Goal: Task Accomplishment & Management: Complete application form

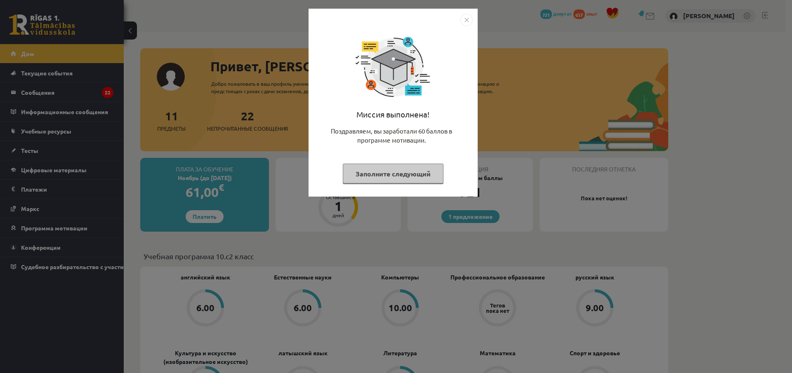
drag, startPoint x: 767, startPoint y: 148, endPoint x: 762, endPoint y: 149, distance: 5.9
click at [767, 148] on div "Миссия выполнена! Поздравляем, вы заработали 60 баллов в программе мотивации. З…" at bounding box center [396, 186] width 792 height 373
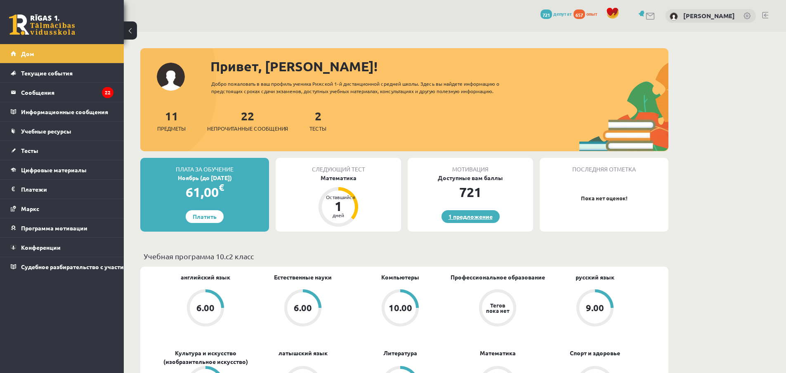
click at [480, 214] on font "1 предложение" at bounding box center [470, 216] width 44 height 7
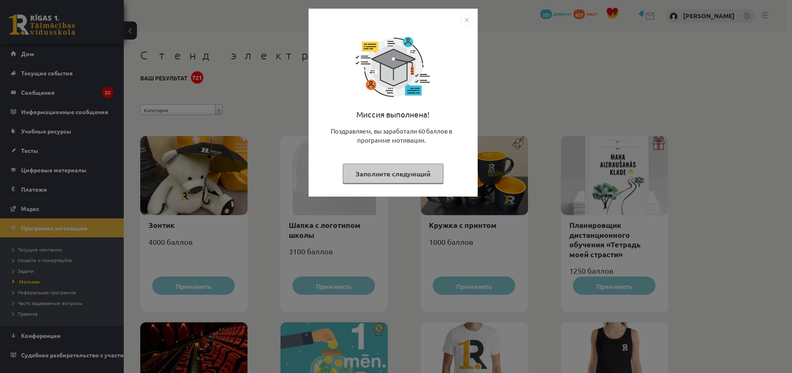
click at [468, 21] on img "Закрывать" at bounding box center [466, 20] width 12 height 12
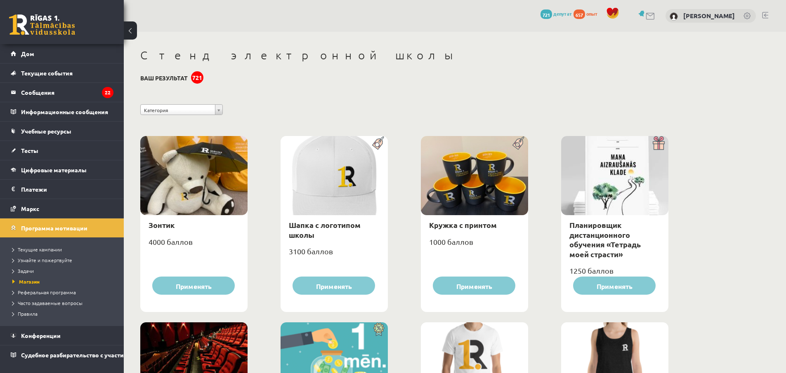
scroll to position [82, 0]
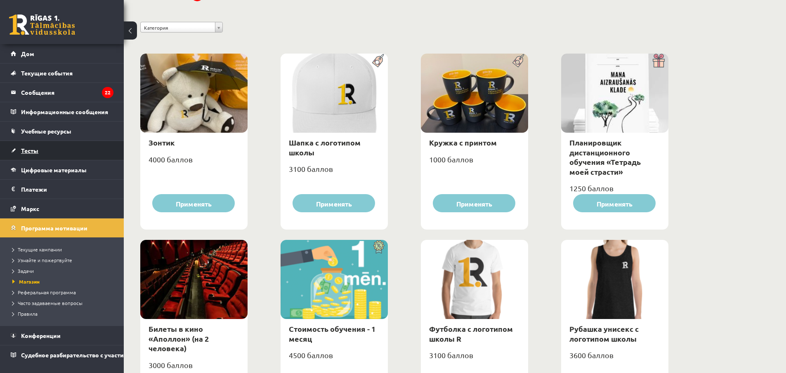
click at [34, 153] on font "Тесты" at bounding box center [29, 150] width 17 height 7
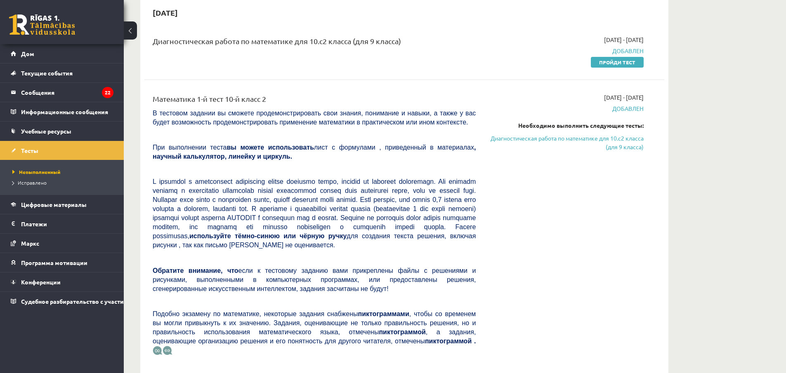
scroll to position [41, 0]
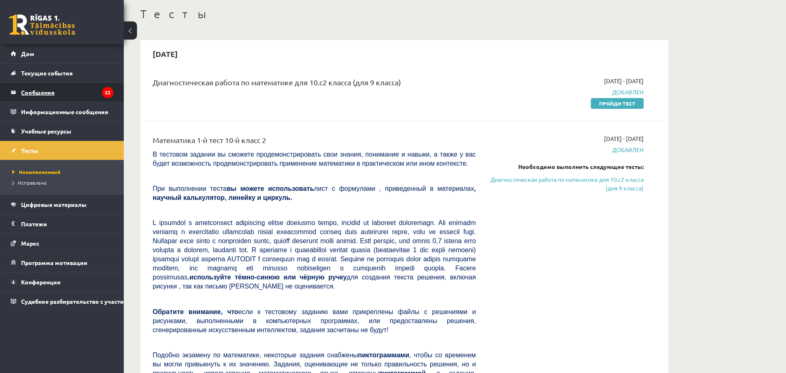
click at [49, 96] on legend "Сообщения 22" at bounding box center [67, 92] width 92 height 19
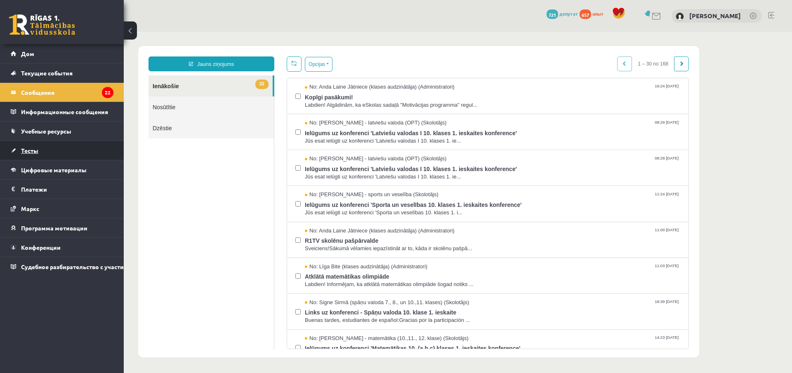
click at [28, 152] on font "Тесты" at bounding box center [29, 150] width 17 height 7
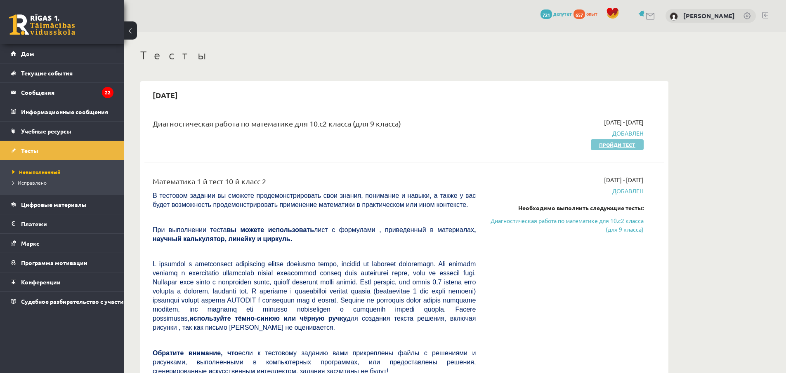
click at [606, 143] on font "Пройди тест" at bounding box center [617, 144] width 36 height 7
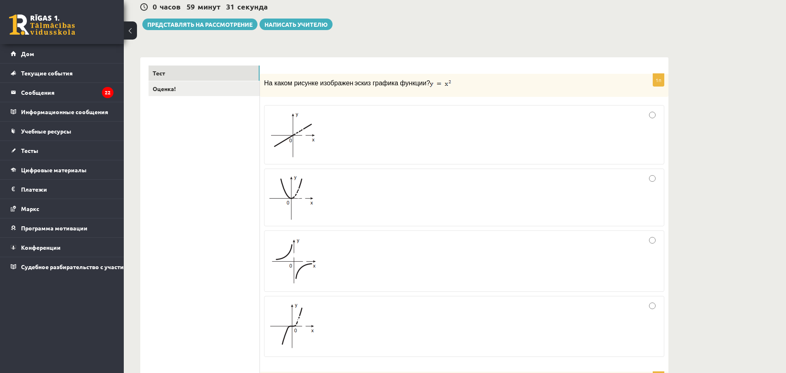
scroll to position [124, 0]
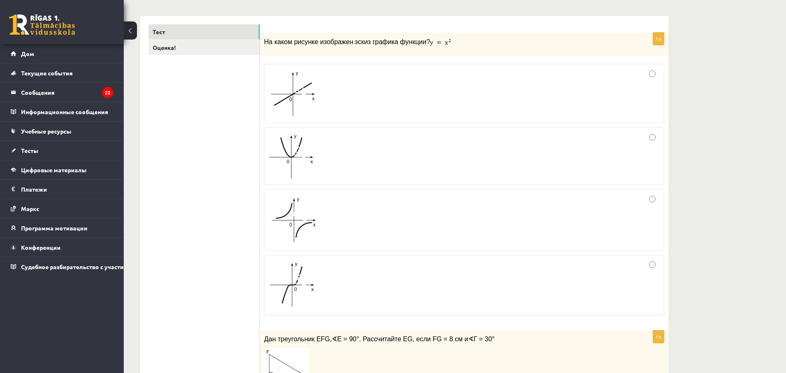
click at [307, 153] on img at bounding box center [291, 156] width 47 height 45
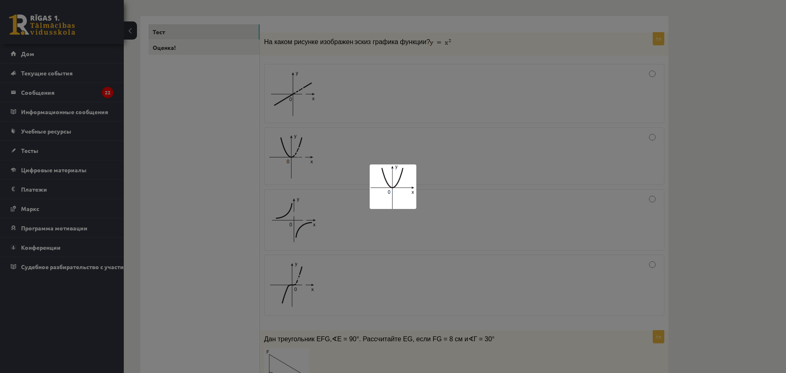
click at [363, 160] on div at bounding box center [393, 186] width 786 height 373
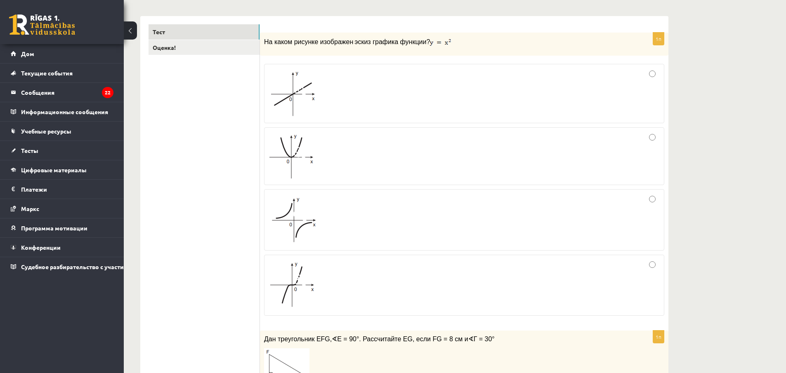
click at [377, 156] on div at bounding box center [463, 156] width 391 height 49
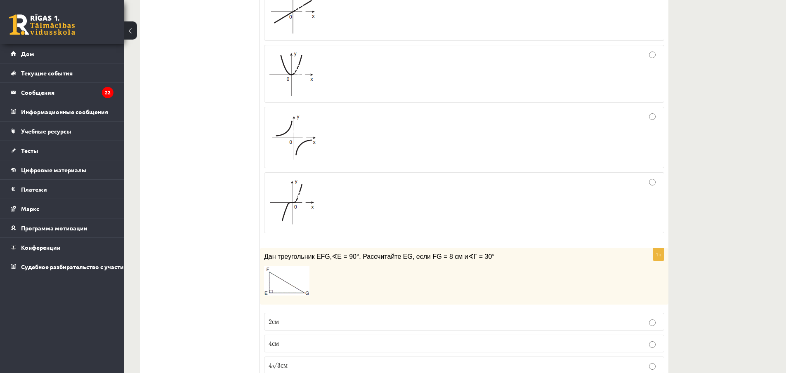
scroll to position [330, 0]
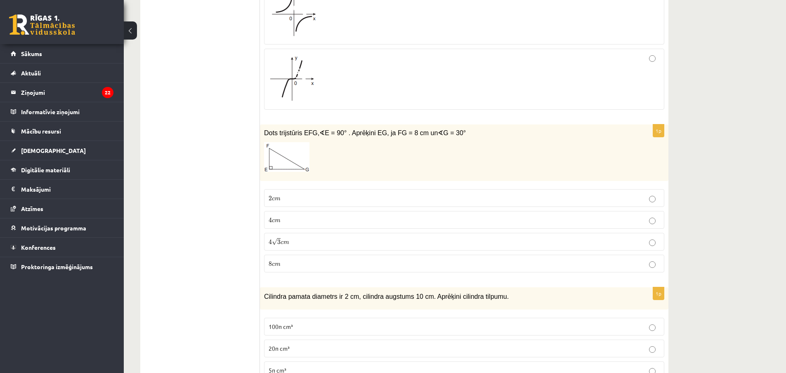
click at [534, 133] on p "Dots trijstūris EFG, ∢ E = 90° . Aprēķini EG, ja FG = 8 cm un ∢ G = 30°" at bounding box center [443, 133] width 359 height 9
click at [284, 244] on span "m" at bounding box center [286, 242] width 6 height 3
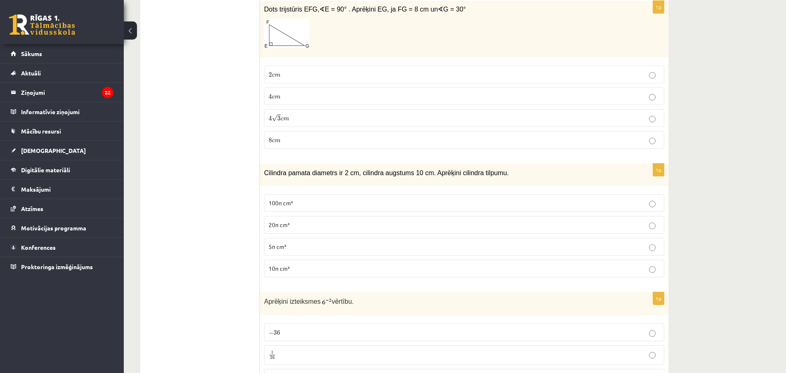
scroll to position [495, 0]
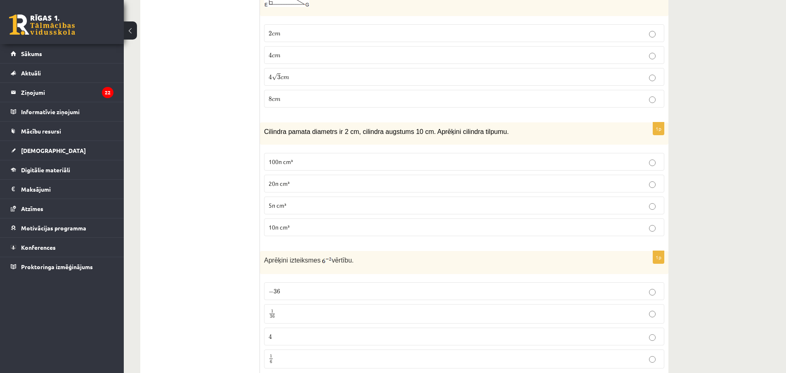
click at [357, 184] on p "20π cm³" at bounding box center [463, 183] width 391 height 9
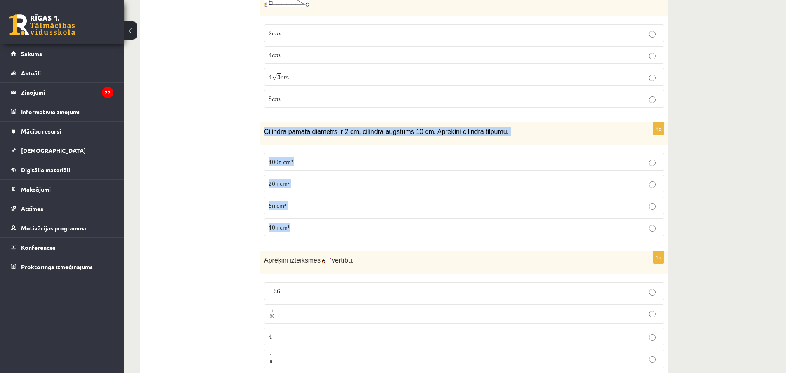
drag, startPoint x: 263, startPoint y: 129, endPoint x: 319, endPoint y: 223, distance: 109.0
click at [320, 226] on div "1p Cilindra pamata diametrs ir 2 cm, cilindra augstums 10 cm. Aprēķini cilindra…" at bounding box center [464, 182] width 408 height 121
copy div "Cilindra pamata diametrs ir 2 cm, cilindra augstums 10 cm. Aprēķini cilindra ti…"
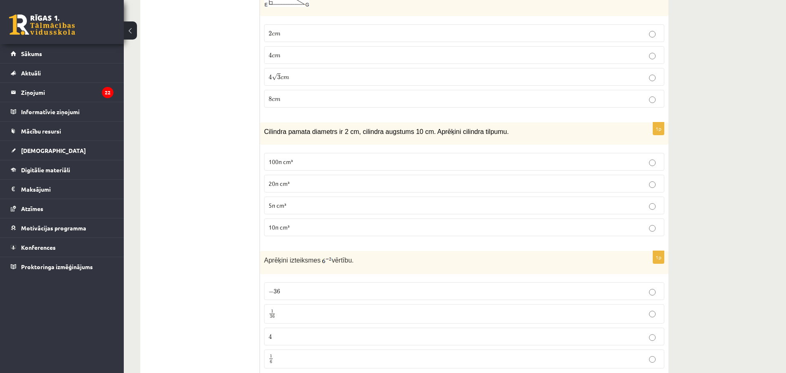
click at [299, 226] on p "10π cm³" at bounding box center [463, 227] width 391 height 9
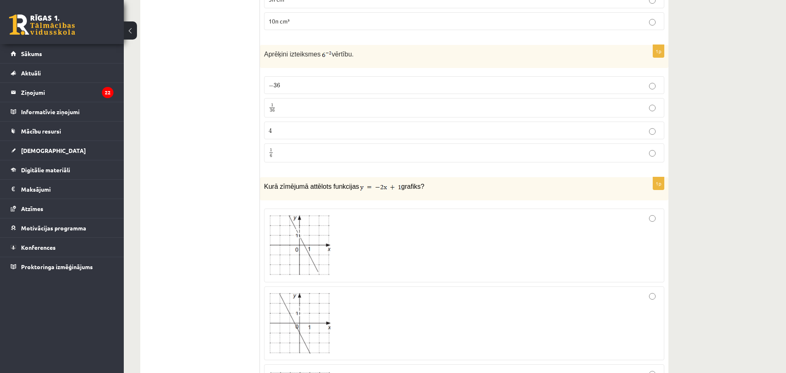
scroll to position [660, 0]
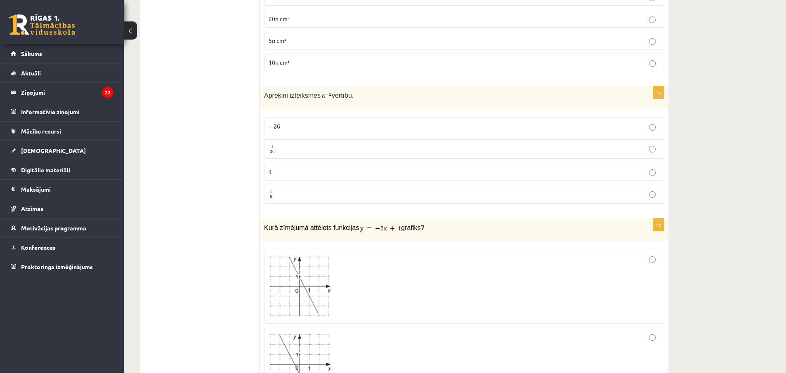
click at [296, 154] on p "1 36 1 36" at bounding box center [463, 149] width 391 height 10
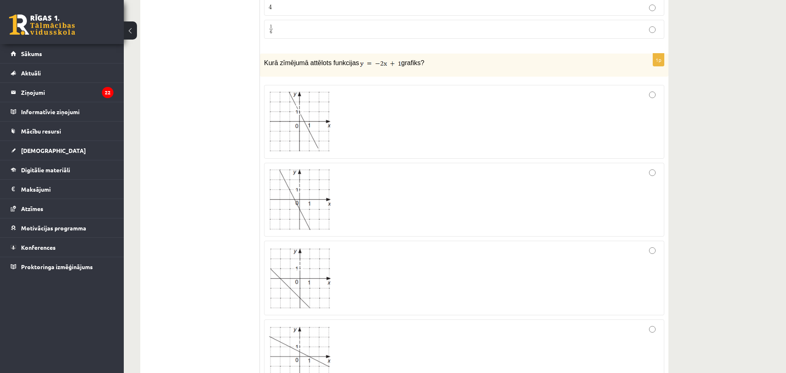
scroll to position [866, 0]
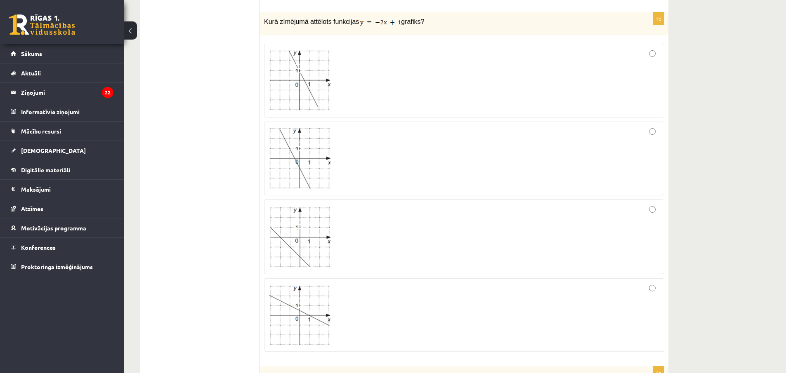
click at [319, 315] on img at bounding box center [299, 315] width 62 height 60
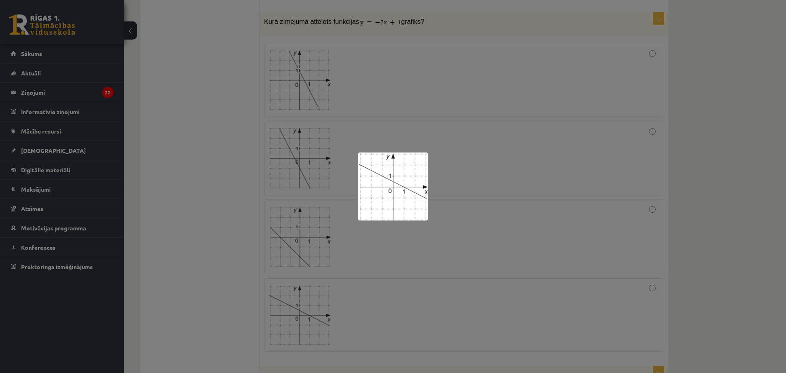
click at [389, 297] on div at bounding box center [393, 186] width 786 height 373
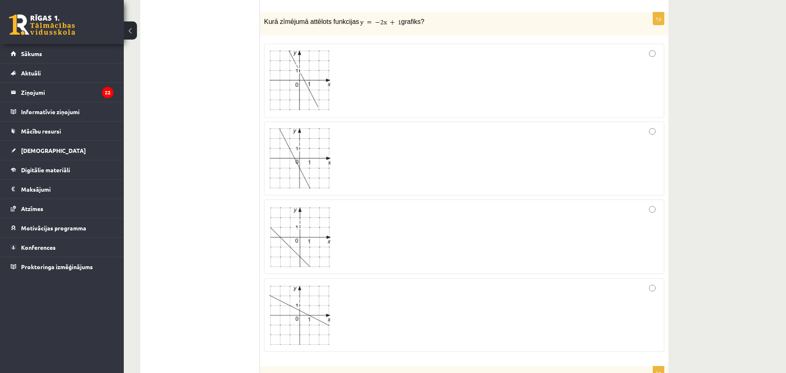
click at [627, 306] on div at bounding box center [463, 315] width 391 height 64
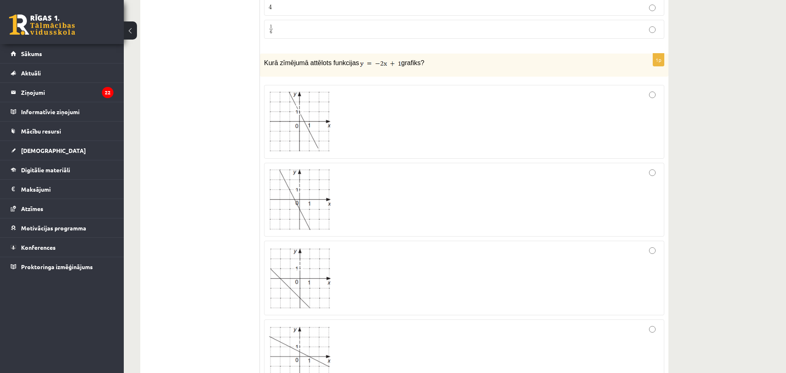
scroll to position [907, 0]
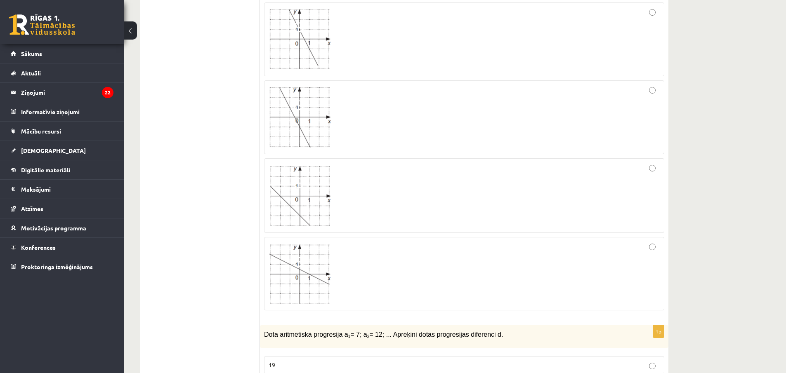
click at [371, 42] on div at bounding box center [463, 39] width 391 height 65
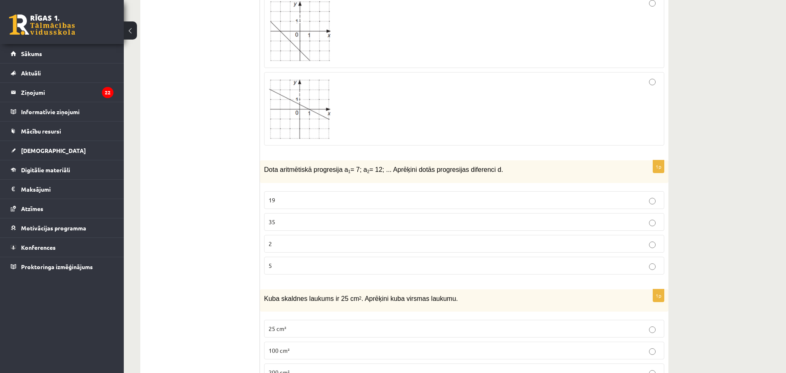
scroll to position [1113, 0]
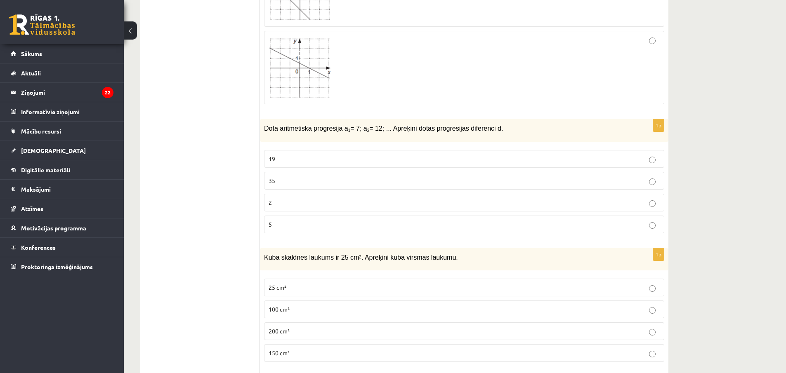
drag, startPoint x: 261, startPoint y: 131, endPoint x: 298, endPoint y: 197, distance: 76.1
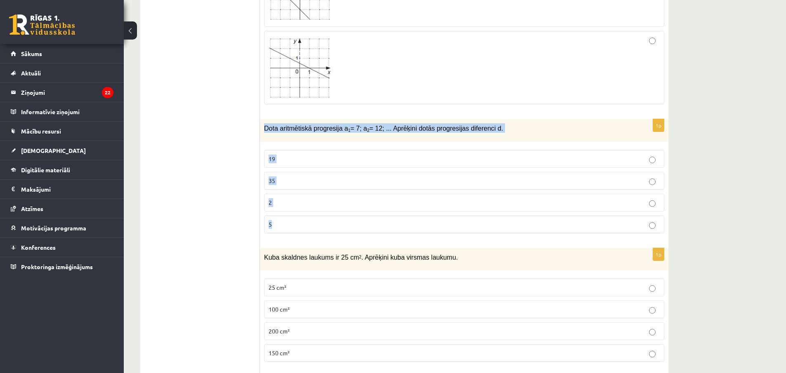
drag, startPoint x: 263, startPoint y: 130, endPoint x: 290, endPoint y: 226, distance: 99.9
click at [290, 226] on div "1p Dota aritmētiskā progresija a 1 = 7; a 2 = 12; ... Aprēķini dotās progresija…" at bounding box center [464, 179] width 408 height 121
copy div "Dota aritmētiskā progresija a 1 = 7; a 2 = 12; ... Aprēķini dotās progresijas d…"
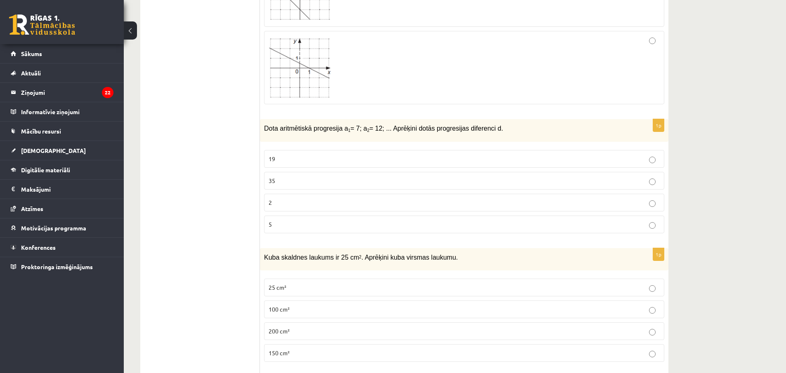
click at [292, 226] on p "5" at bounding box center [463, 224] width 391 height 9
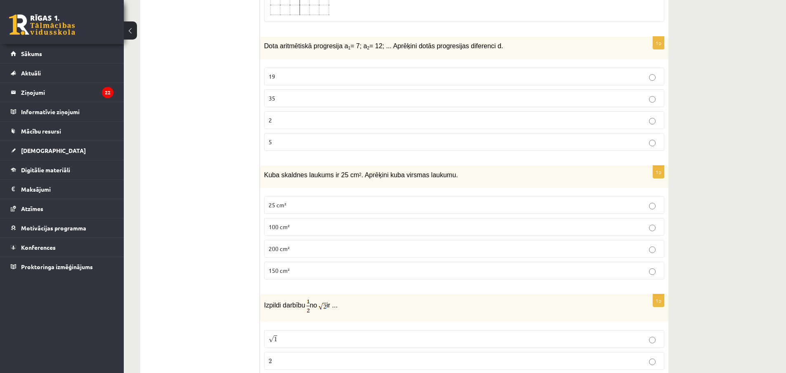
click at [313, 275] on p "150 cm²" at bounding box center [463, 270] width 391 height 9
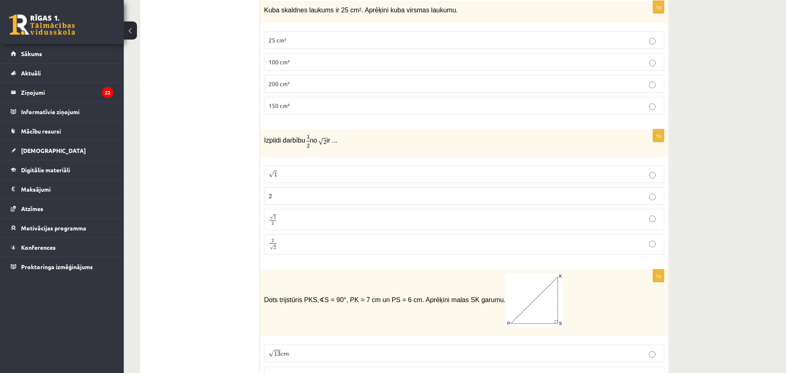
scroll to position [1402, 0]
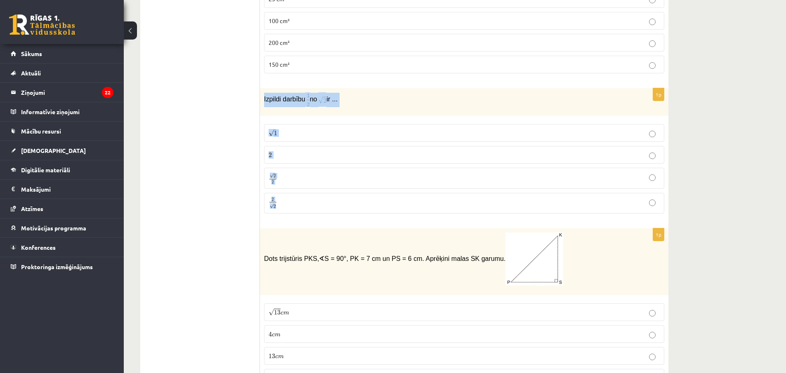
drag, startPoint x: 263, startPoint y: 99, endPoint x: 295, endPoint y: 198, distance: 104.1
click at [295, 198] on div "1p Izpildi darbību no ir ... √ 1 1 2 2 √ 2 2 2 2 2 √ 2 2 2" at bounding box center [464, 154] width 408 height 132
copy div "Izpildi darbību no ir ... √ 1 1 2 2 √ 2 2 2 2 2 √ 2"
drag, startPoint x: 264, startPoint y: 97, endPoint x: 308, endPoint y: 207, distance: 118.6
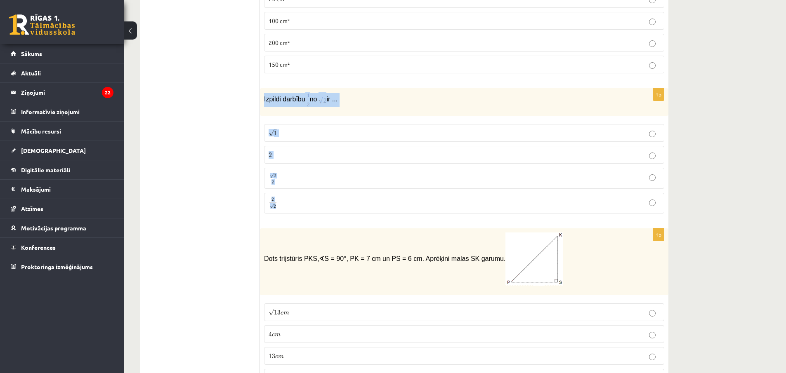
click at [308, 207] on div "1p Izpildi darbību no ir ... √ 1 1 2 2 √ 2 2 2 2 2 √ 2 2 2" at bounding box center [464, 154] width 408 height 132
copy div "Izpildi darbību no ir ... √ 1 1 2 2 √ 2 2 2 2 2 √ 2"
click at [285, 179] on p "√ 2 2 2 2" at bounding box center [463, 178] width 391 height 12
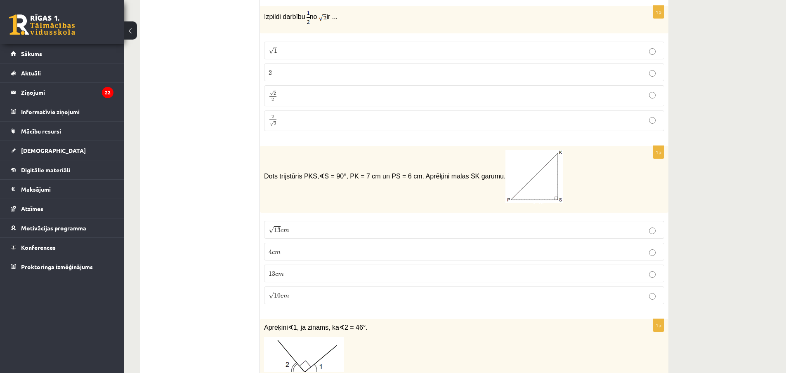
scroll to position [1526, 0]
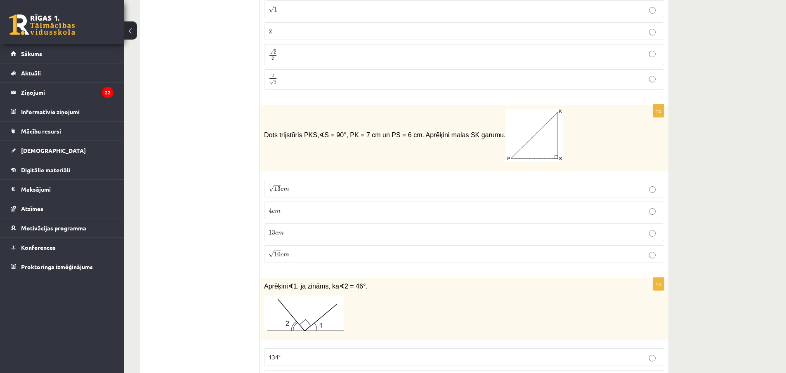
click at [310, 189] on p "√ 13 c m 13 c m" at bounding box center [463, 188] width 391 height 9
click at [309, 230] on p "13 c m 13 c m" at bounding box center [463, 232] width 391 height 9
click at [275, 188] on span "13" at bounding box center [277, 188] width 7 height 5
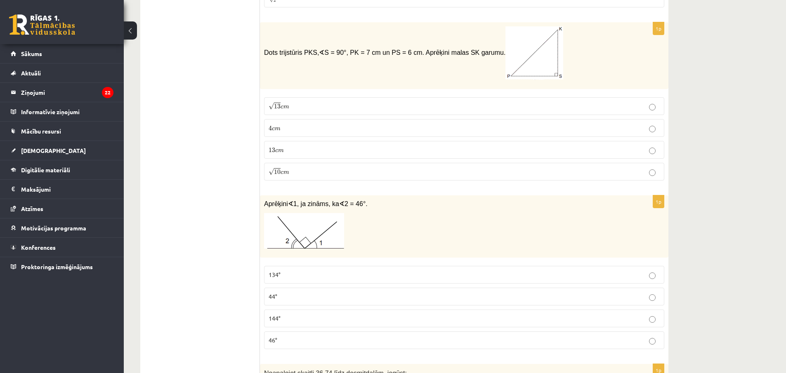
scroll to position [1691, 0]
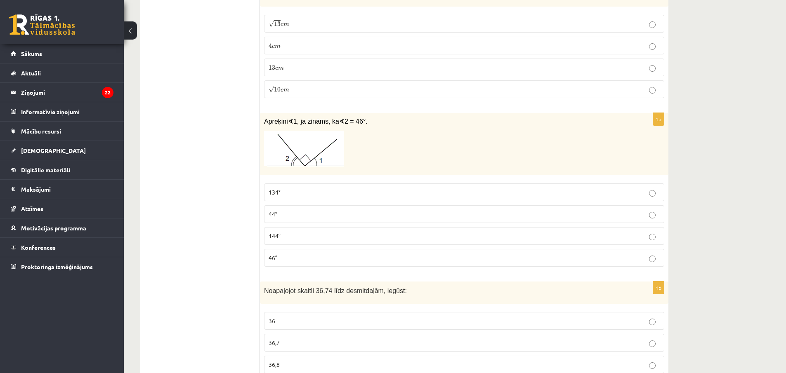
click at [343, 214] on p "44°" at bounding box center [463, 214] width 391 height 9
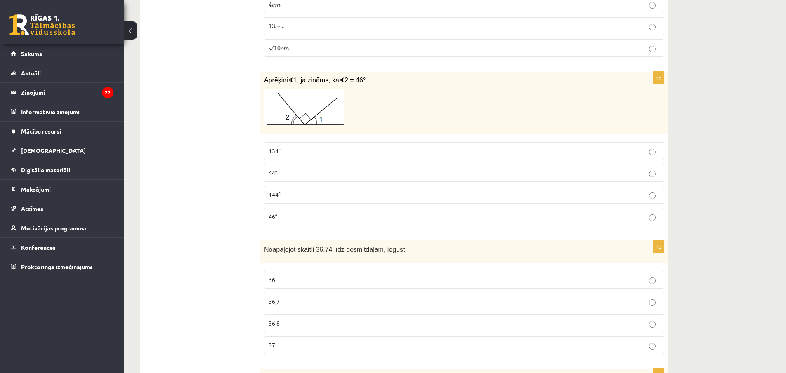
scroll to position [1814, 0]
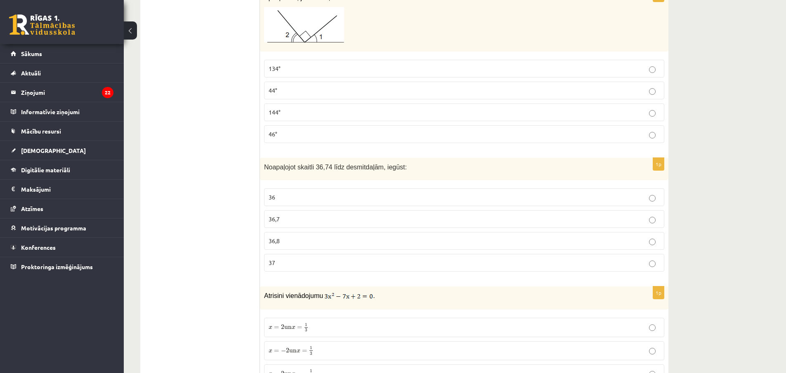
drag, startPoint x: 332, startPoint y: 229, endPoint x: 309, endPoint y: 221, distance: 24.5
click at [309, 221] on p "36,7" at bounding box center [463, 219] width 391 height 9
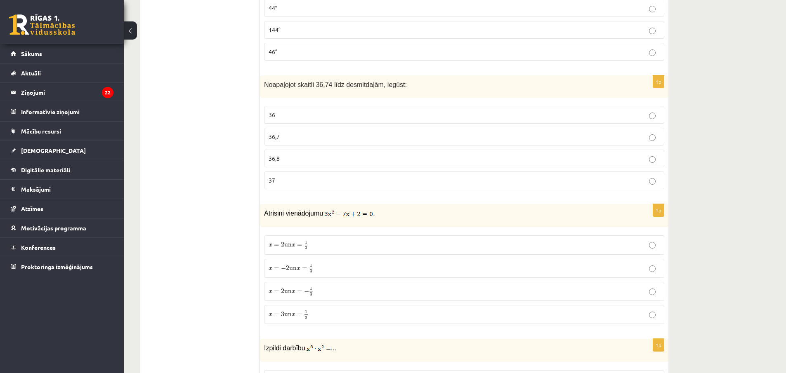
scroll to position [1938, 0]
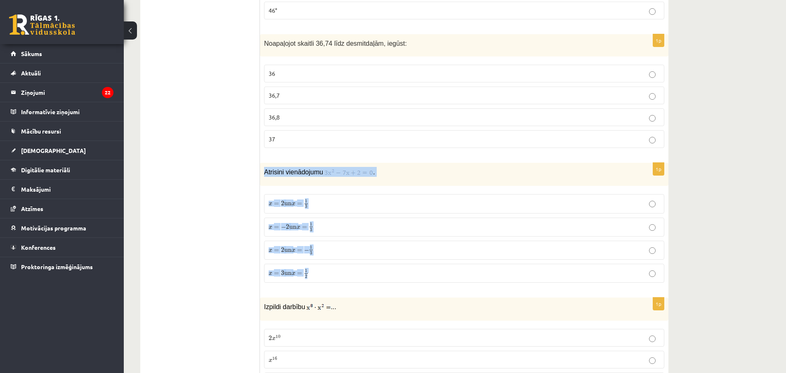
drag, startPoint x: 262, startPoint y: 172, endPoint x: 339, endPoint y: 273, distance: 126.8
click at [341, 274] on div "1p Atrisini vienādojumu . x = 2 un x = 1 3 x = 2 un x = 1 3 x = − 2 un x = 1 3 …" at bounding box center [464, 226] width 408 height 127
copy div "Atrisini vienādojumu . x = 2 un x = 1 3 x = 2 un x = 1 3 x = − 2 un x = 1 3 x =…"
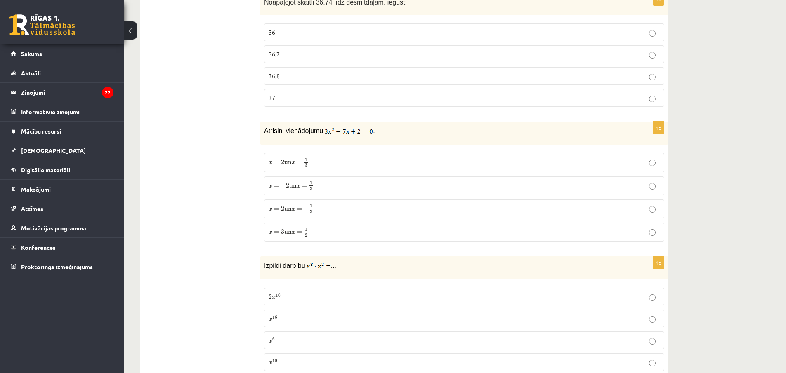
click at [184, 97] on ul "Tests Izvērtējums!" at bounding box center [203, 354] width 111 height 4371
drag, startPoint x: 263, startPoint y: 132, endPoint x: 378, endPoint y: 135, distance: 115.5
click at [378, 135] on div "Atrisini vienādojumu ." at bounding box center [464, 133] width 408 height 23
copy p "Atrisini vienādojumu ."
click at [225, 110] on ul "Tests Izvērtējums!" at bounding box center [203, 354] width 111 height 4371
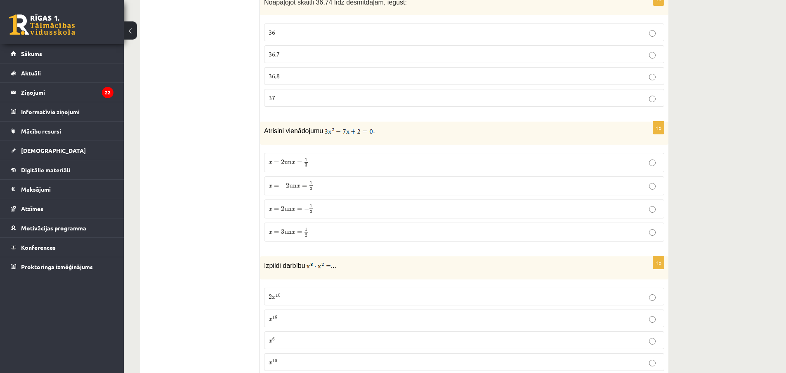
scroll to position [2062, 0]
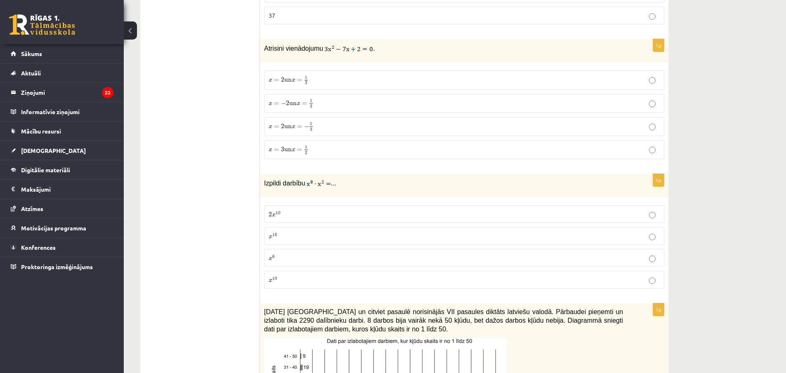
click at [284, 85] on span "x = 2 un x = 1 3" at bounding box center [288, 80] width 40 height 9
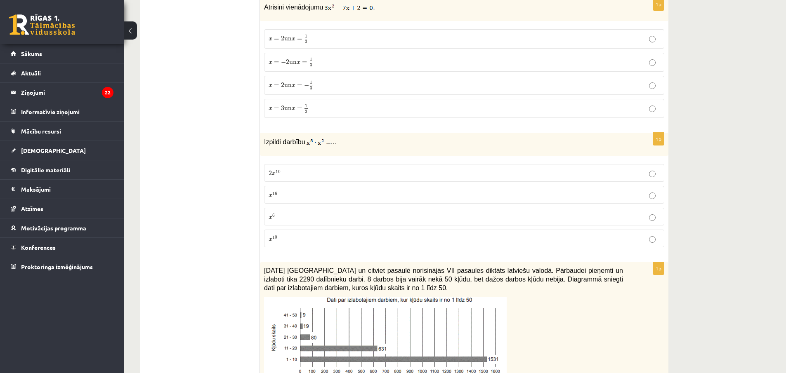
scroll to position [2144, 0]
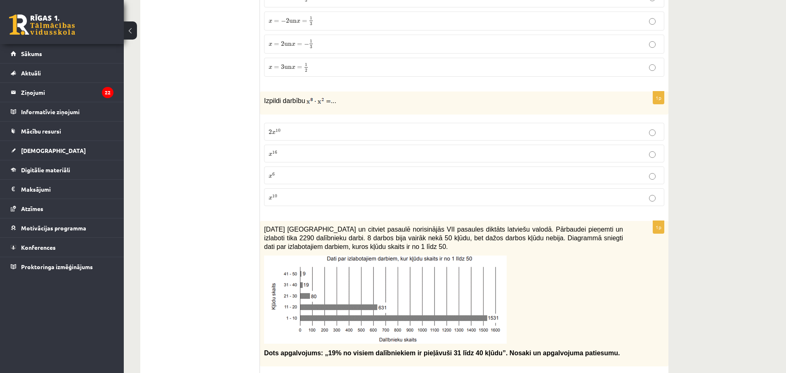
click at [270, 132] on span "2" at bounding box center [269, 131] width 3 height 5
click at [273, 198] on span "10" at bounding box center [274, 196] width 5 height 4
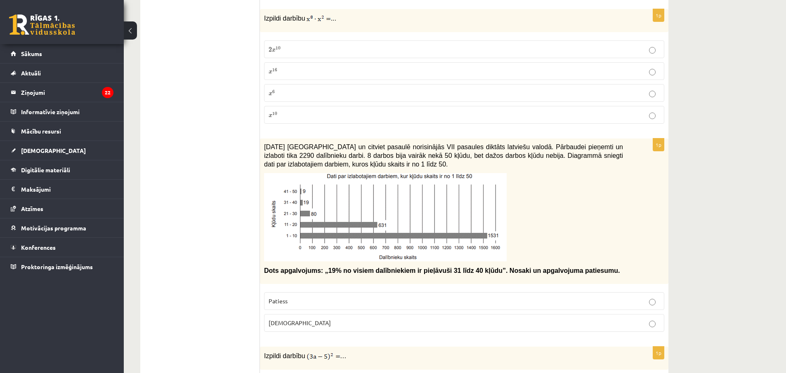
scroll to position [2268, 0]
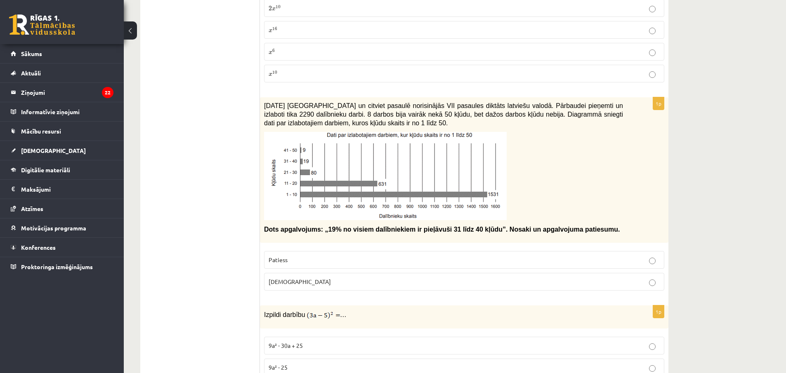
drag, startPoint x: 236, startPoint y: 171, endPoint x: 220, endPoint y: 167, distance: 16.9
click at [235, 172] on ul "Tests Izvērtējums!" at bounding box center [203, 65] width 111 height 4371
click at [287, 285] on span "Aplams" at bounding box center [299, 281] width 62 height 7
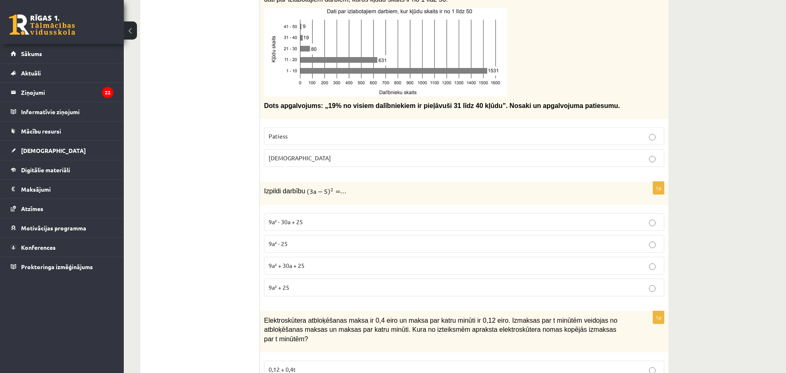
scroll to position [2433, 0]
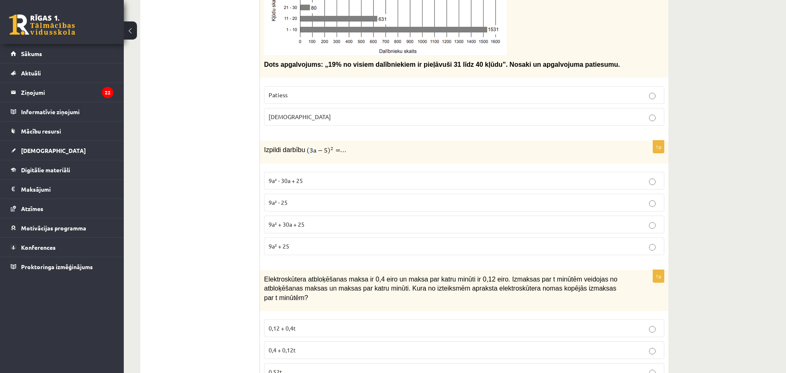
click at [288, 228] on span "9a² + 30a + 25" at bounding box center [286, 224] width 36 height 7
click at [299, 181] on span "9a² - 30a + 25" at bounding box center [285, 180] width 34 height 7
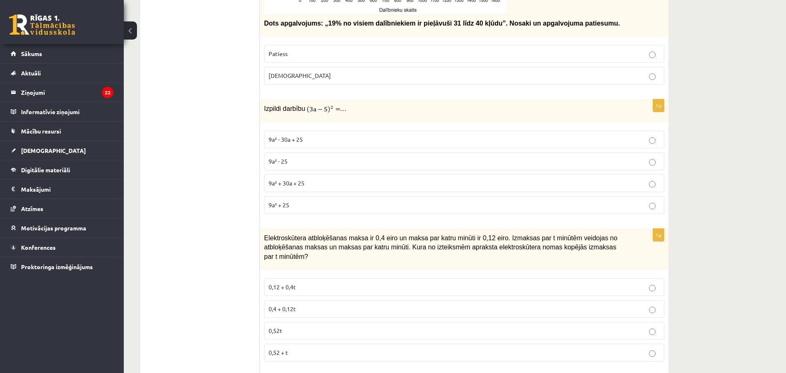
scroll to position [2598, 0]
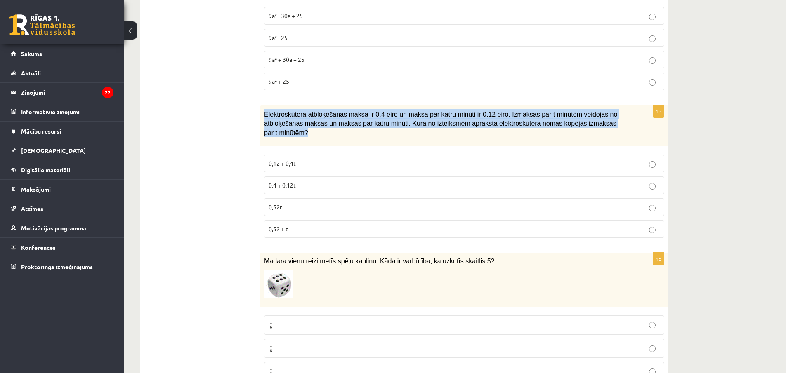
drag, startPoint x: 263, startPoint y: 112, endPoint x: 595, endPoint y: 133, distance: 333.0
click at [595, 133] on div "Elektroskūtera atbloķēšanas maksa ir 0,4 eiro un maksa par katru minūti ir 0,12…" at bounding box center [464, 125] width 408 height 41
copy span "Elektroskūtera atbloķēšanas maksa ir 0,4 eiro un maksa par katru minūti ir 0,12…"
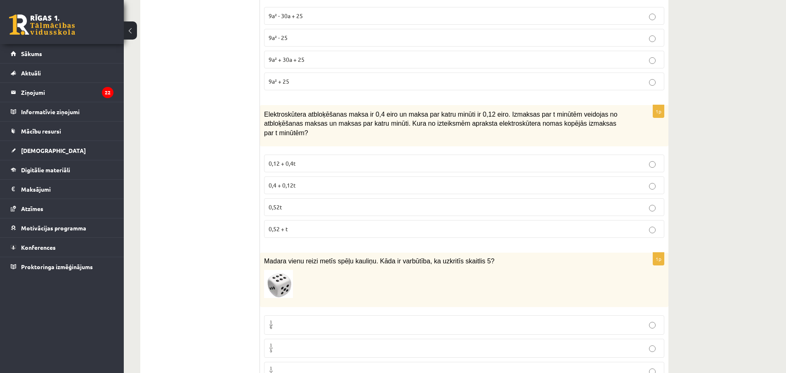
click at [285, 181] on span "0,4 + 0,12t" at bounding box center [281, 184] width 27 height 7
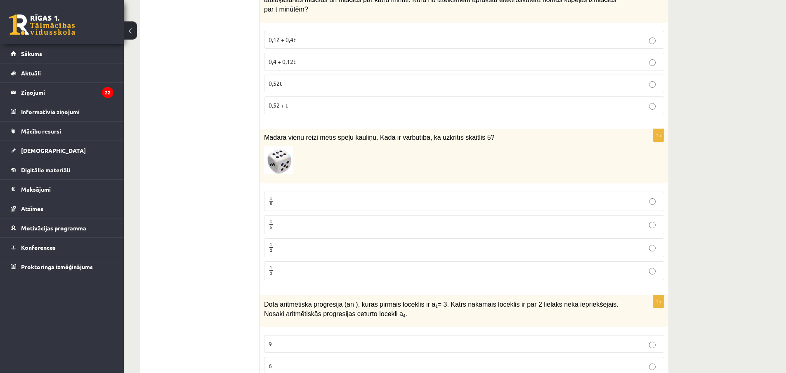
click at [273, 196] on p "1 6 1 6" at bounding box center [463, 201] width 391 height 10
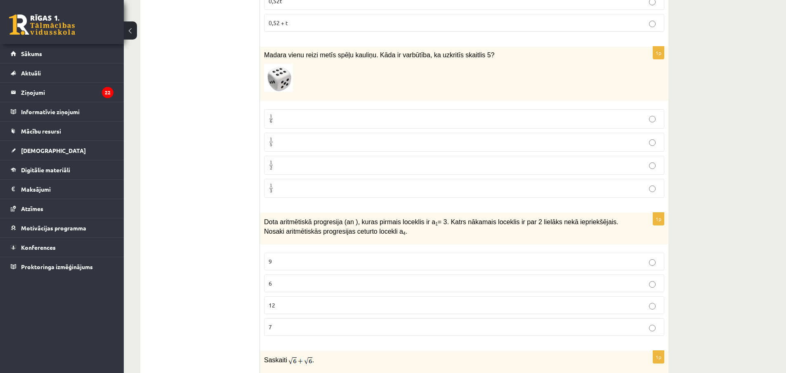
scroll to position [2886, 0]
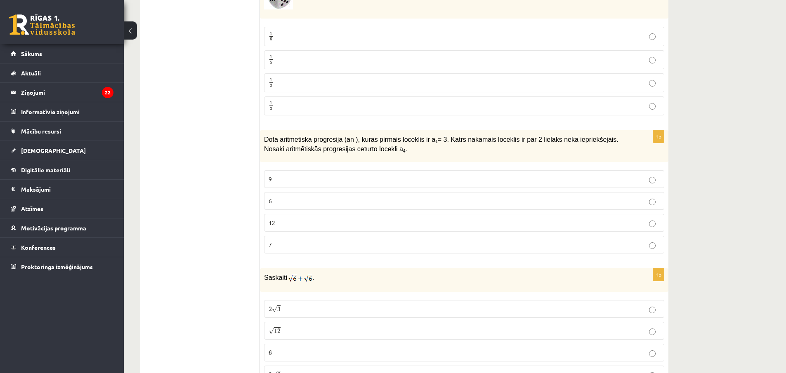
click at [279, 175] on p "9" at bounding box center [463, 179] width 391 height 9
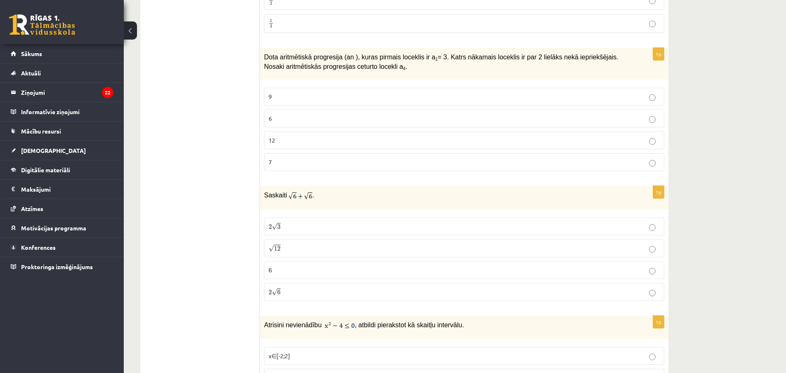
scroll to position [3010, 0]
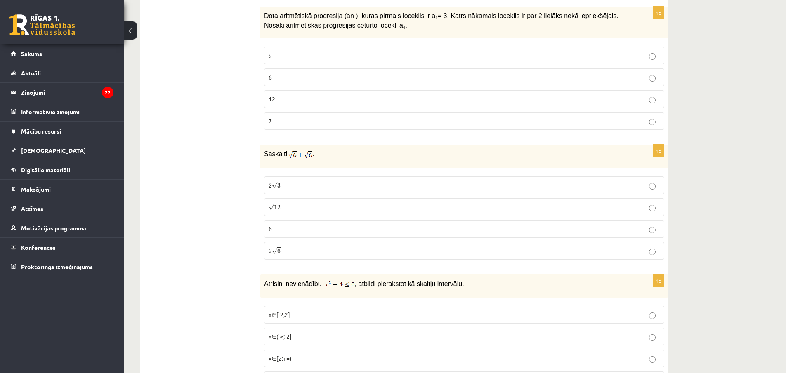
click at [278, 205] on span "12" at bounding box center [277, 207] width 7 height 5
drag, startPoint x: 263, startPoint y: 144, endPoint x: 297, endPoint y: 242, distance: 103.4
click at [297, 242] on div "1p Saskaiti . 2 √ 3 2 3 √ 12 12 6 6 2 √ 6 2 6" at bounding box center [464, 206] width 408 height 122
copy div "Saskaiti . 2 √ 3 2 3 √ 12 12 6 6 2 √ 6"
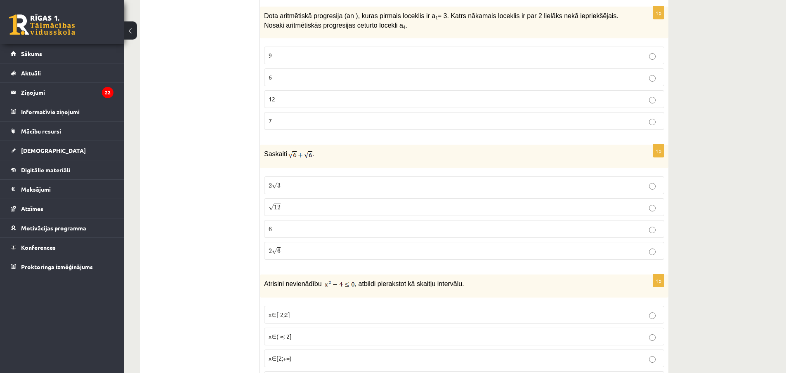
click at [285, 247] on p "2 √ 6 2 6" at bounding box center [463, 251] width 391 height 9
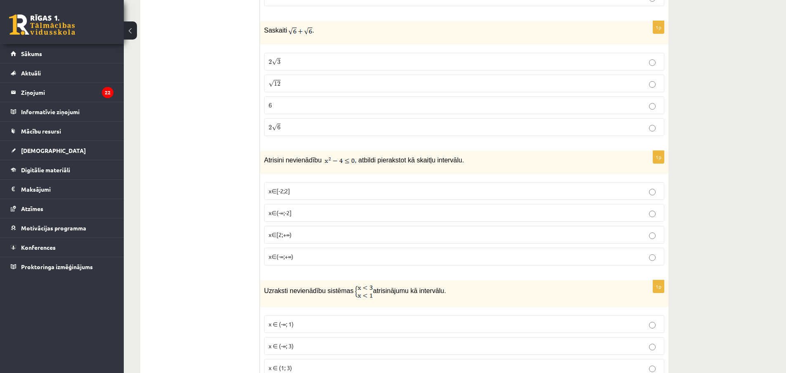
scroll to position [3175, 0]
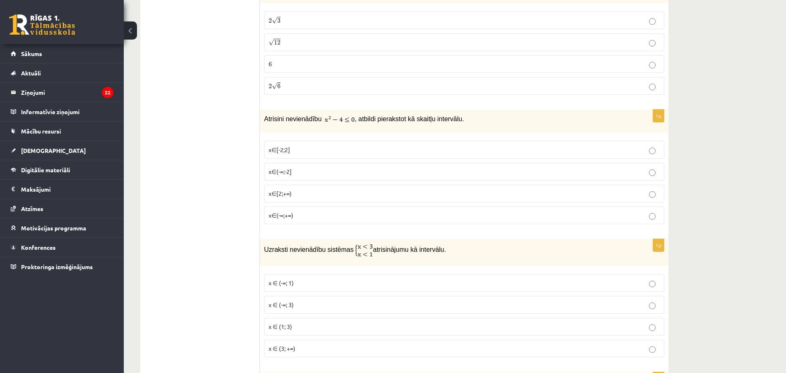
click at [296, 146] on p "x∈[-2;2]" at bounding box center [463, 150] width 391 height 9
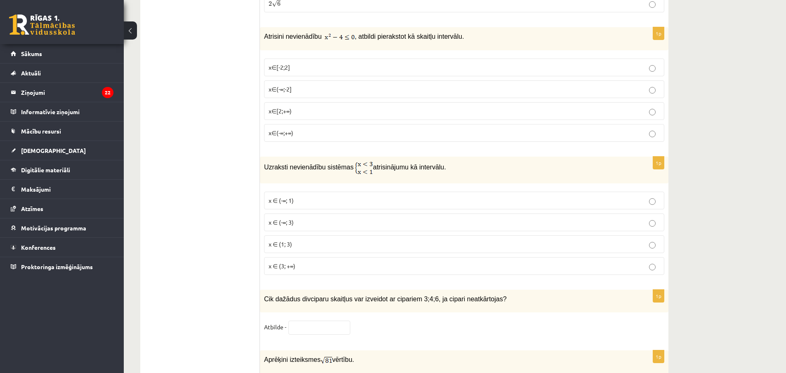
scroll to position [3299, 0]
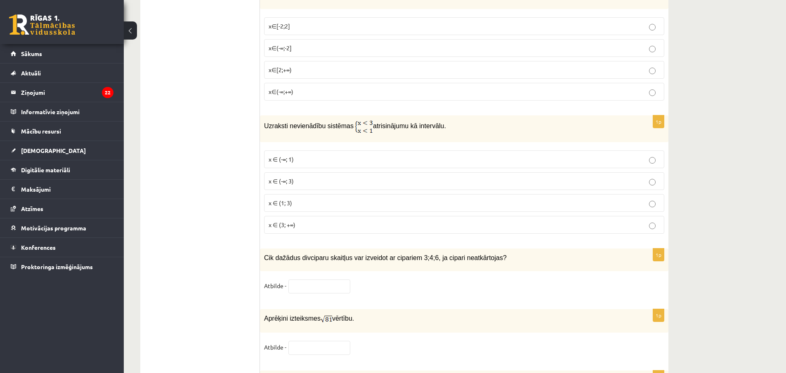
click at [282, 155] on span "x ∈ (-∞; 1)" at bounding box center [280, 158] width 25 height 7
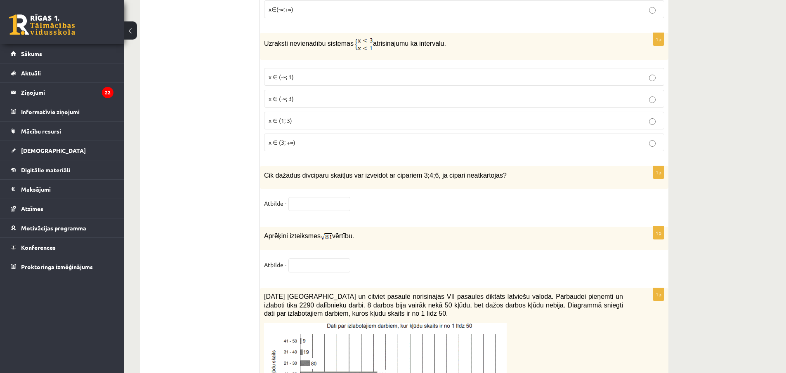
scroll to position [3423, 0]
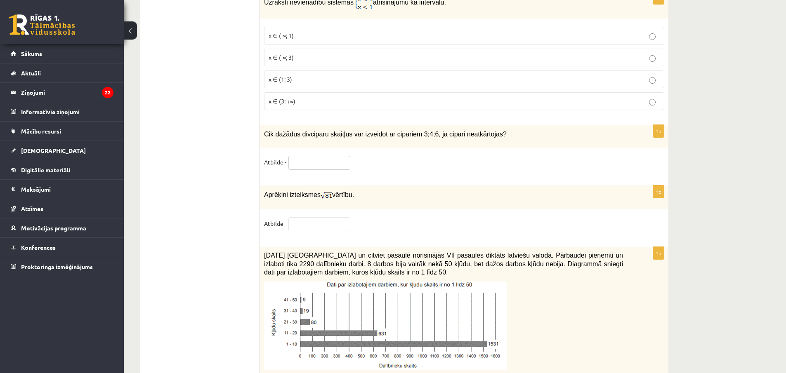
click at [318, 156] on input "text" at bounding box center [319, 163] width 62 height 14
click at [427, 160] on fieldset "Atbilde -" at bounding box center [464, 164] width 400 height 17
click at [314, 158] on input "text" at bounding box center [319, 163] width 62 height 14
type input "*"
drag, startPoint x: 226, startPoint y: 166, endPoint x: 227, endPoint y: 174, distance: 7.6
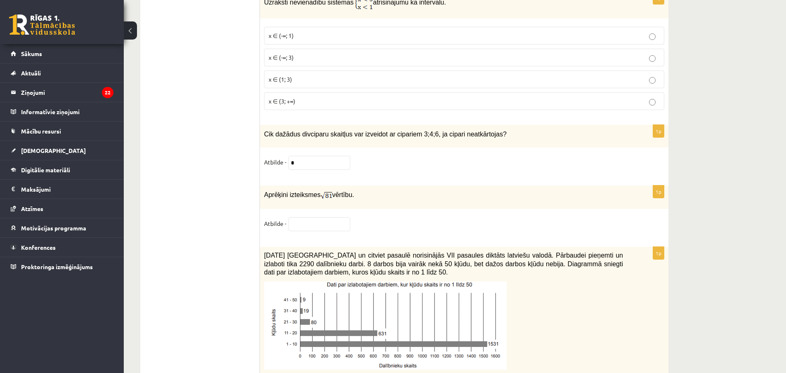
click at [333, 222] on input "text" at bounding box center [319, 224] width 62 height 14
type input "*"
drag, startPoint x: 219, startPoint y: 228, endPoint x: 242, endPoint y: 227, distance: 23.9
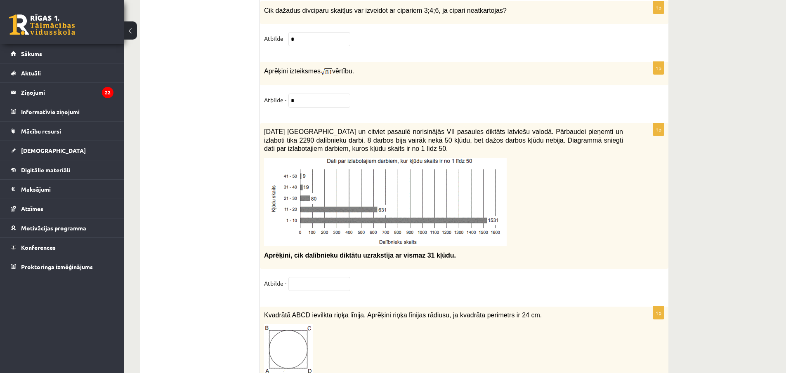
scroll to position [3587, 0]
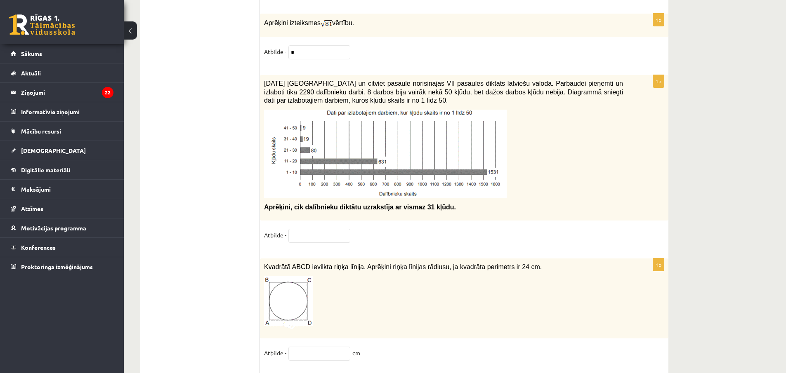
scroll to position [3553, 0]
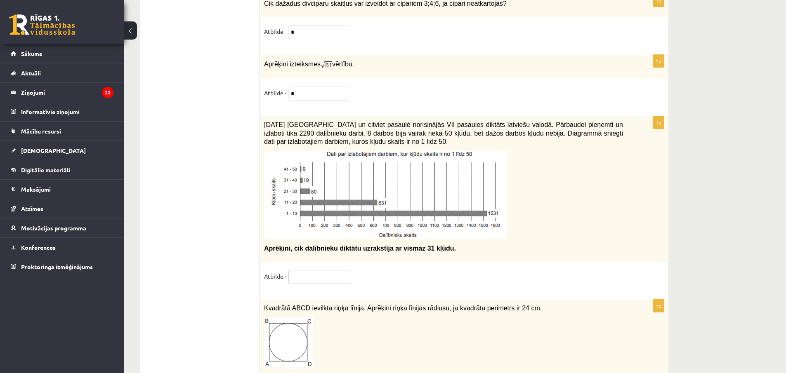
click at [308, 275] on input "text" at bounding box center [319, 277] width 62 height 14
type input "**"
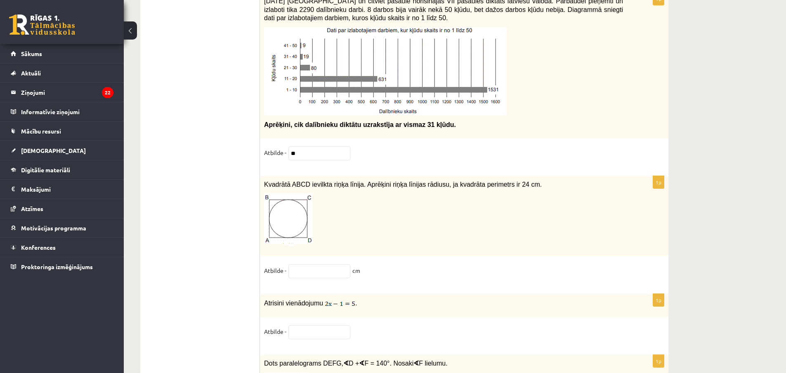
scroll to position [3759, 0]
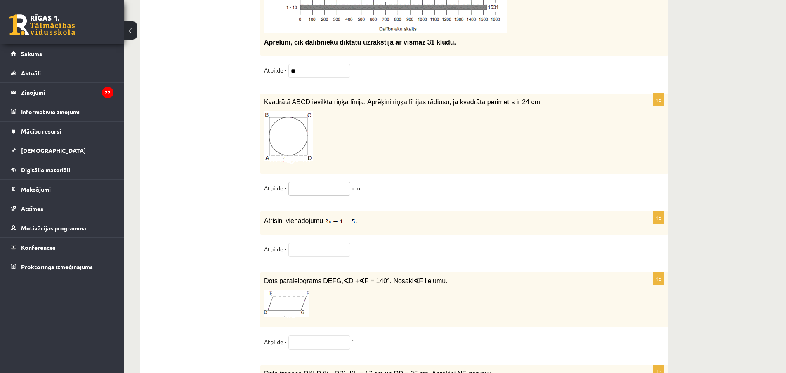
click at [317, 188] on input "text" at bounding box center [319, 189] width 62 height 14
type input "*"
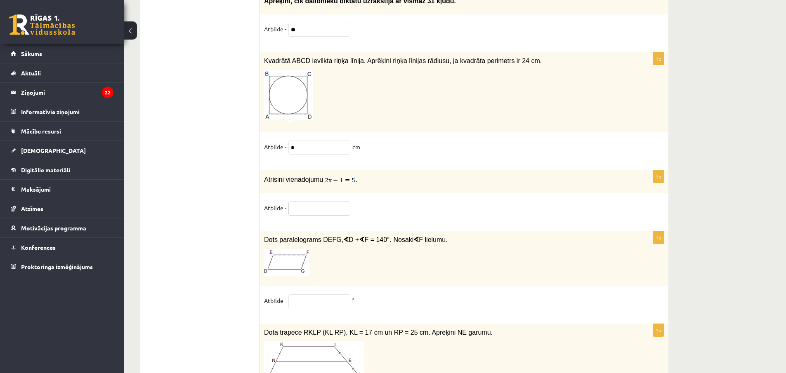
click at [315, 205] on input "text" at bounding box center [319, 209] width 62 height 14
type input "*"
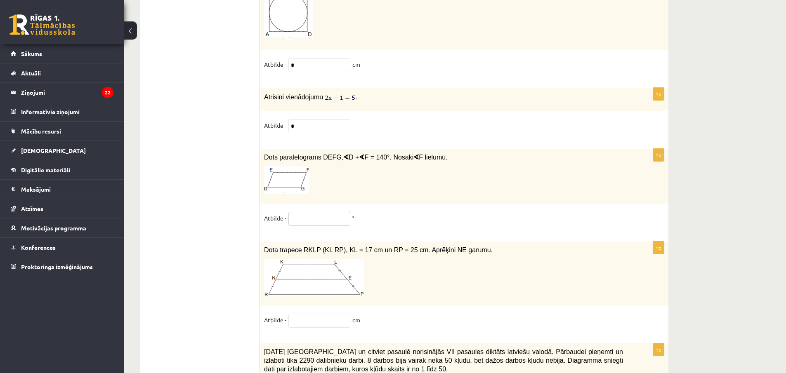
click at [300, 214] on input "text" at bounding box center [319, 219] width 62 height 14
type input "**"
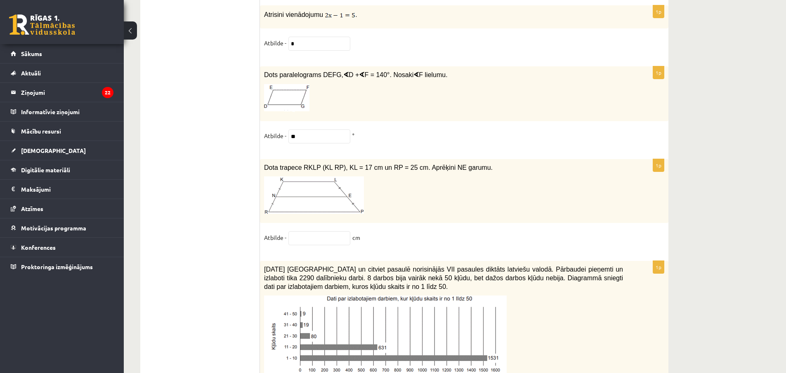
scroll to position [4007, 0]
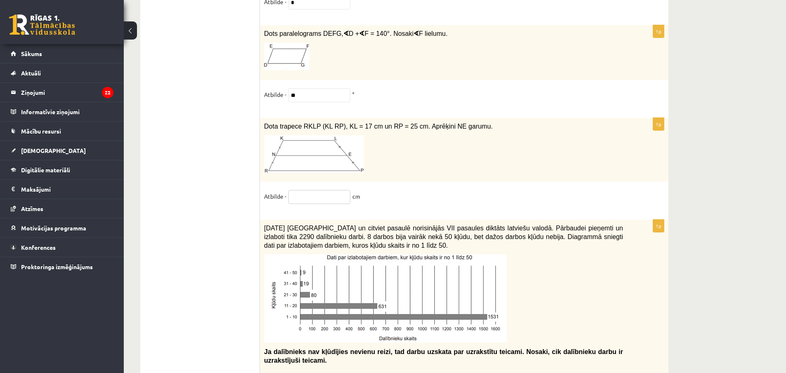
click at [324, 198] on input "text" at bounding box center [319, 197] width 62 height 14
type input "**"
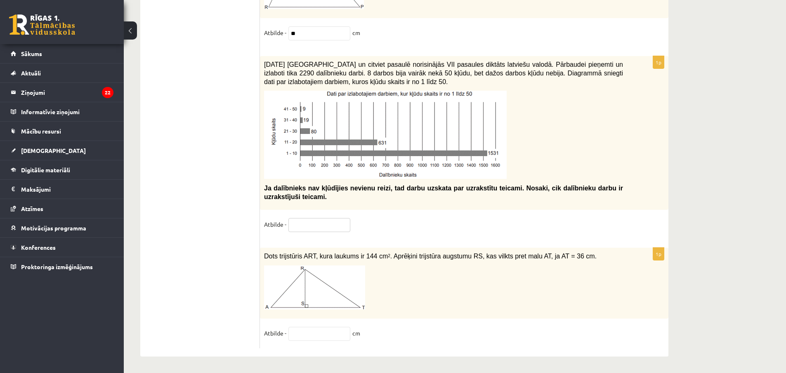
click at [315, 229] on input "text" at bounding box center [319, 225] width 62 height 14
drag, startPoint x: 366, startPoint y: 343, endPoint x: 369, endPoint y: 337, distance: 6.5
click at [366, 343] on fieldset "Atbilde - cm" at bounding box center [464, 335] width 400 height 17
click at [303, 229] on input "text" at bounding box center [319, 225] width 62 height 14
type input "**"
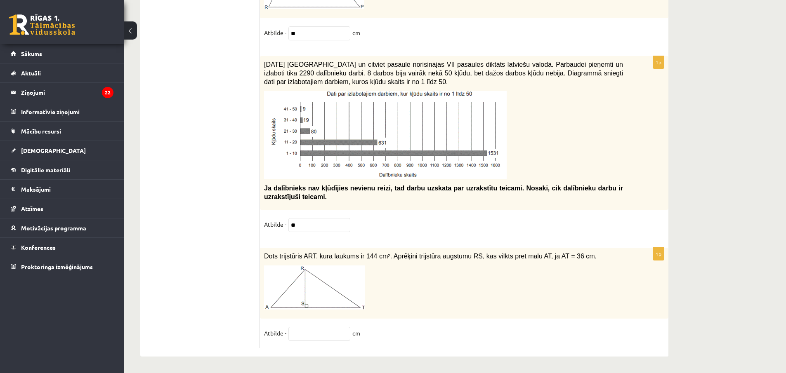
click at [306, 335] on input "text" at bounding box center [319, 334] width 62 height 14
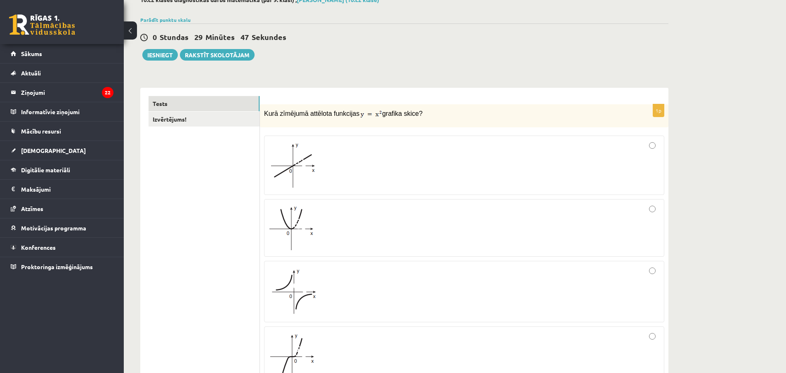
scroll to position [0, 0]
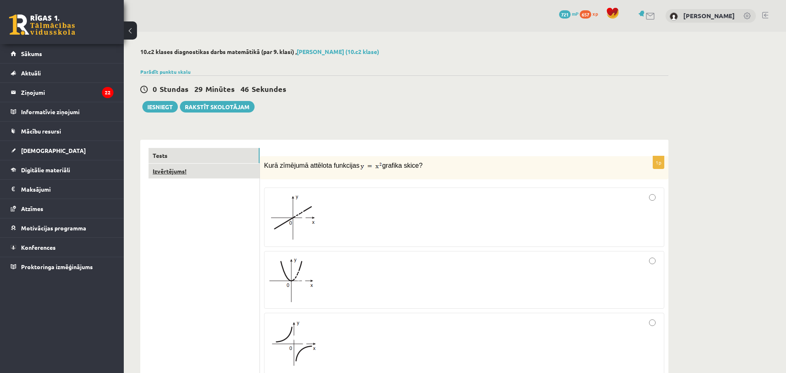
type input "*"
click at [172, 177] on link "Izvērtējums!" at bounding box center [203, 171] width 111 height 15
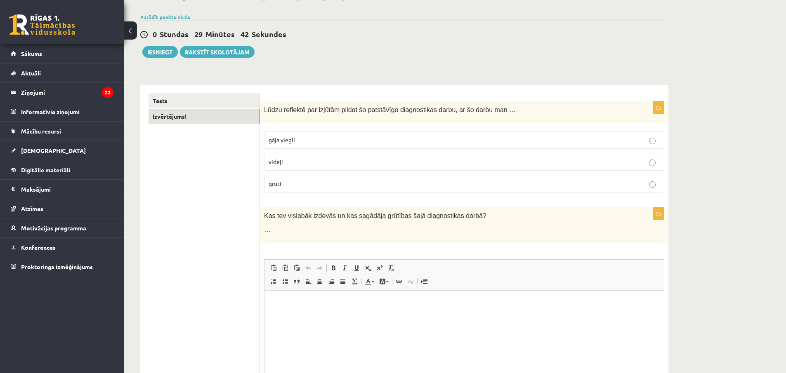
click at [319, 136] on p "gāja viegli" at bounding box center [463, 140] width 391 height 9
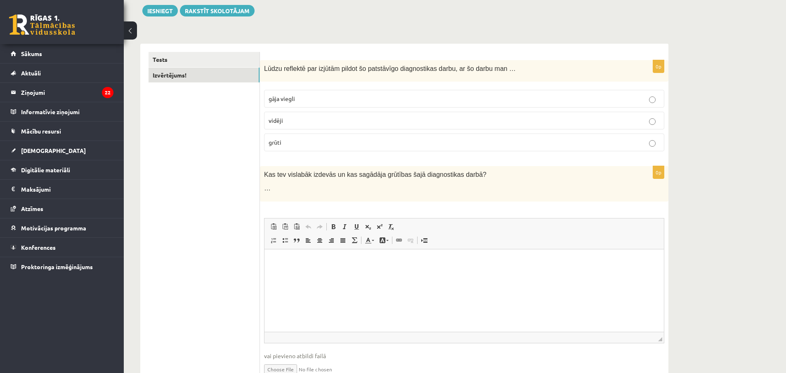
click at [296, 123] on p "vidēji" at bounding box center [463, 120] width 391 height 9
click at [329, 274] on html at bounding box center [463, 261] width 399 height 25
drag, startPoint x: 276, startPoint y: 190, endPoint x: 247, endPoint y: 199, distance: 30.9
click at [247, 199] on div "**********" at bounding box center [404, 221] width 528 height 354
click at [224, 217] on ul "Tests Izvērtējums!" at bounding box center [203, 221] width 111 height 338
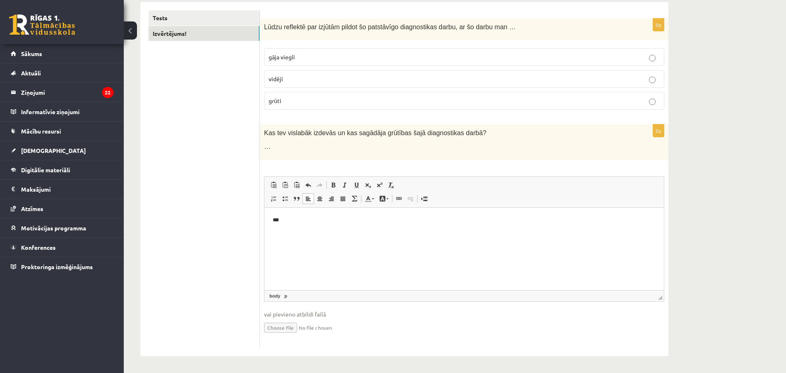
scroll to position [56, 0]
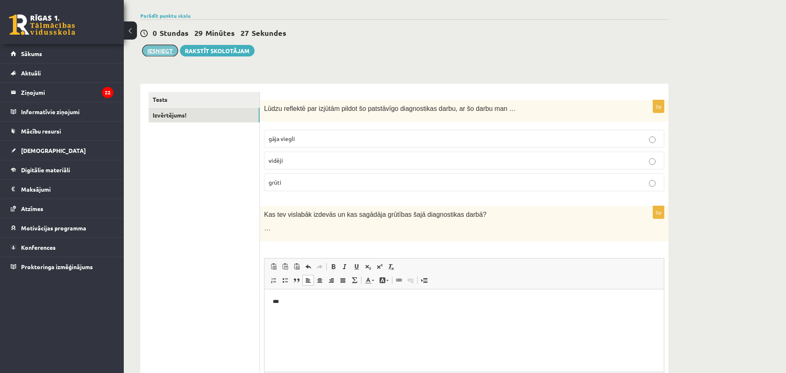
click at [164, 50] on button "Iesniegt" at bounding box center [159, 51] width 35 height 12
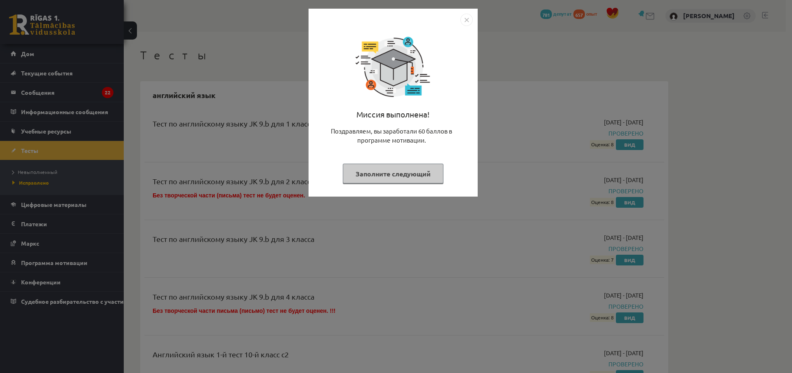
click at [470, 20] on img "Закрывать" at bounding box center [466, 20] width 12 height 12
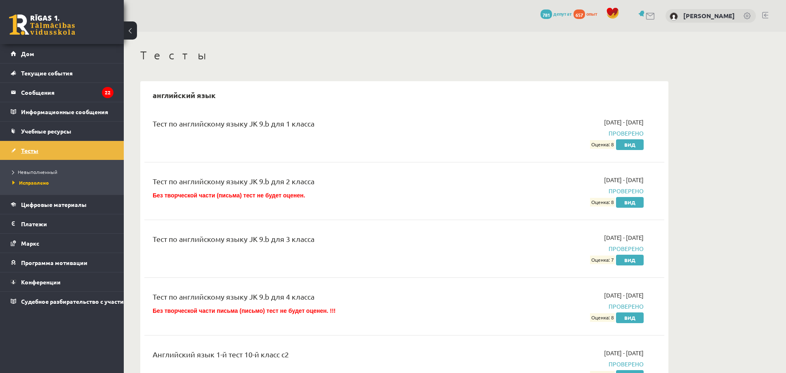
click at [36, 156] on link "Тесты" at bounding box center [62, 150] width 103 height 19
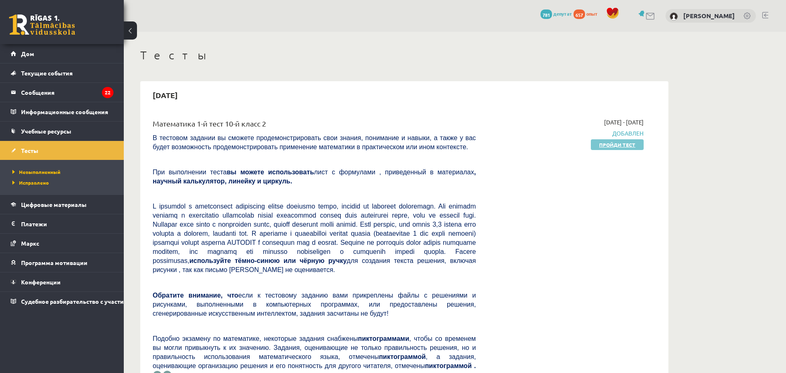
click at [609, 145] on font "Пройди тест" at bounding box center [617, 144] width 36 height 7
click at [540, 16] on span "781" at bounding box center [546, 13] width 12 height 9
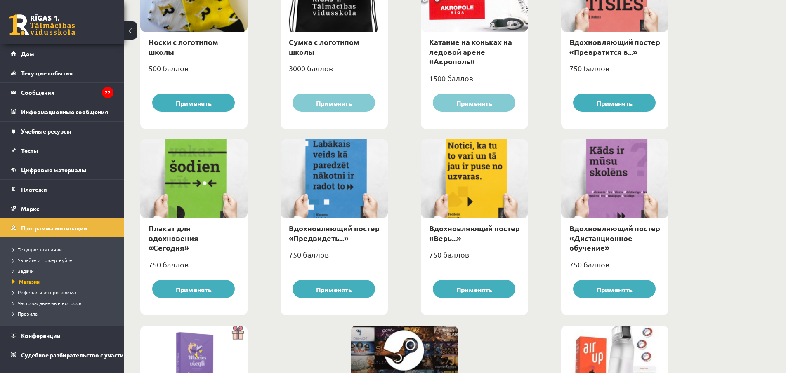
scroll to position [825, 0]
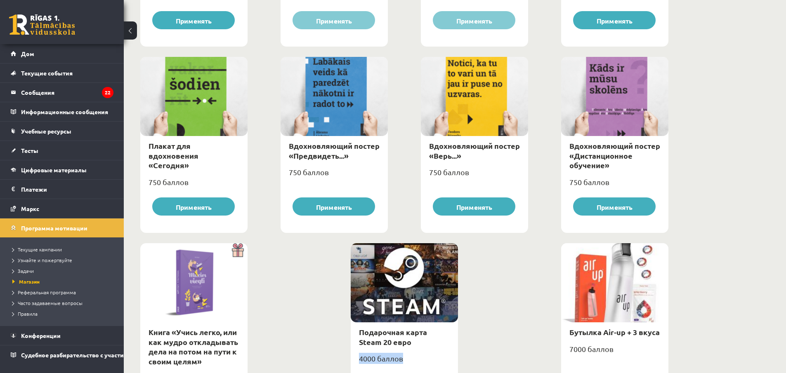
drag, startPoint x: 358, startPoint y: 358, endPoint x: 408, endPoint y: 357, distance: 50.3
click at [408, 357] on div "4000 баллов" at bounding box center [404, 362] width 107 height 21
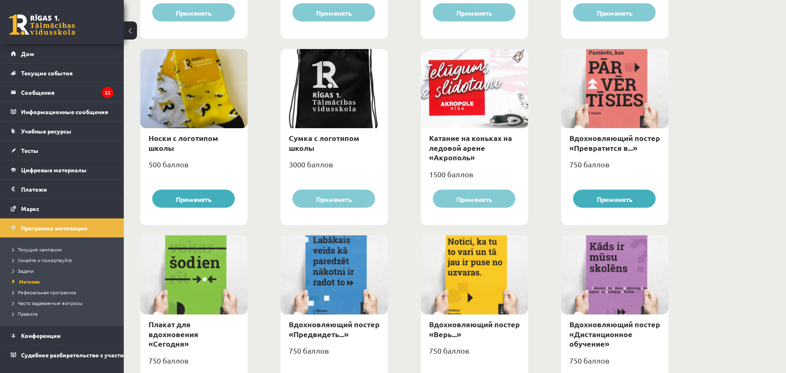
scroll to position [481, 0]
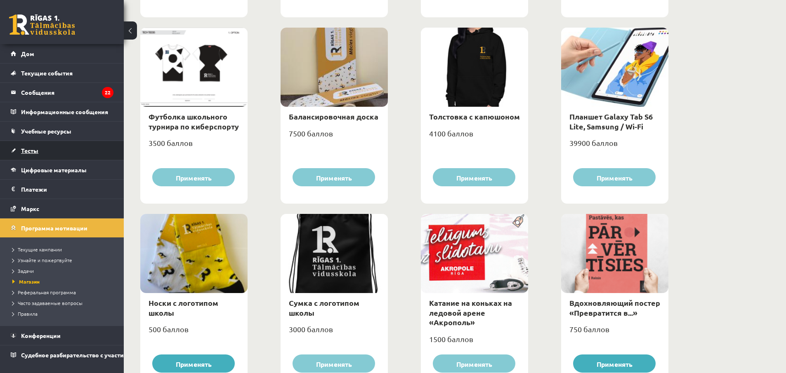
click at [31, 146] on link "Тесты" at bounding box center [62, 150] width 103 height 19
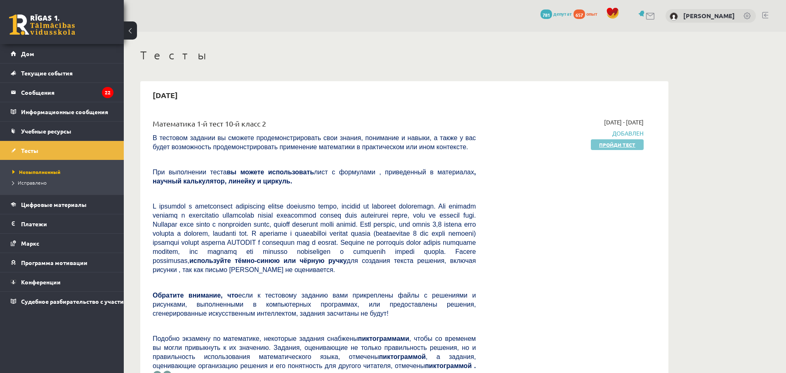
click at [623, 143] on font "Пройди тест" at bounding box center [617, 144] width 36 height 7
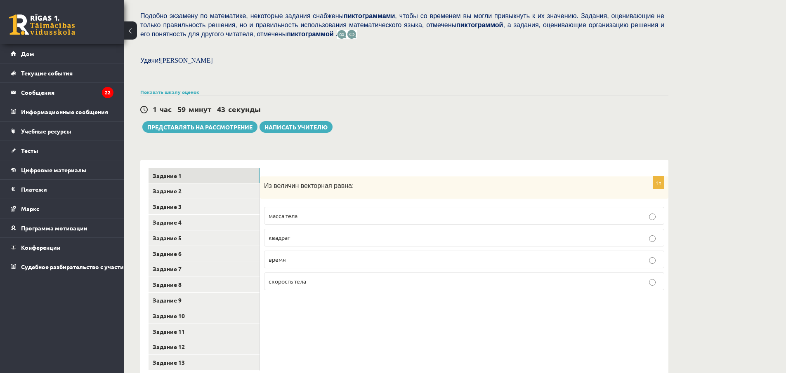
scroll to position [229, 0]
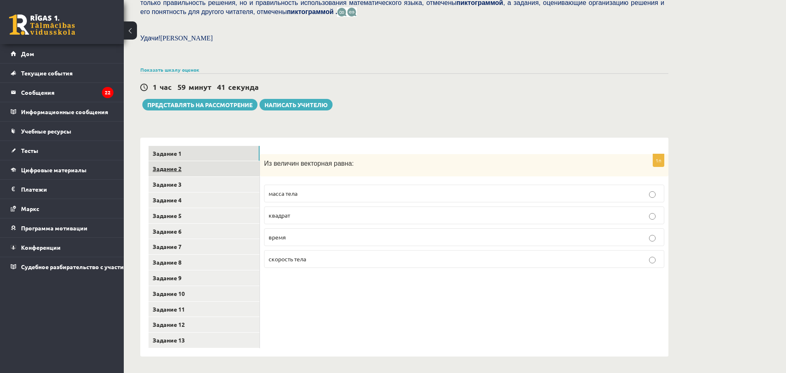
click at [200, 165] on link "Задание 2" at bounding box center [203, 168] width 111 height 15
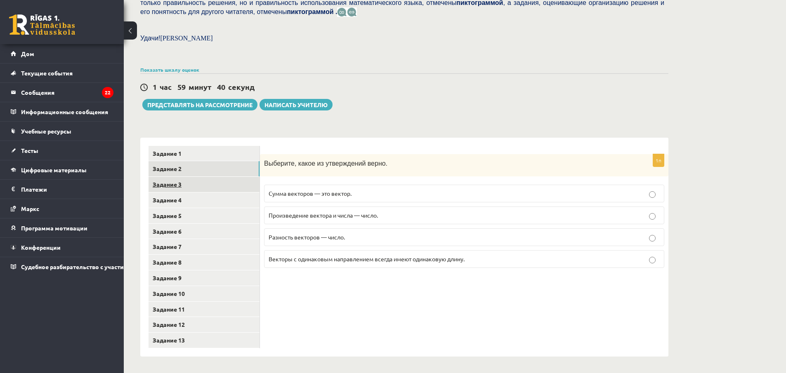
click at [195, 181] on link "Задание 3" at bounding box center [203, 184] width 111 height 15
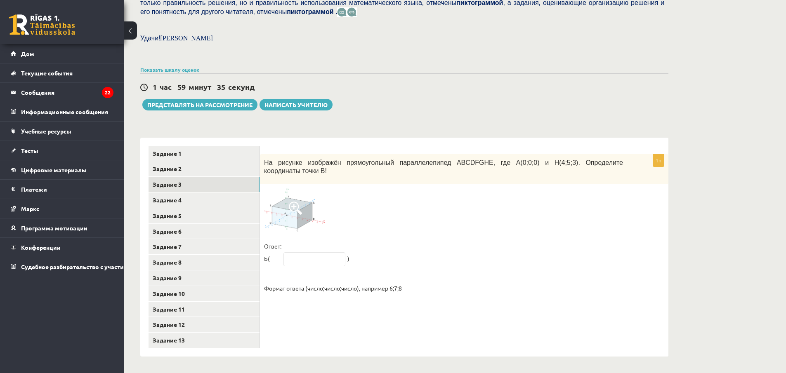
click at [336, 313] on div "1п На рисунке изображён прямоугольный параллелепипед ABCDFGHE, где A(0;0;0) и H…" at bounding box center [464, 247] width 408 height 219
click at [198, 199] on link "Задание 4" at bounding box center [203, 200] width 111 height 15
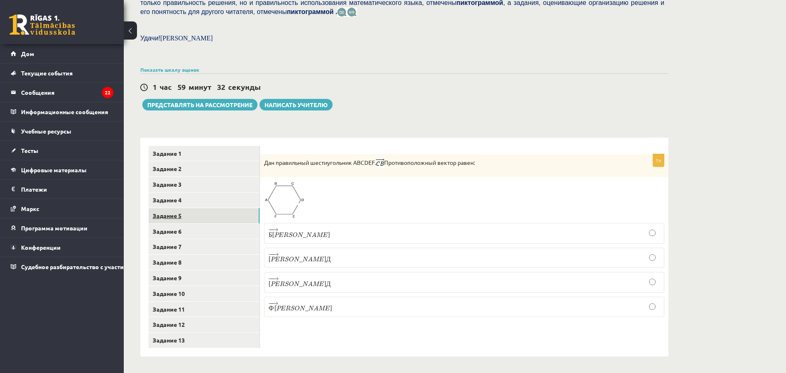
click at [209, 215] on link "Задание 5" at bounding box center [203, 215] width 111 height 15
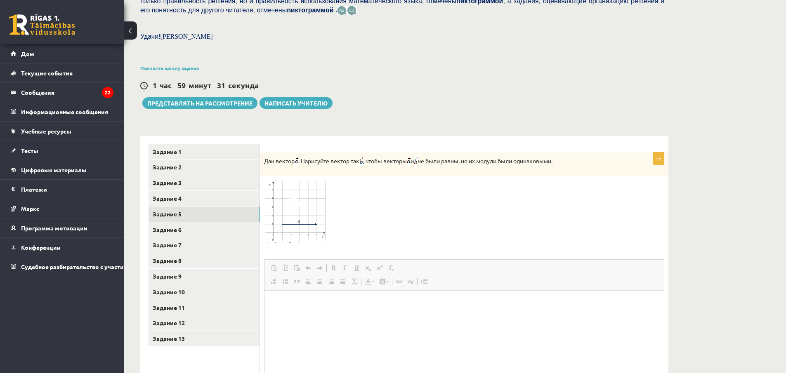
scroll to position [0, 0]
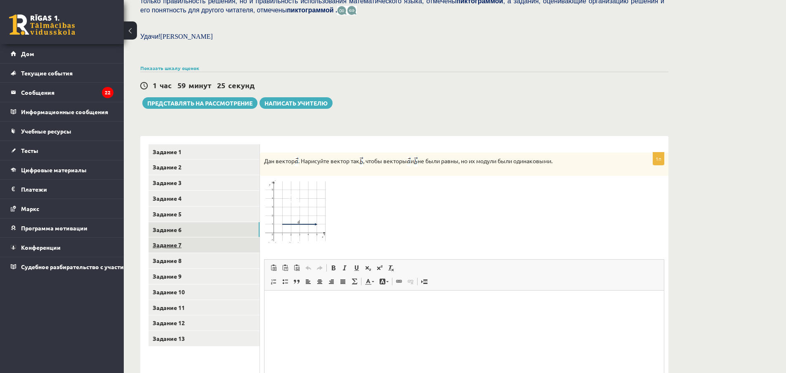
click at [207, 248] on link "Задание 7" at bounding box center [203, 245] width 111 height 15
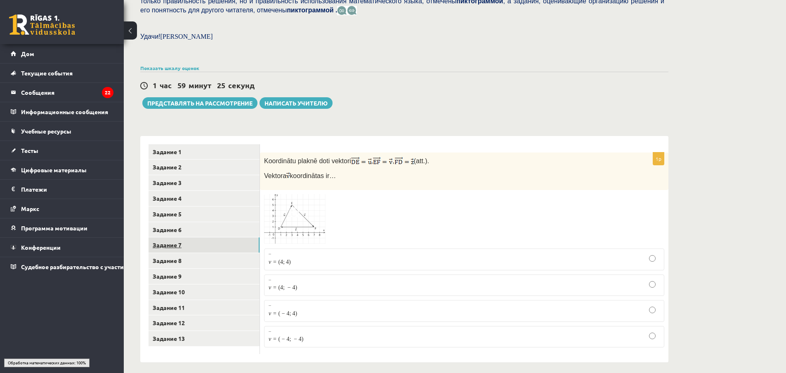
scroll to position [229, 0]
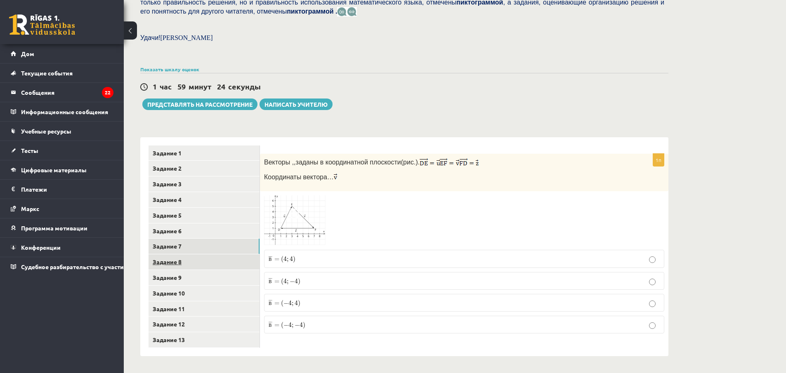
click at [214, 262] on link "Задание 8" at bounding box center [203, 261] width 111 height 15
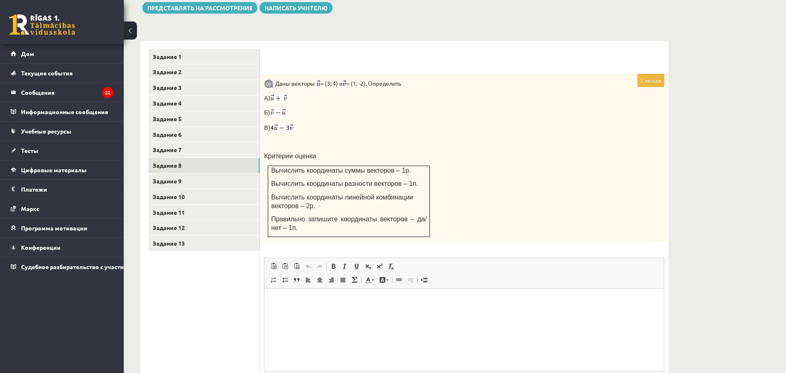
scroll to position [0, 0]
click at [200, 181] on link "Задание 9" at bounding box center [203, 181] width 111 height 15
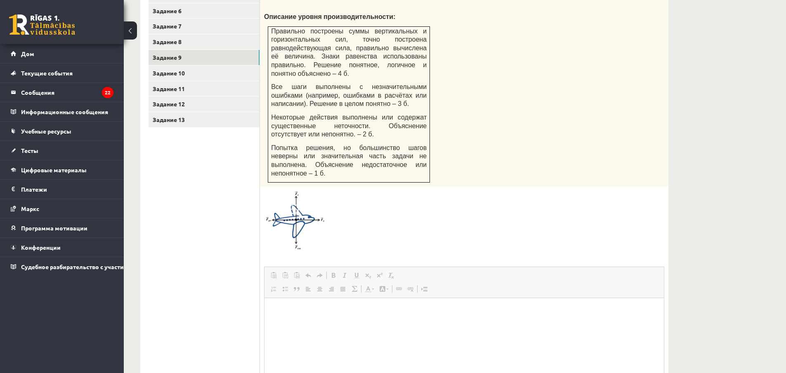
scroll to position [490, 0]
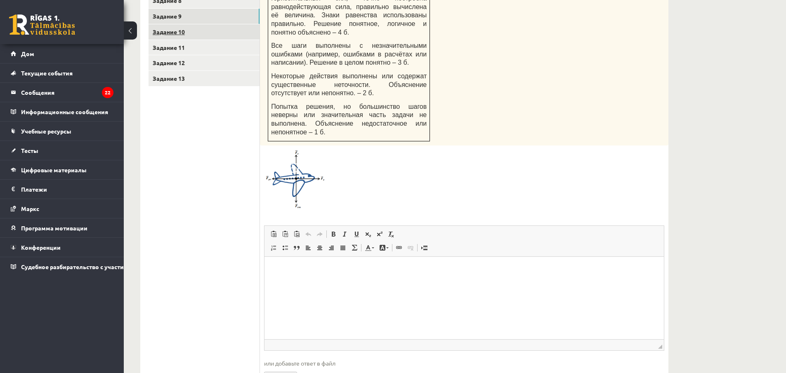
click at [195, 35] on link "Задание 10" at bounding box center [203, 31] width 111 height 15
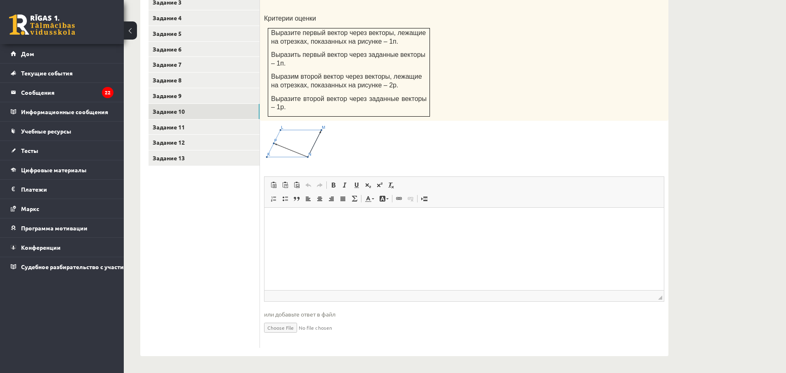
scroll to position [0, 0]
click at [198, 129] on link "Задание 11" at bounding box center [203, 127] width 111 height 15
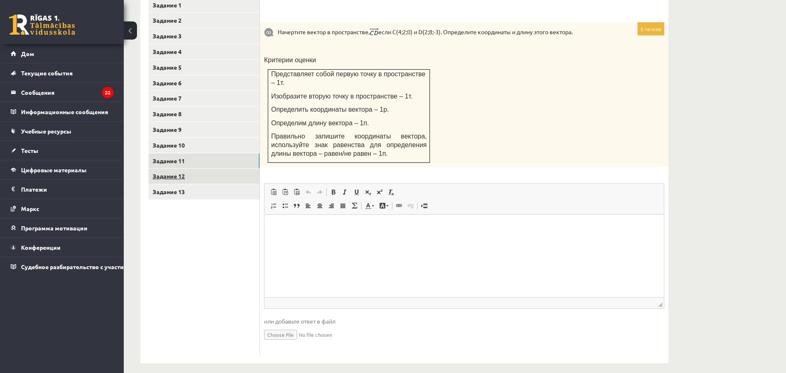
click at [209, 180] on link "Задание 12" at bounding box center [203, 176] width 111 height 15
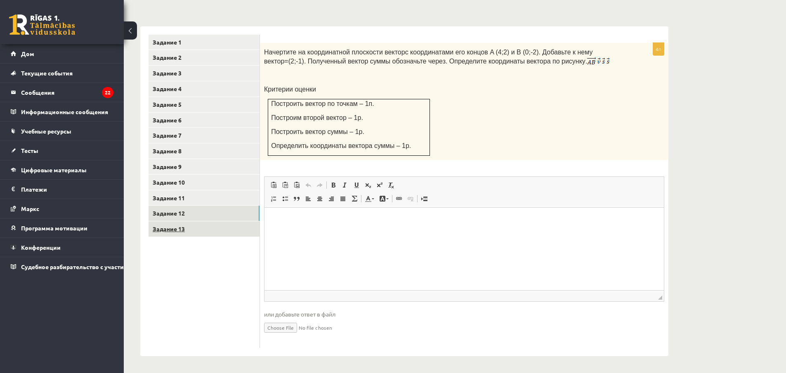
click at [206, 228] on link "Задание 13" at bounding box center [203, 228] width 111 height 15
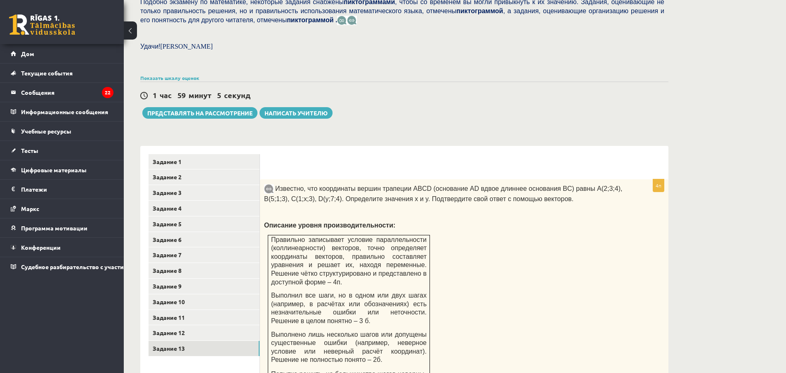
scroll to position [179, 0]
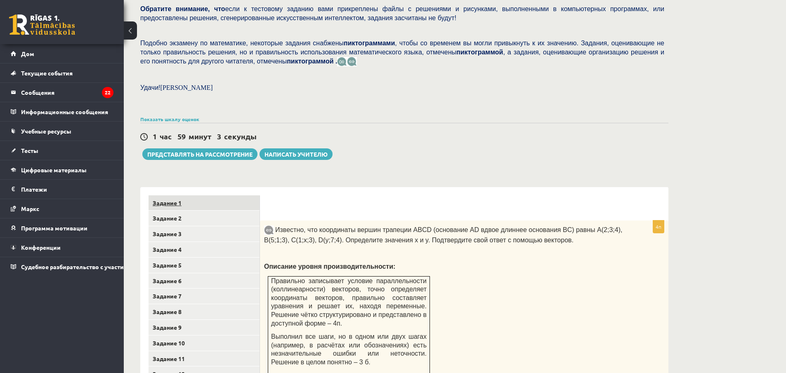
click at [181, 202] on font "Задание 1" at bounding box center [167, 202] width 29 height 7
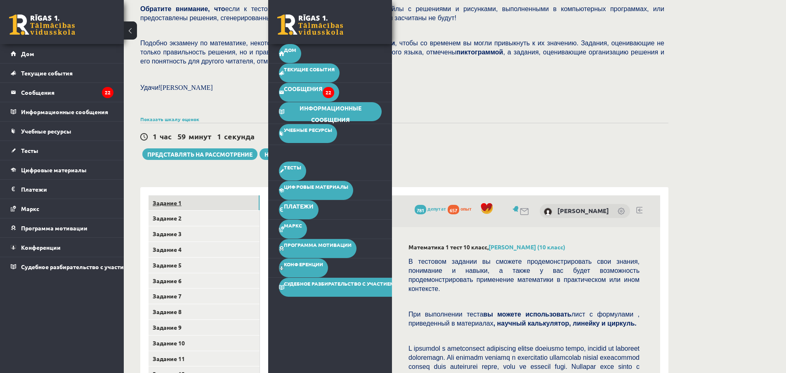
click at [216, 205] on link "Задание 1" at bounding box center [203, 202] width 111 height 15
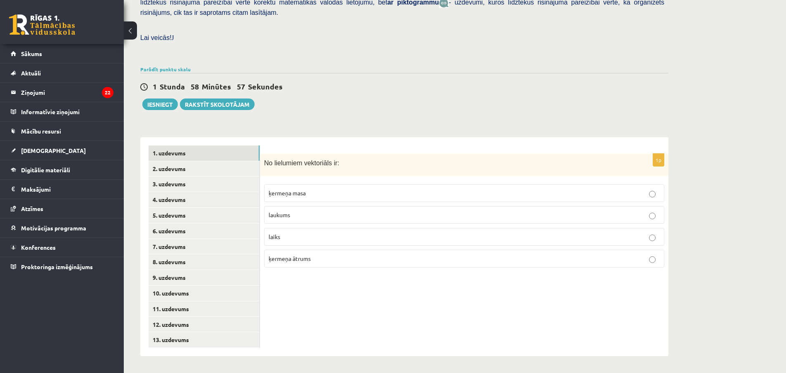
scroll to position [184, 0]
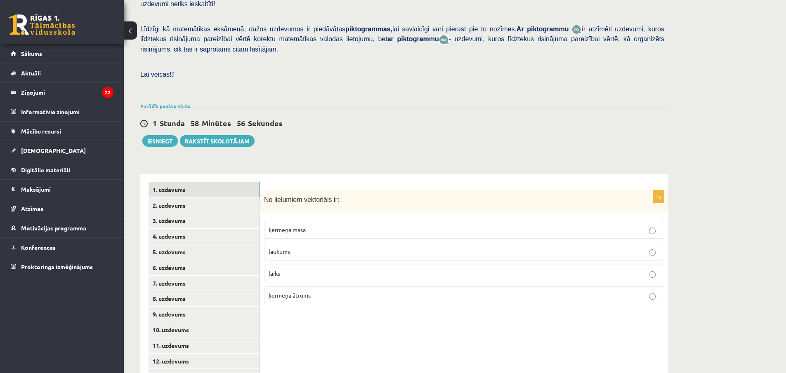
click at [680, 87] on div "Matemātika 1. ieskaite 10.c2 klase , [PERSON_NAME] (10.c2 klase) [PERSON_NAME] …" at bounding box center [404, 129] width 561 height 562
click at [294, 292] on span "ķermeņa ātrums" at bounding box center [289, 295] width 42 height 7
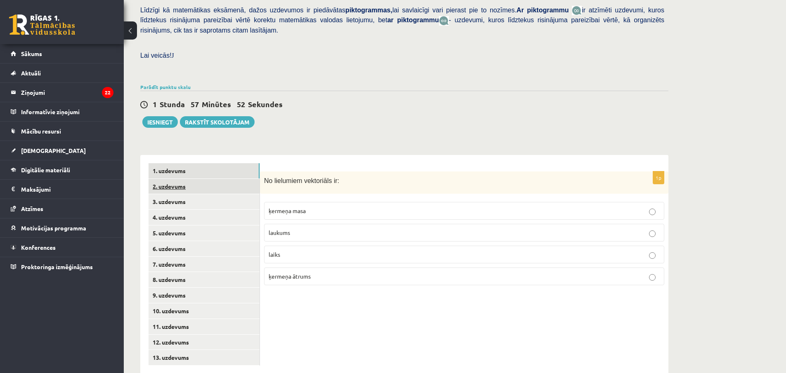
click at [192, 179] on link "2. uzdevums" at bounding box center [203, 186] width 111 height 15
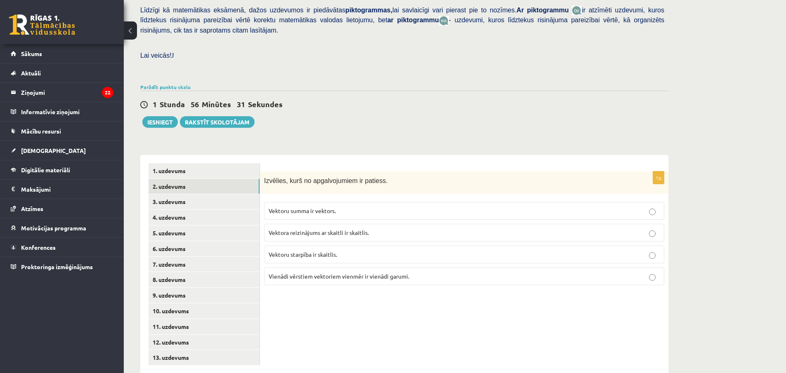
click at [318, 202] on label "Vektoru summa ir vektors." at bounding box center [464, 211] width 400 height 18
click at [183, 194] on link "3. uzdevums" at bounding box center [203, 201] width 111 height 15
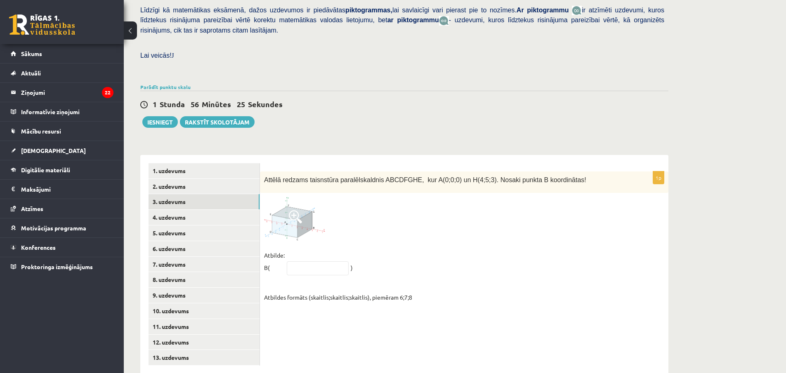
click at [306, 197] on img at bounding box center [295, 218] width 62 height 43
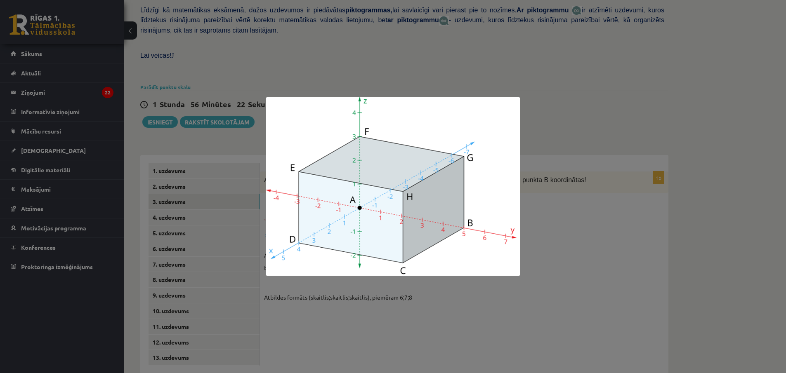
click at [503, 335] on div at bounding box center [393, 186] width 786 height 373
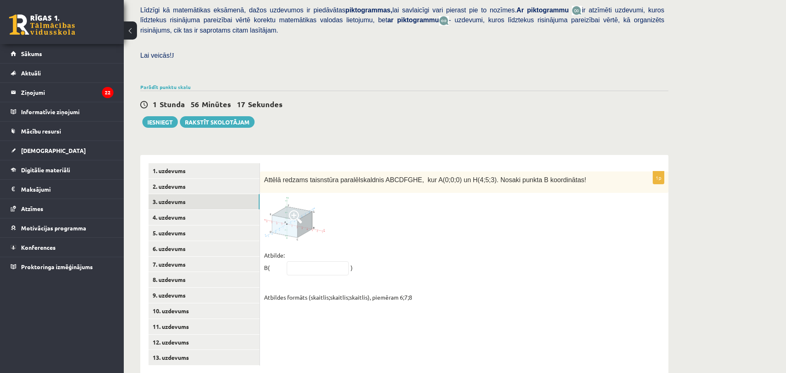
click at [287, 197] on img at bounding box center [295, 218] width 62 height 43
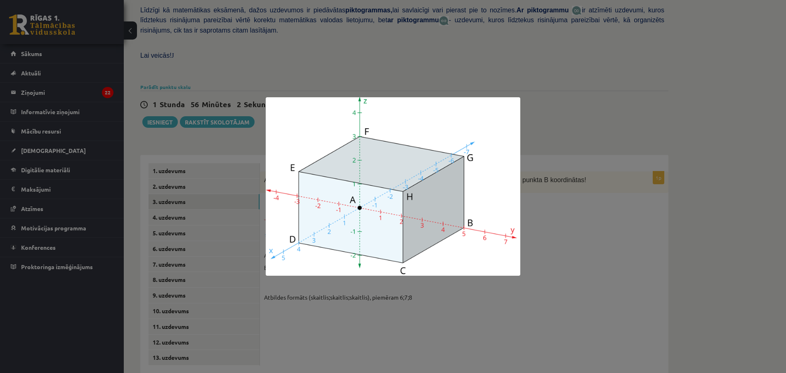
click at [377, 314] on div at bounding box center [393, 186] width 786 height 373
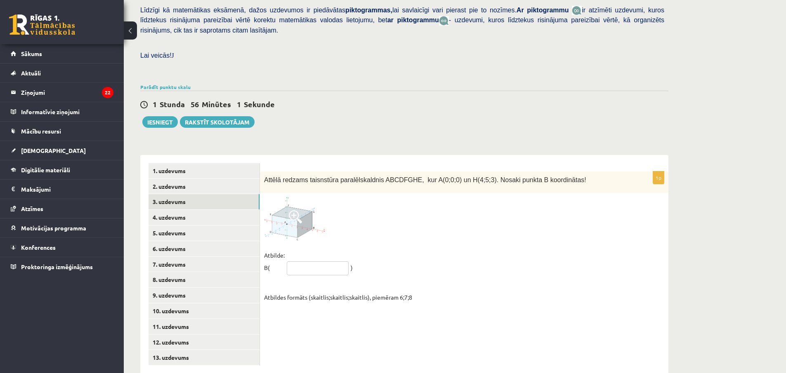
click at [302, 261] on input "text" at bounding box center [318, 268] width 62 height 14
type input "*****"
click at [190, 210] on link "4. uzdevums" at bounding box center [203, 217] width 111 height 15
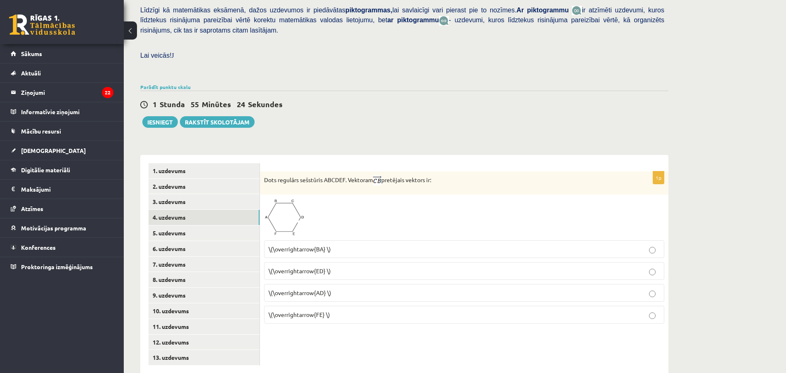
click at [310, 306] on label "\(\overrightarrow{FE} \)" at bounding box center [464, 315] width 400 height 18
click at [195, 226] on link "5. uzdevums" at bounding box center [203, 233] width 111 height 15
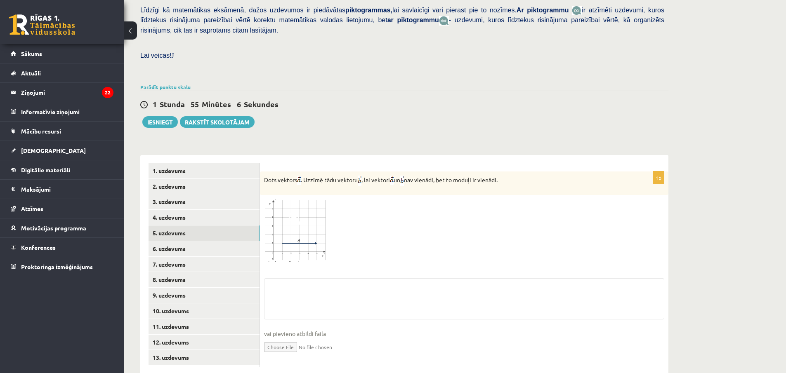
click at [299, 218] on img at bounding box center [295, 230] width 62 height 63
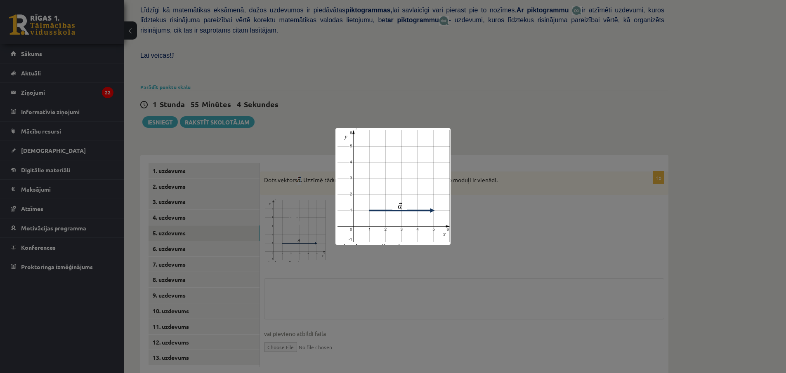
click at [285, 275] on div at bounding box center [393, 186] width 786 height 373
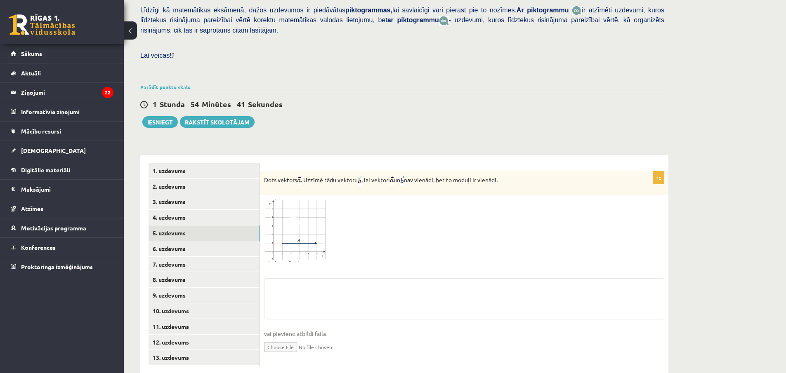
click at [281, 221] on img at bounding box center [295, 230] width 62 height 63
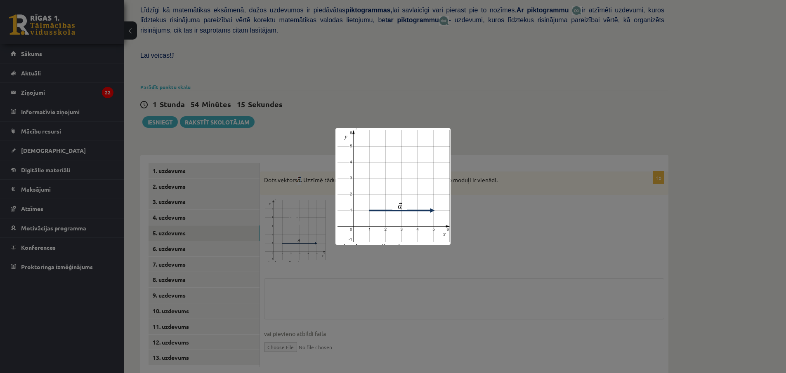
click at [356, 292] on div at bounding box center [393, 186] width 786 height 373
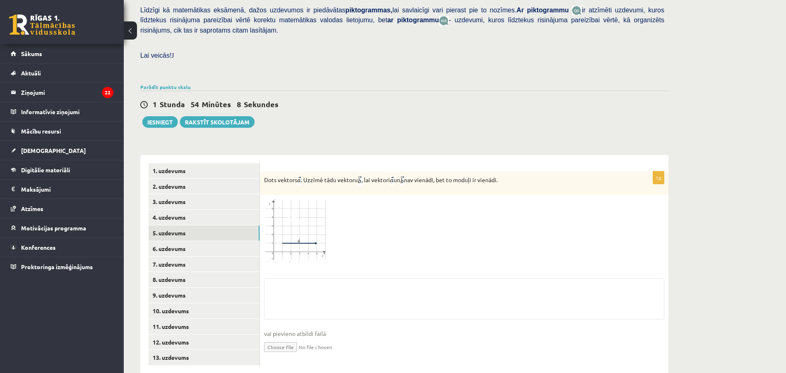
click at [274, 227] on img at bounding box center [295, 230] width 62 height 63
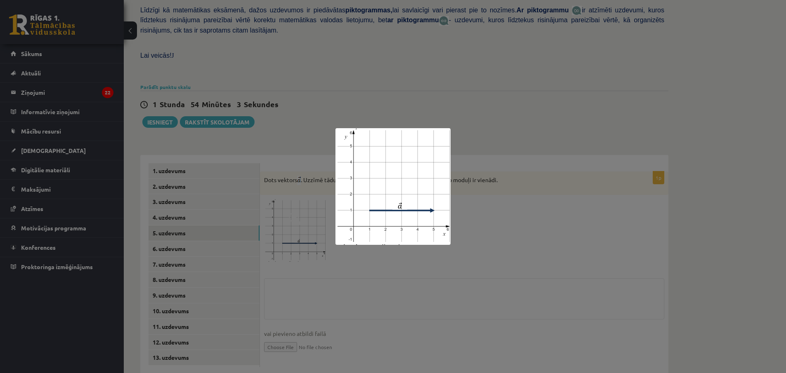
click at [281, 282] on div at bounding box center [393, 186] width 786 height 373
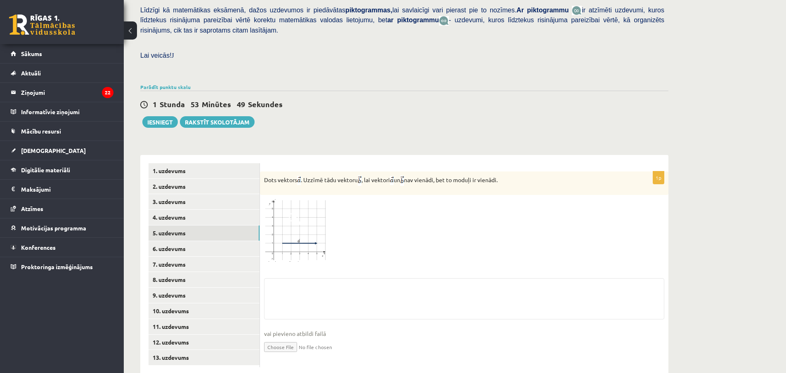
click at [298, 212] on span at bounding box center [295, 218] width 13 height 13
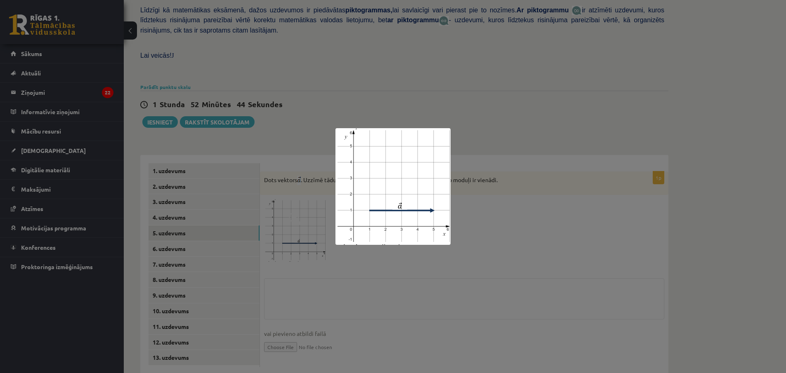
click at [633, 298] on div at bounding box center [393, 186] width 786 height 373
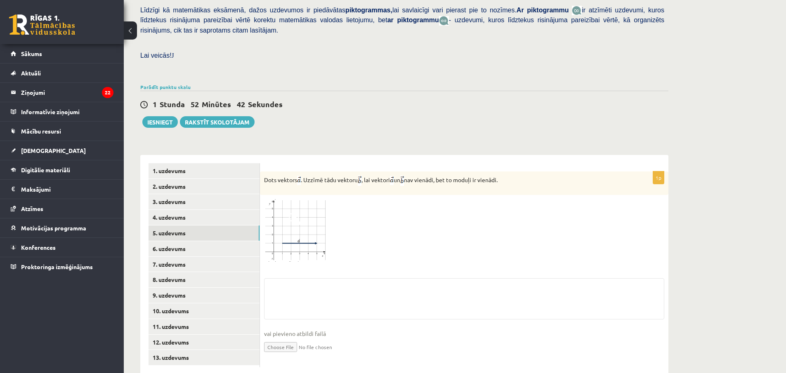
click at [314, 199] on img at bounding box center [295, 230] width 62 height 63
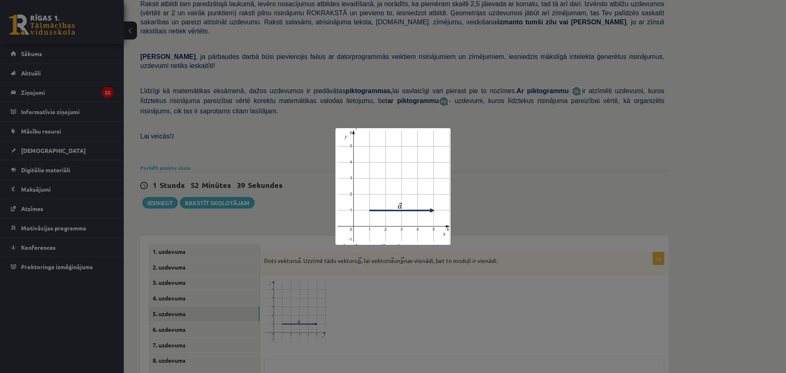
scroll to position [205, 0]
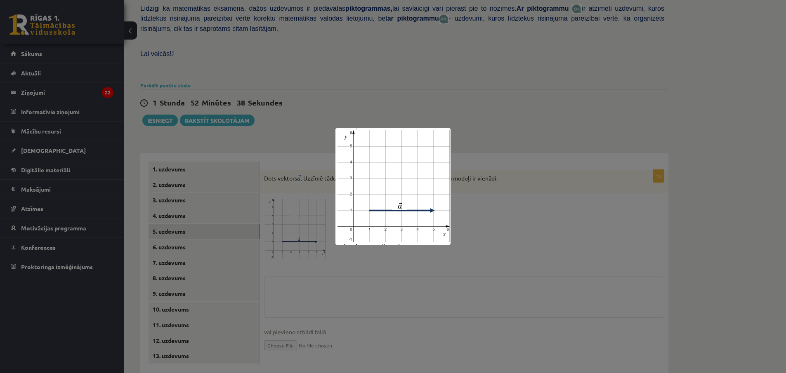
click at [458, 280] on div at bounding box center [393, 186] width 786 height 373
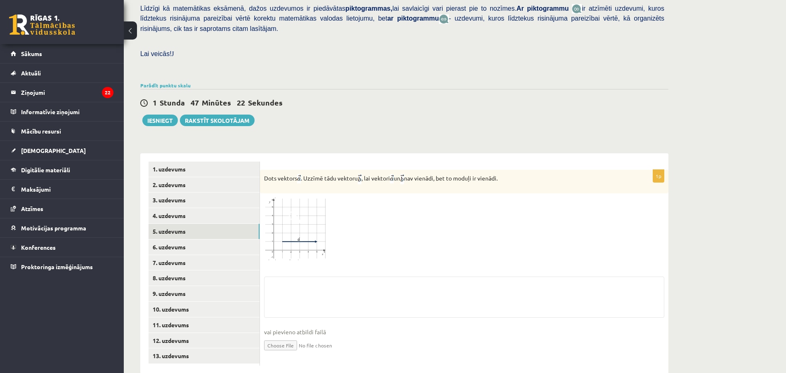
click at [291, 211] on span at bounding box center [295, 217] width 13 height 13
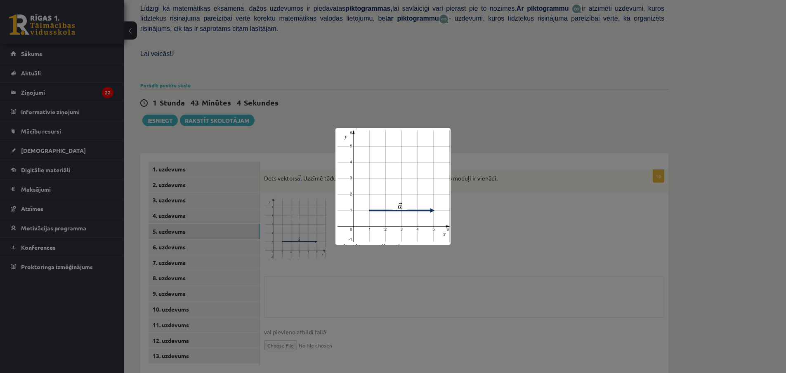
click at [607, 235] on div at bounding box center [393, 186] width 786 height 373
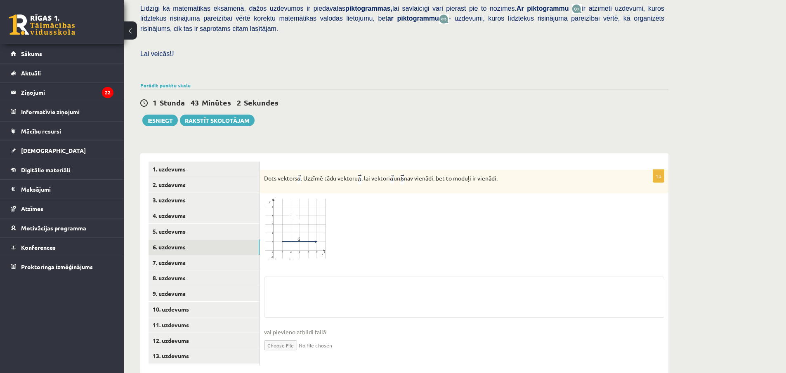
click at [197, 240] on link "6. uzdevums" at bounding box center [203, 247] width 111 height 15
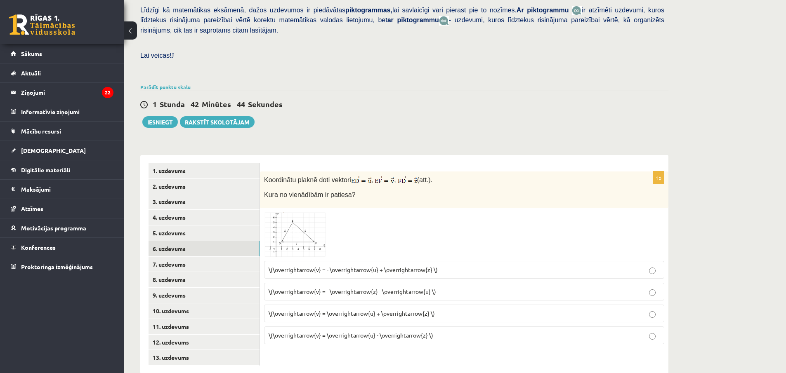
click at [299, 212] on img at bounding box center [295, 234] width 62 height 45
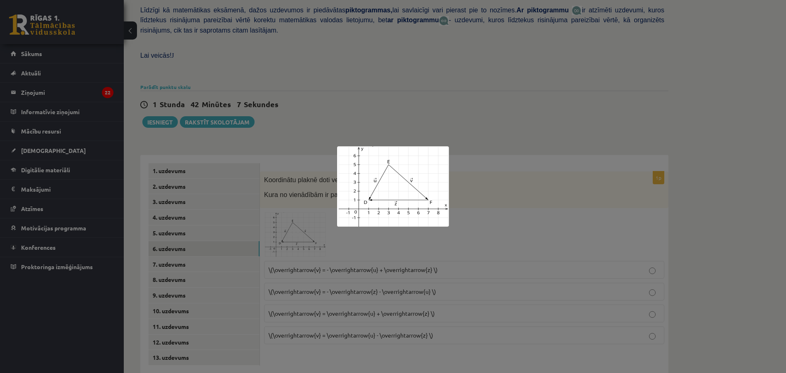
click at [550, 318] on div at bounding box center [393, 186] width 786 height 373
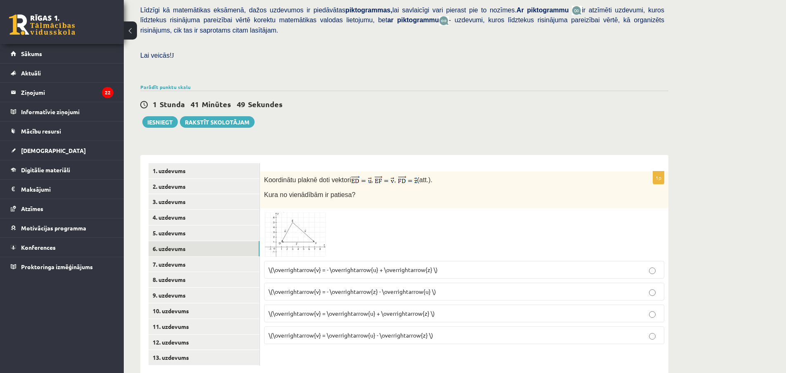
click at [298, 226] on span at bounding box center [295, 232] width 13 height 13
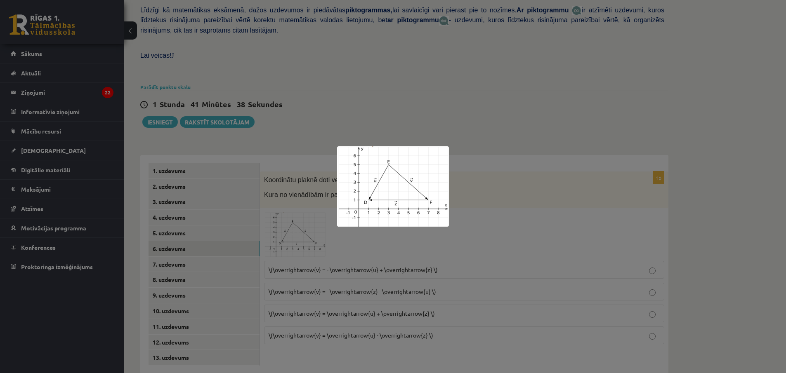
click at [456, 286] on div at bounding box center [393, 186] width 786 height 373
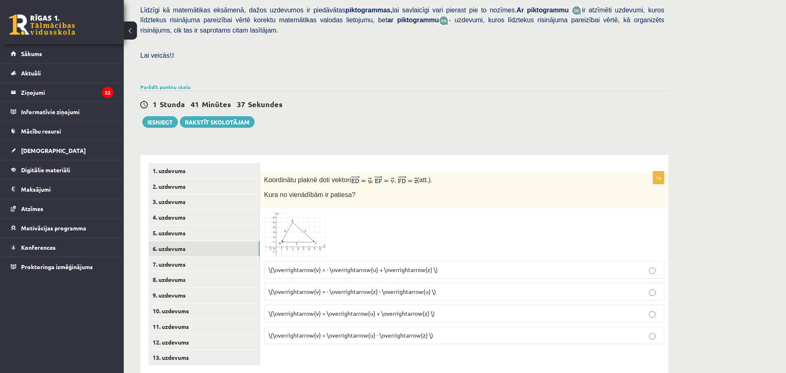
click at [377, 332] on span "\(\overrightarrow{v} = \overrightarrow{u} - \overrightarrow{z} \)" at bounding box center [350, 335] width 165 height 7
click at [304, 229] on img at bounding box center [295, 234] width 62 height 45
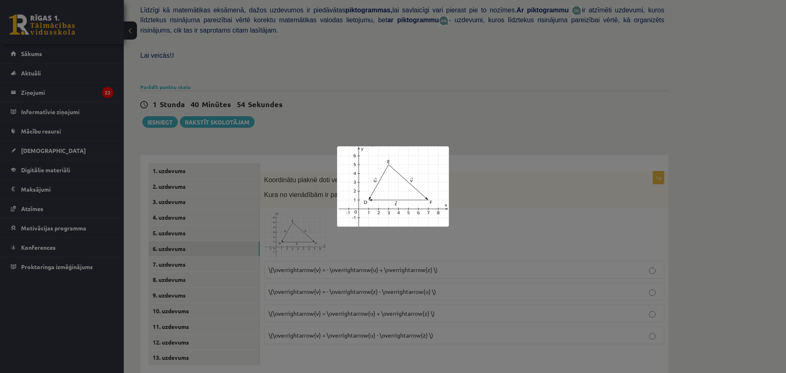
click at [341, 317] on div at bounding box center [393, 186] width 786 height 373
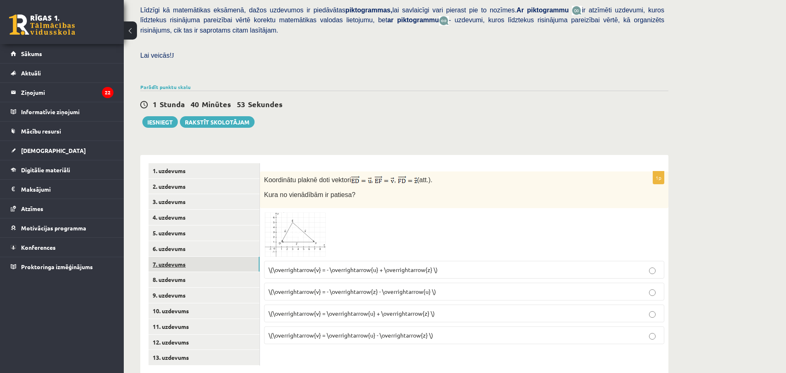
click at [219, 257] on link "7. uzdevums" at bounding box center [203, 264] width 111 height 15
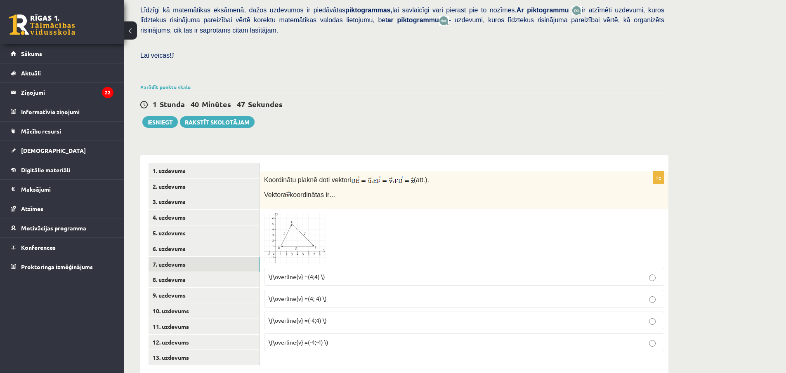
click at [298, 226] on span at bounding box center [295, 232] width 13 height 13
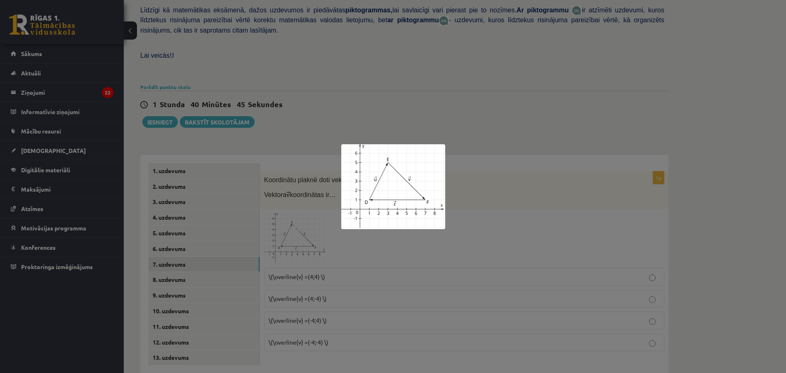
click at [369, 276] on div at bounding box center [393, 186] width 786 height 373
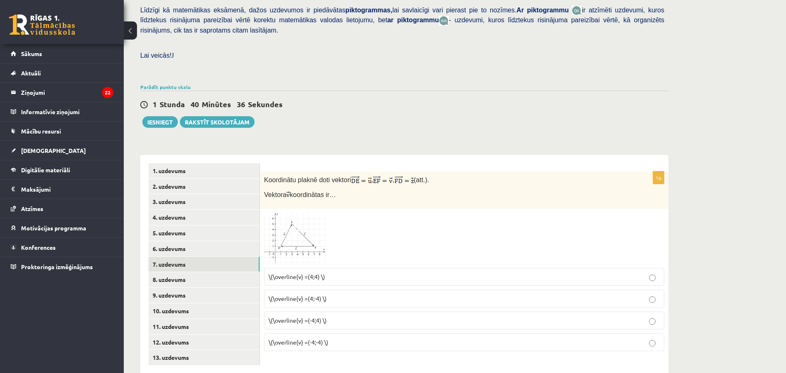
click at [308, 219] on img at bounding box center [295, 238] width 62 height 51
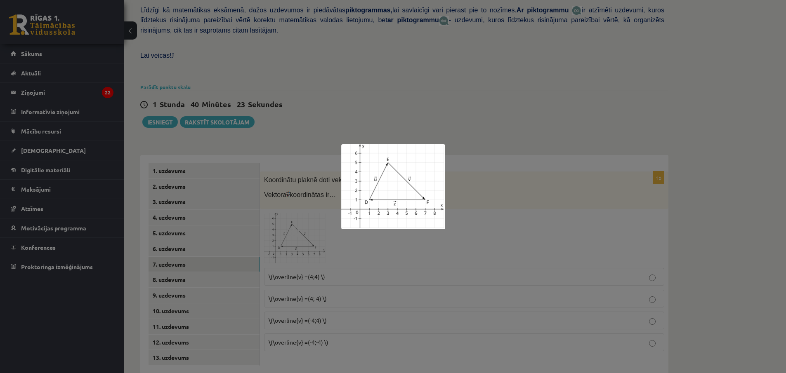
drag, startPoint x: 407, startPoint y: 202, endPoint x: 387, endPoint y: 161, distance: 45.4
drag, startPoint x: 387, startPoint y: 161, endPoint x: 466, endPoint y: 117, distance: 89.7
click at [466, 117] on div at bounding box center [393, 186] width 786 height 373
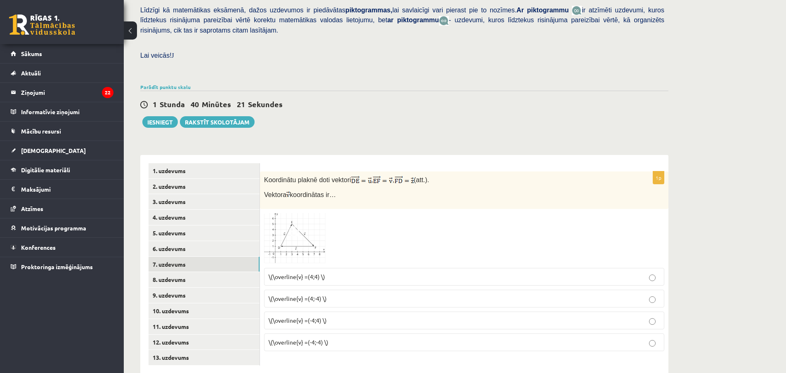
click at [297, 226] on span at bounding box center [295, 232] width 13 height 13
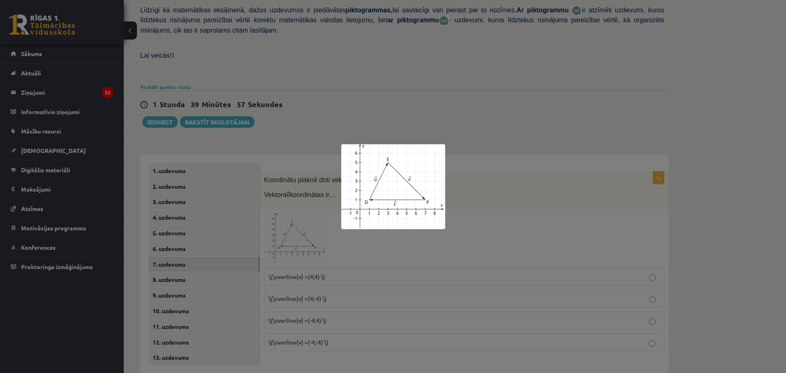
click at [380, 284] on div at bounding box center [393, 186] width 786 height 373
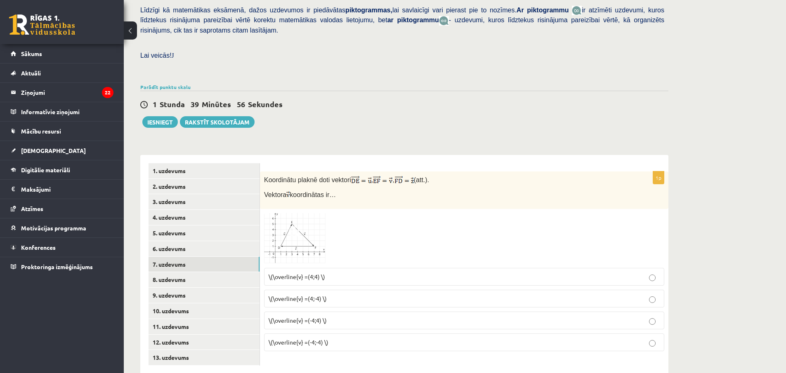
click at [334, 294] on p "\(\overline{v} =(4;-4) \)" at bounding box center [463, 298] width 391 height 9
click at [208, 272] on link "8. uzdevums" at bounding box center [203, 279] width 111 height 15
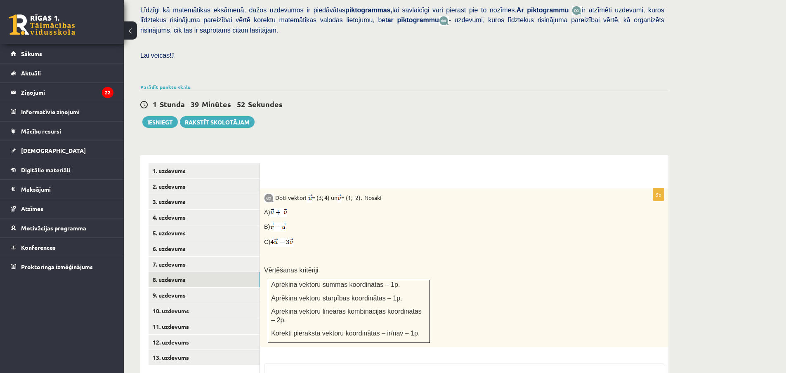
scroll to position [282, 0]
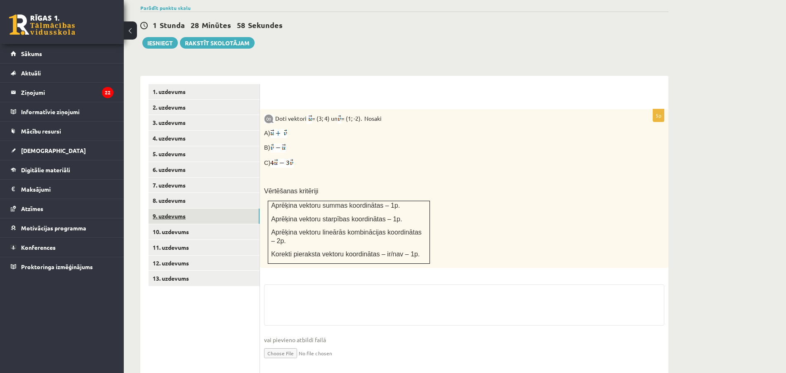
click at [211, 209] on link "9. uzdevums" at bounding box center [203, 216] width 111 height 15
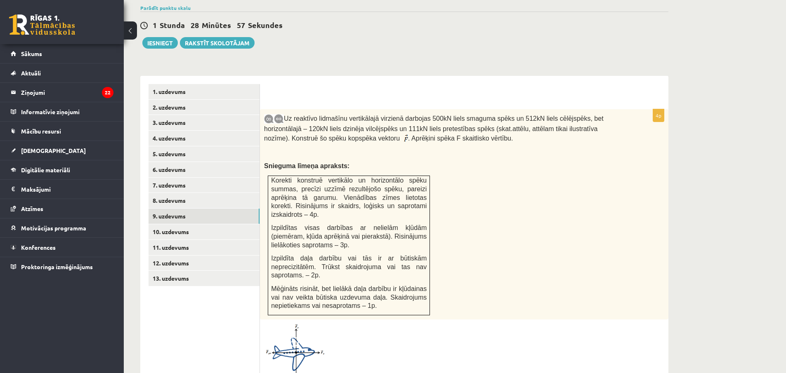
scroll to position [365, 0]
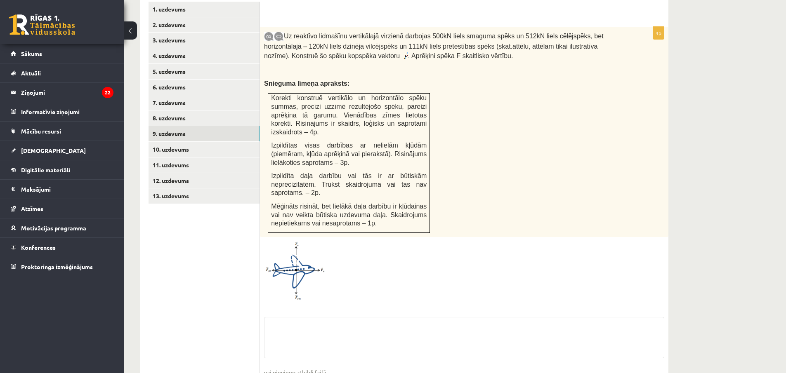
click at [274, 241] on img at bounding box center [295, 270] width 62 height 59
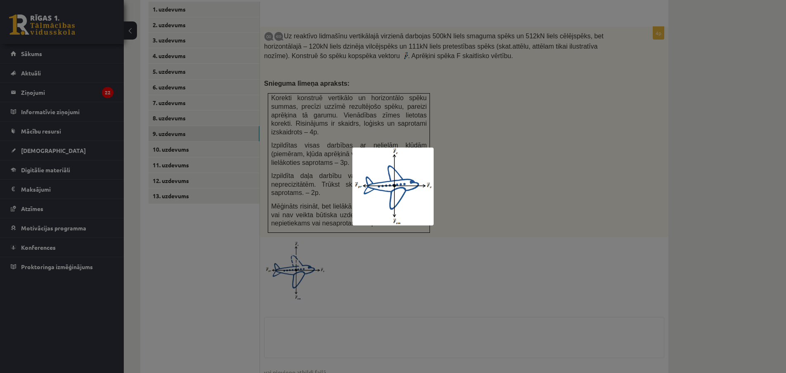
click at [603, 195] on div at bounding box center [393, 186] width 786 height 373
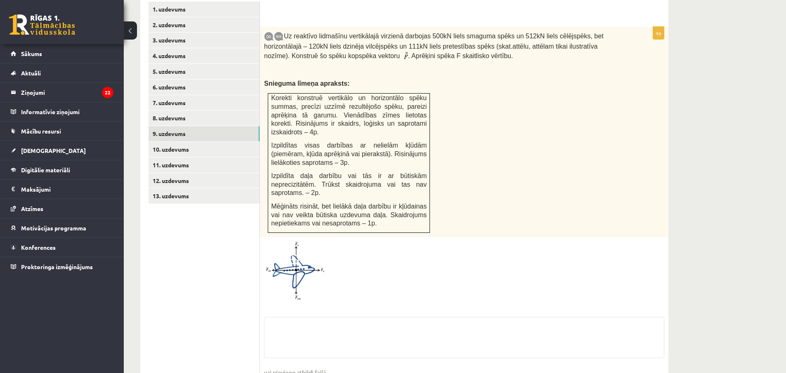
click at [732, 228] on div "Matemātika 1. ieskaite 10.c2 klase , [PERSON_NAME] (10.c2 klase) [PERSON_NAME] …" at bounding box center [455, 49] width 662 height 764
click at [166, 142] on link "10. uzdevums" at bounding box center [203, 149] width 111 height 15
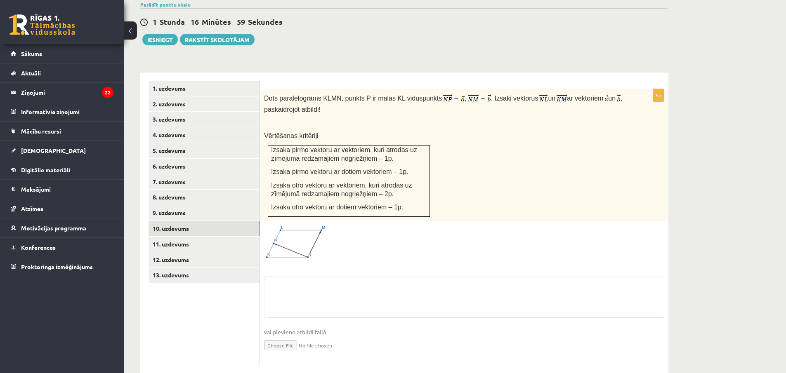
click at [297, 238] on span at bounding box center [295, 244] width 13 height 13
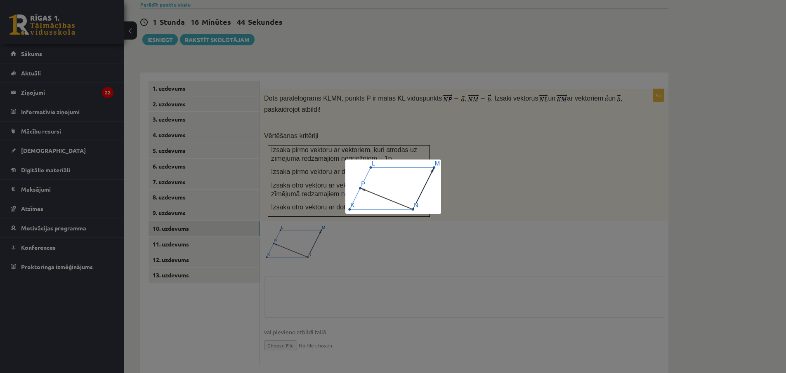
click at [322, 278] on div at bounding box center [393, 186] width 786 height 373
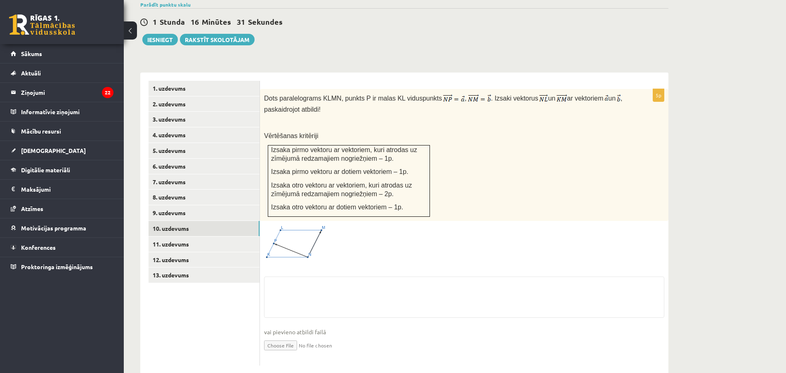
click at [302, 232] on img at bounding box center [295, 242] width 62 height 35
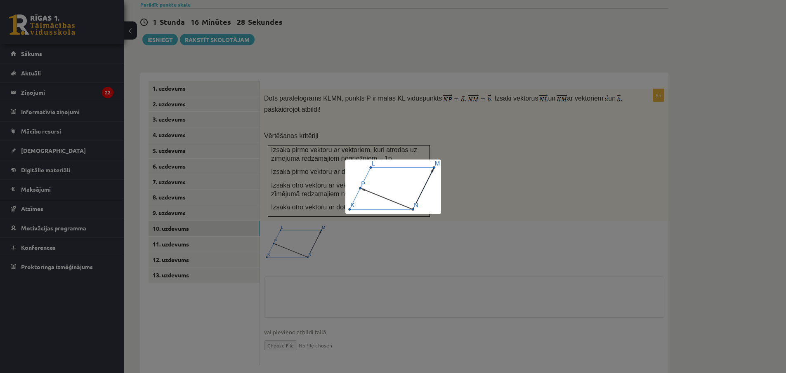
click at [366, 340] on div at bounding box center [393, 186] width 786 height 373
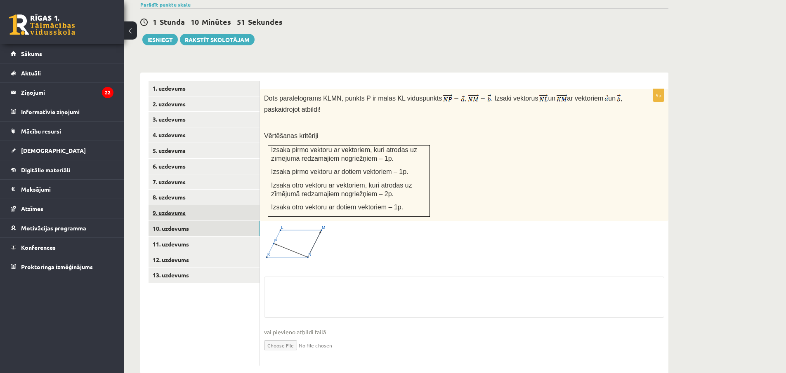
drag, startPoint x: 198, startPoint y: 221, endPoint x: 215, endPoint y: 229, distance: 19.6
click at [198, 237] on link "11. uzdevums" at bounding box center [203, 244] width 111 height 15
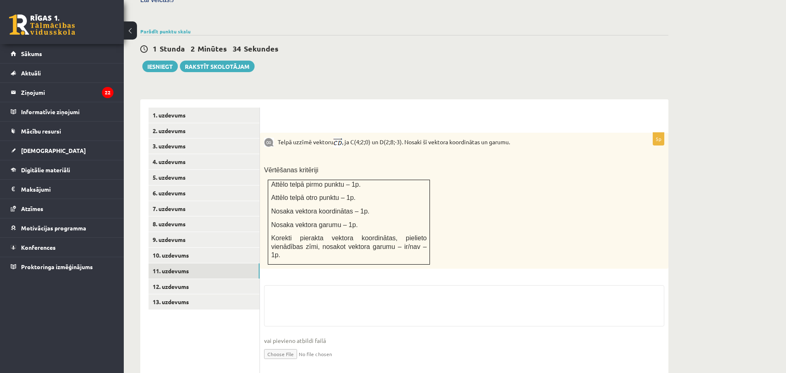
click at [584, 60] on div "Matemātika 1. ieskaite 10.c2 klase , [PERSON_NAME] (10.c2 klase) [PERSON_NAME] …" at bounding box center [404, 86] width 561 height 626
click at [226, 279] on link "12. uzdevums" at bounding box center [203, 286] width 111 height 15
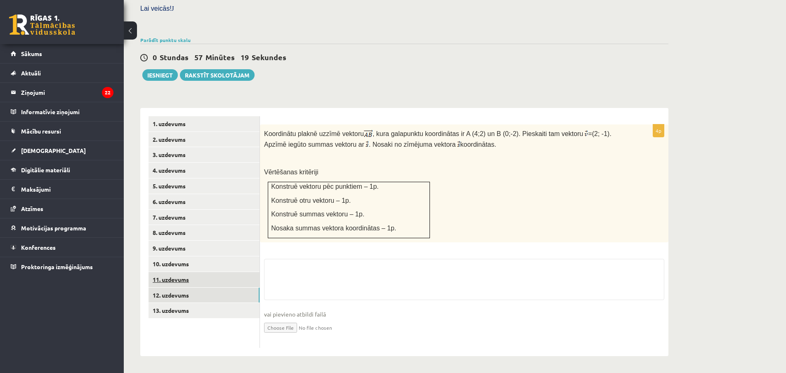
scroll to position [232, 0]
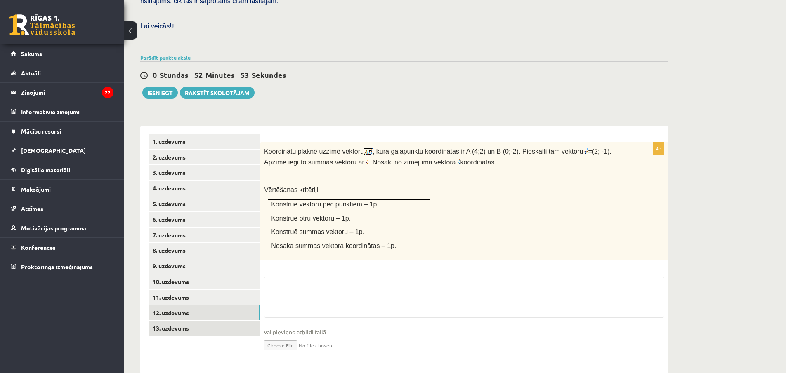
click at [190, 321] on link "13. uzdevums" at bounding box center [203, 328] width 111 height 15
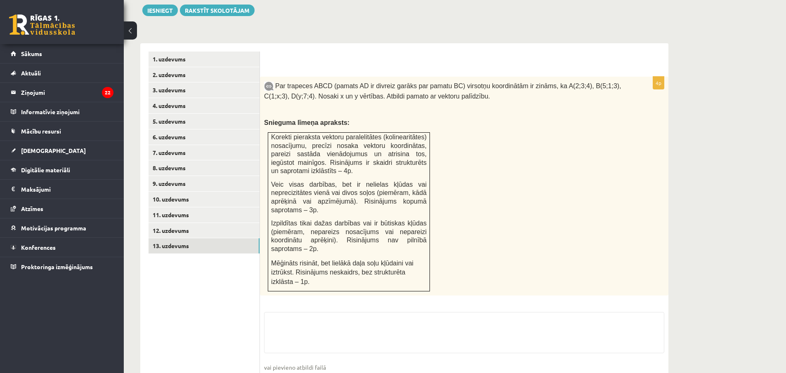
scroll to position [342, 0]
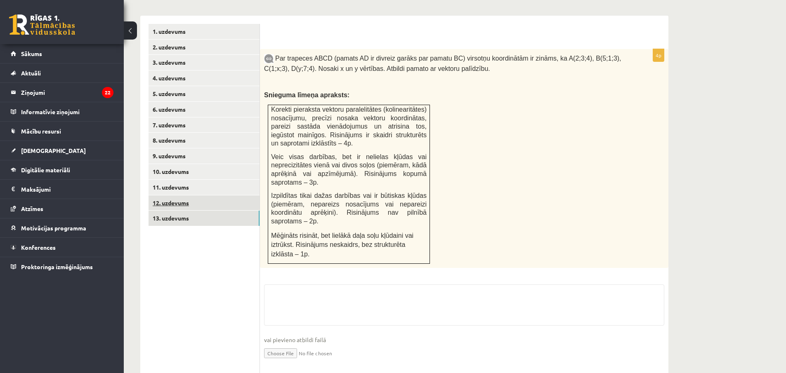
click at [184, 195] on link "12. uzdevums" at bounding box center [203, 202] width 111 height 15
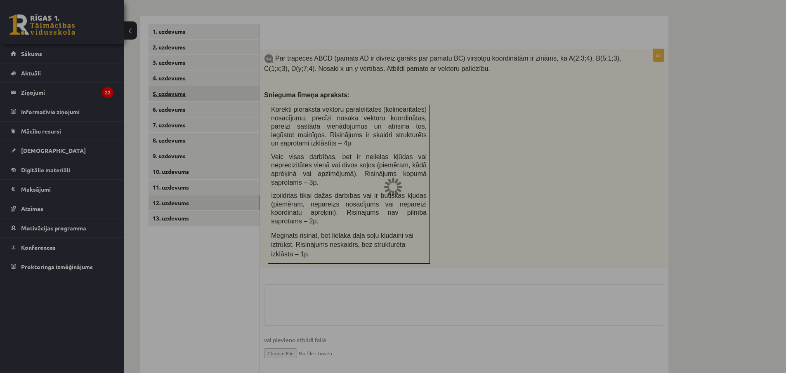
scroll to position [232, 0]
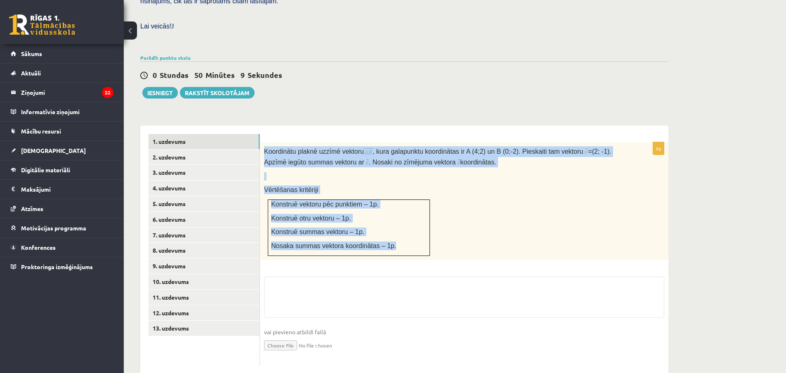
drag, startPoint x: 262, startPoint y: 133, endPoint x: 414, endPoint y: 250, distance: 191.7
click at [414, 250] on div "4p Koordinātu plaknē uzzīmē vektoru , kura galapunktu koordinātas ir A (4;2) un…" at bounding box center [464, 253] width 408 height 223
copy div "Koordinātu plaknē uzzīmē vektoru , kura galapunktu koordinātas ir A (4;2) un B …"
click at [299, 118] on div "**********" at bounding box center [404, 246] width 528 height 256
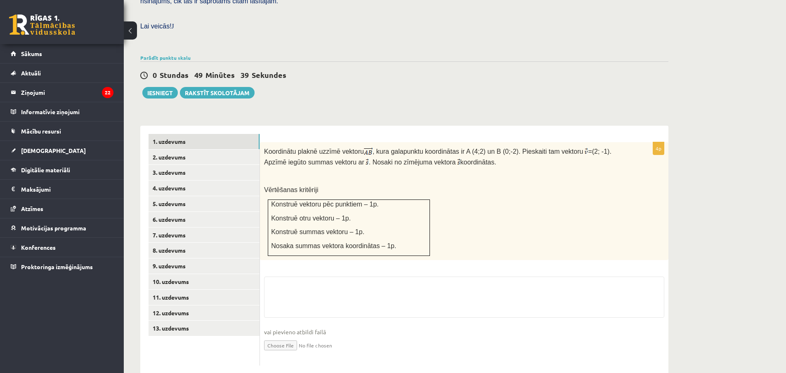
drag, startPoint x: 263, startPoint y: 133, endPoint x: 470, endPoint y: 146, distance: 207.8
click at [470, 146] on div "Koordinātu plaknē uzzīmē vektoru , kura galapunktu koordinātas ir A (4;2) un B …" at bounding box center [464, 201] width 408 height 118
copy p "Koordinātu plaknē uzzīmē vektoru , kura galapunktu koordinātas ir A (4;2) un B …"
drag, startPoint x: 356, startPoint y: 45, endPoint x: 365, endPoint y: 54, distance: 13.2
click at [356, 61] on div "0 Stundas 49 Minūtes 14 Sekundes Ieskaite saglabāta! Iesniegt Rakstīt skolotājam" at bounding box center [404, 79] width 528 height 37
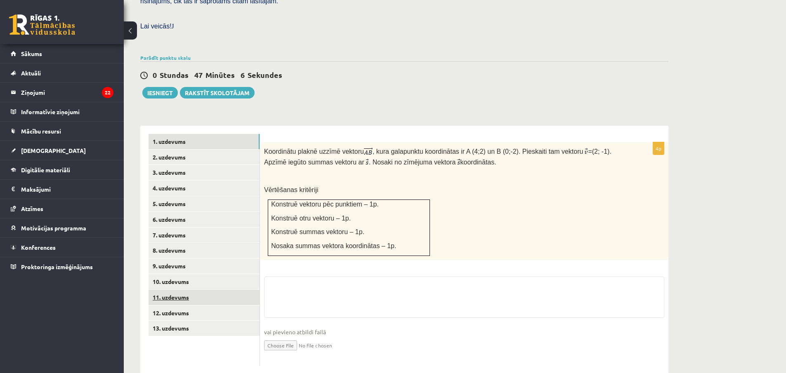
click at [184, 290] on link "11. uzdevums" at bounding box center [203, 297] width 111 height 15
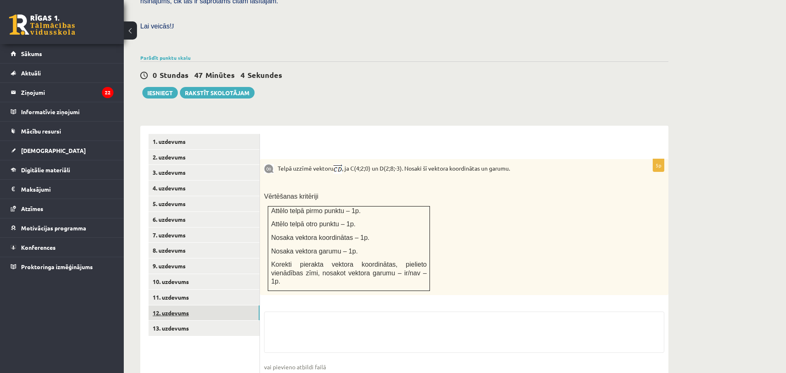
click at [175, 306] on link "12. uzdevums" at bounding box center [203, 313] width 111 height 15
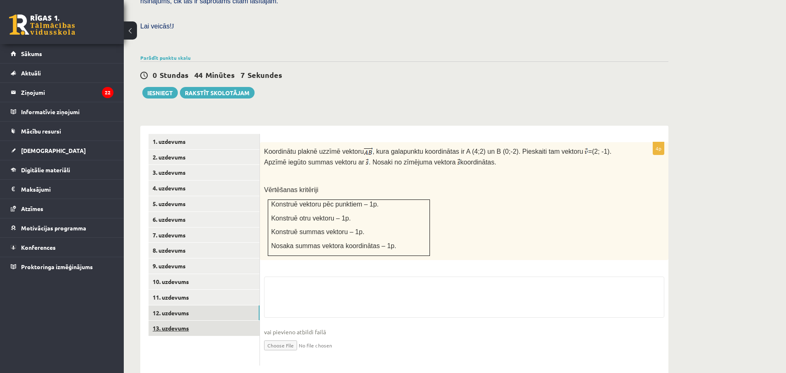
click at [177, 321] on link "13. uzdevums" at bounding box center [203, 328] width 111 height 15
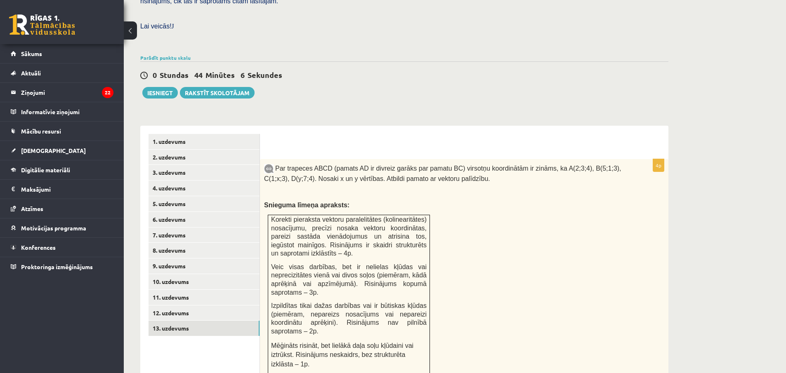
scroll to position [273, 0]
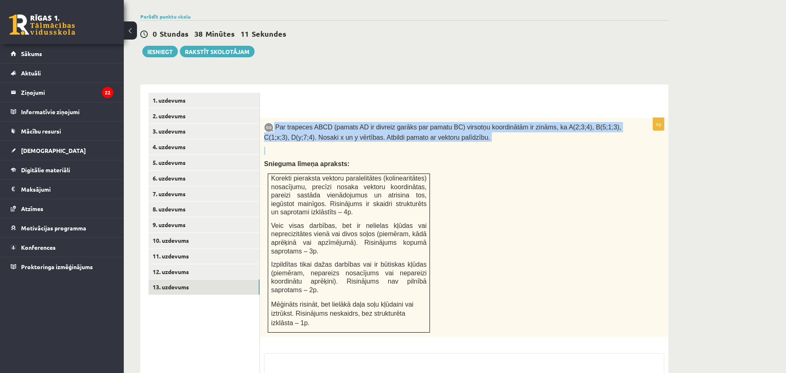
drag, startPoint x: 274, startPoint y: 108, endPoint x: 456, endPoint y: 125, distance: 182.2
click at [456, 125] on div "Par trapeces ABCD (pamats AD ir divreiz garāks par pamatu BC) virsotņu koordinā…" at bounding box center [464, 227] width 408 height 219
copy div "Par trapeces ABCD (pamats AD ir divreiz garāks par pamatu BC) virsotņu koordinā…"
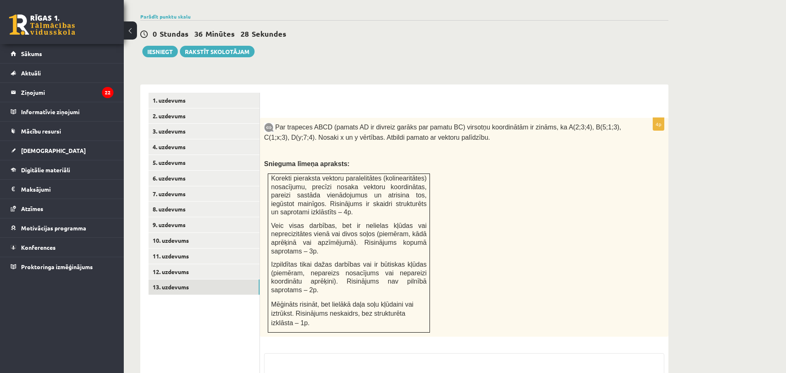
click at [532, 245] on div "Par trapeces ABCD (pamats AD ir divreiz garāks par pamatu BC) virsotņu koordinā…" at bounding box center [464, 227] width 408 height 219
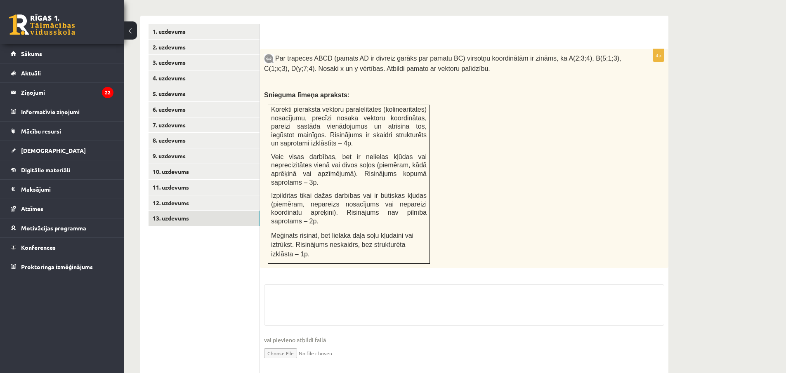
click at [290, 344] on input "file" at bounding box center [464, 352] width 400 height 17
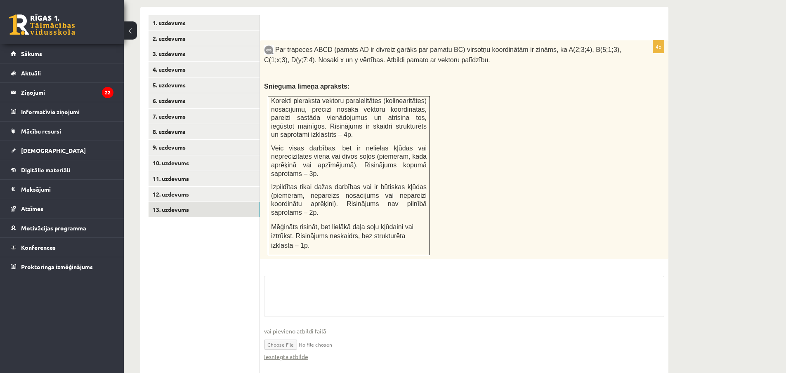
click at [324, 336] on input "file" at bounding box center [464, 344] width 400 height 17
type input "**********"
click at [225, 187] on link "12. uzdevums" at bounding box center [203, 194] width 111 height 15
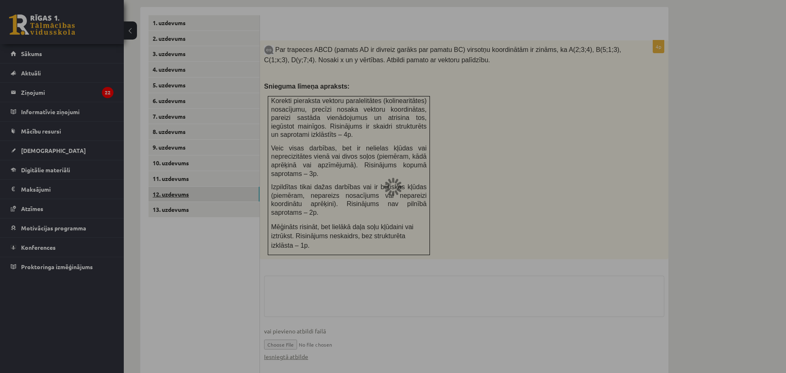
scroll to position [232, 0]
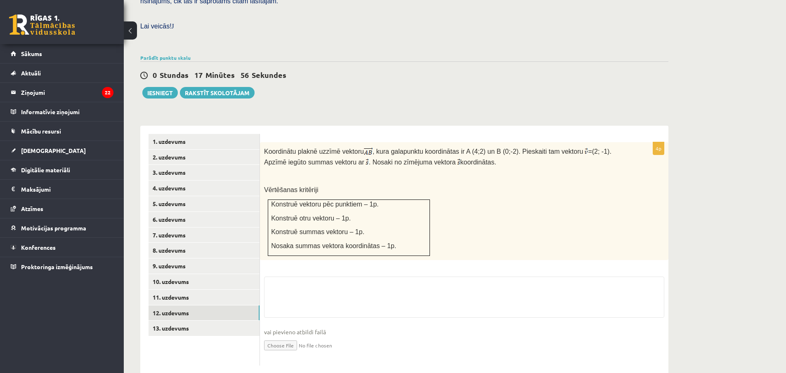
click at [299, 336] on input "file" at bounding box center [464, 344] width 400 height 17
type input "**********"
click at [195, 290] on link "11. uzdevums" at bounding box center [203, 297] width 111 height 15
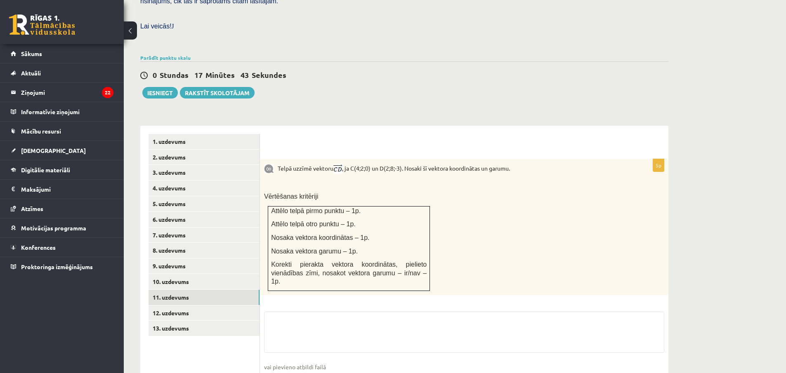
scroll to position [259, 0]
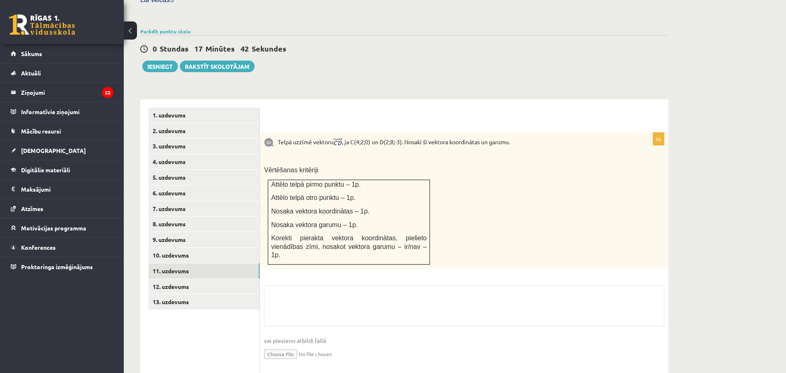
click at [292, 345] on input "file" at bounding box center [464, 353] width 400 height 17
type input "**********"
click at [199, 248] on link "10. uzdevums" at bounding box center [203, 255] width 111 height 15
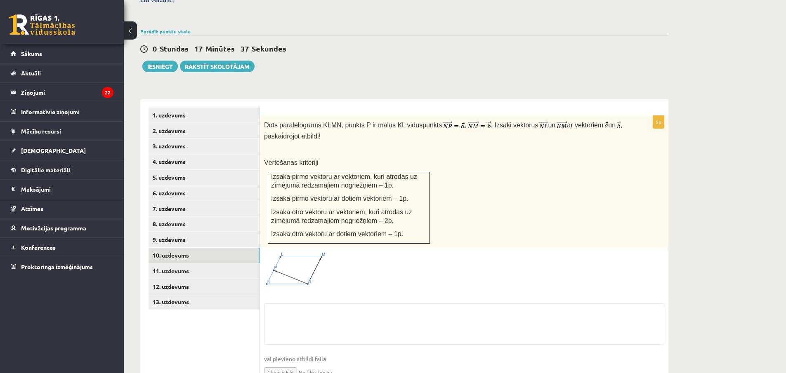
click at [298, 363] on input "file" at bounding box center [464, 371] width 400 height 17
type input "**********"
click at [193, 232] on link "9. uzdevums" at bounding box center [203, 239] width 111 height 15
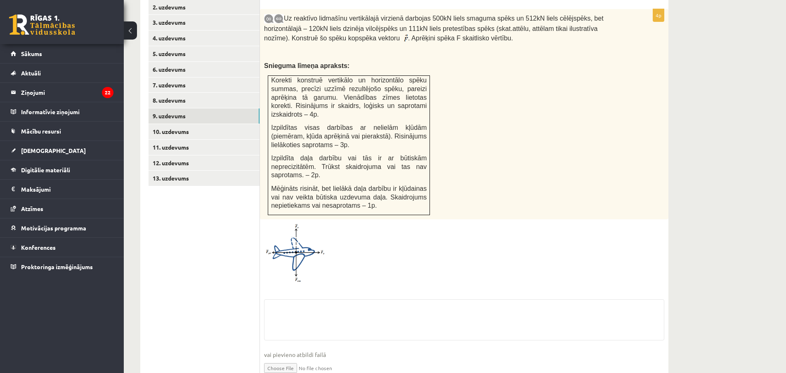
scroll to position [397, 0]
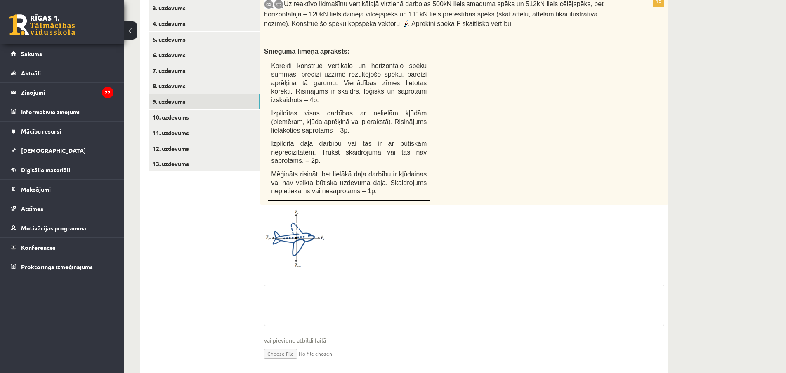
click at [296, 345] on input "file" at bounding box center [464, 353] width 400 height 17
type input "**********"
click at [179, 78] on link "8. uzdevums" at bounding box center [203, 85] width 111 height 15
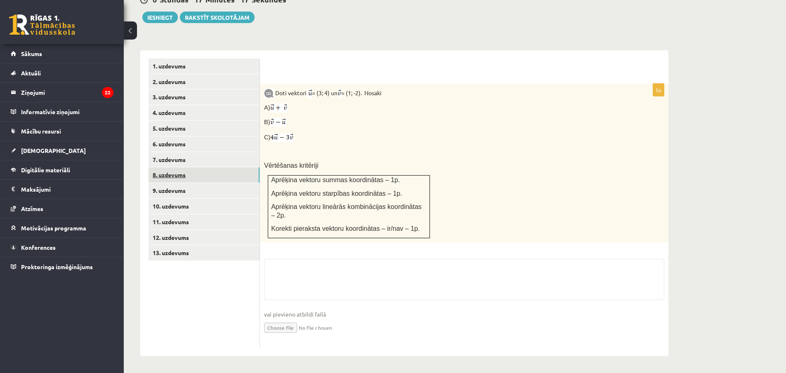
scroll to position [282, 0]
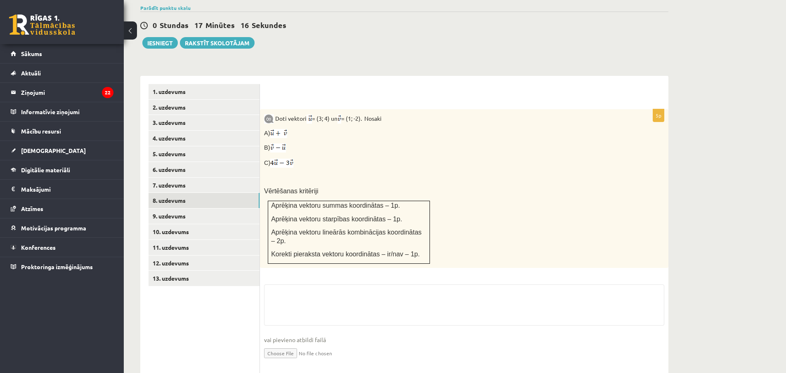
click at [303, 344] on input "file" at bounding box center [464, 352] width 400 height 17
type input "**********"
click at [177, 178] on link "7. uzdevums" at bounding box center [203, 185] width 111 height 15
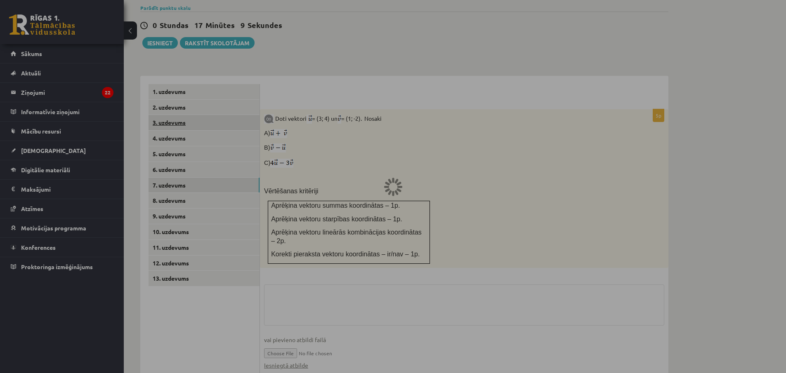
scroll to position [203, 0]
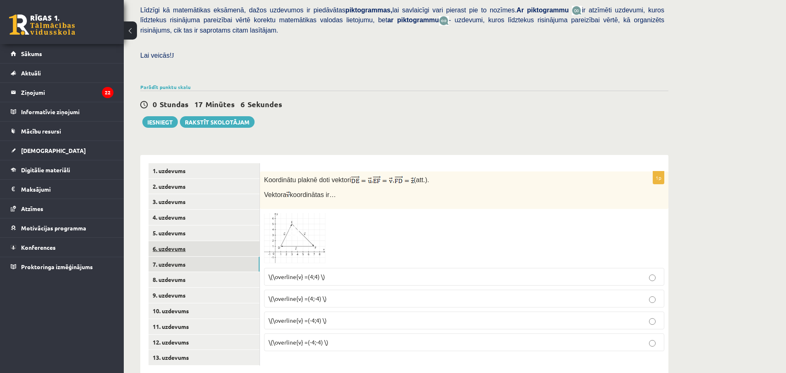
click at [180, 241] on link "6. uzdevums" at bounding box center [203, 248] width 111 height 15
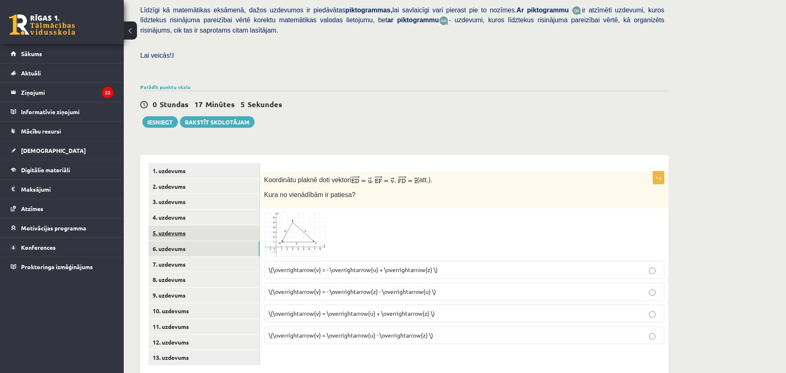
click at [182, 226] on link "5. uzdevums" at bounding box center [203, 233] width 111 height 15
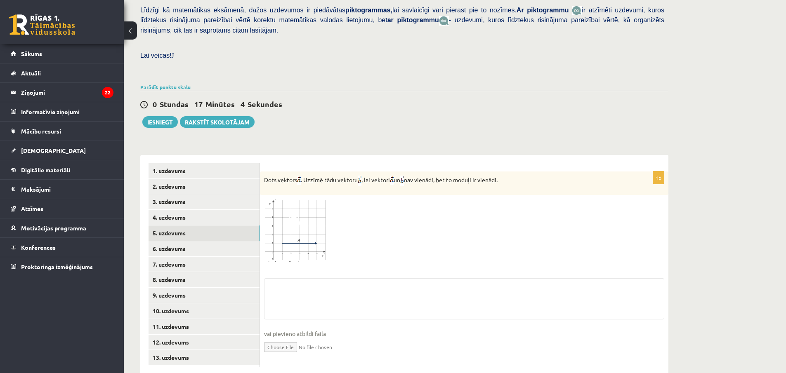
click at [290, 338] on input "file" at bounding box center [464, 346] width 400 height 17
type input "**********"
click at [171, 350] on link "13. uzdevums" at bounding box center [203, 357] width 111 height 15
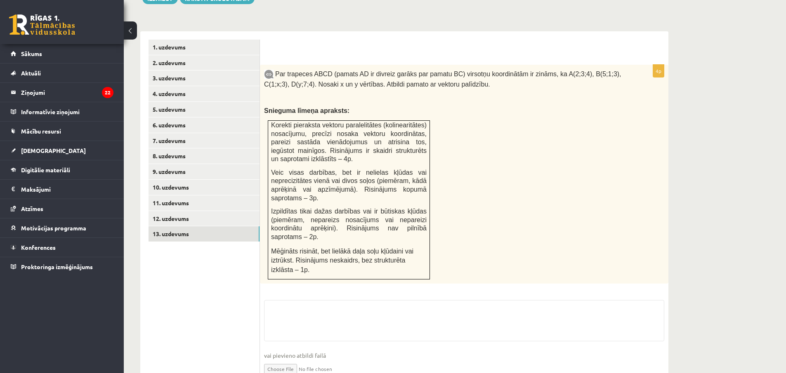
scroll to position [351, 0]
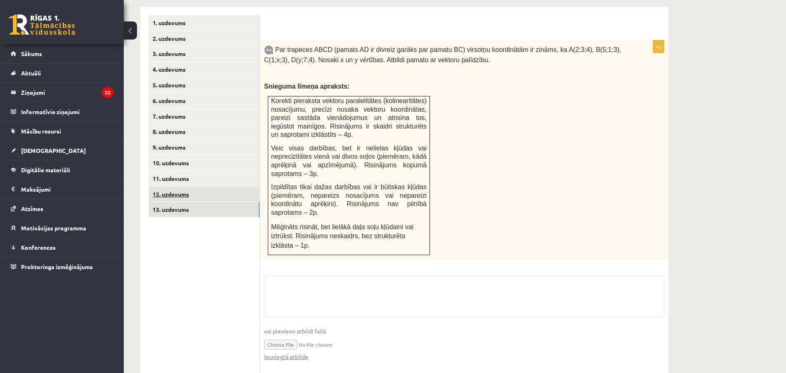
click at [176, 187] on link "12. uzdevums" at bounding box center [203, 194] width 111 height 15
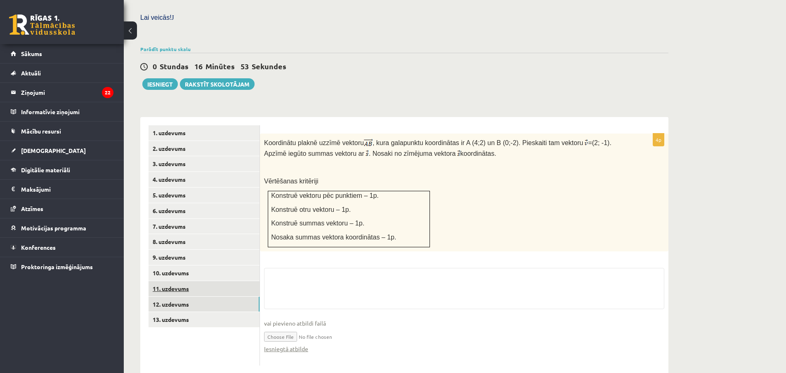
click at [196, 281] on link "11. uzdevums" at bounding box center [203, 288] width 111 height 15
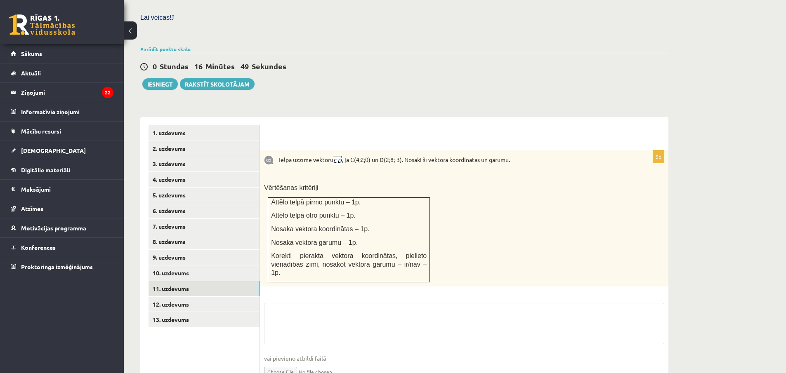
click at [332, 363] on input "file" at bounding box center [464, 371] width 400 height 17
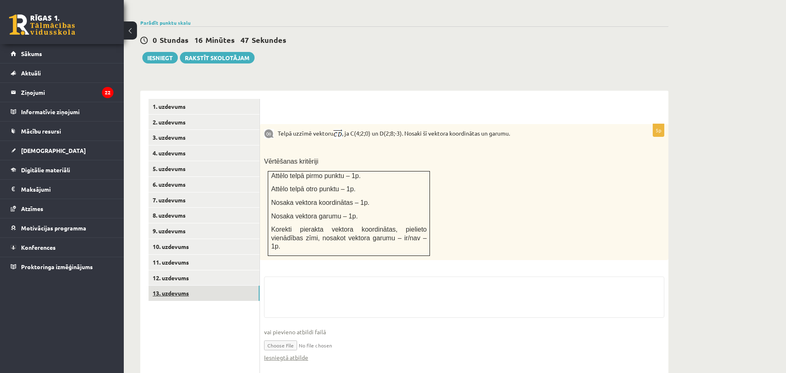
click at [197, 286] on link "13. uzdevums" at bounding box center [203, 293] width 111 height 15
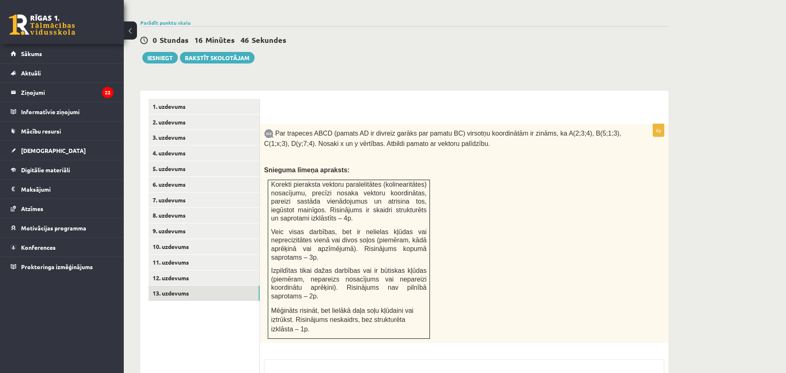
scroll to position [351, 0]
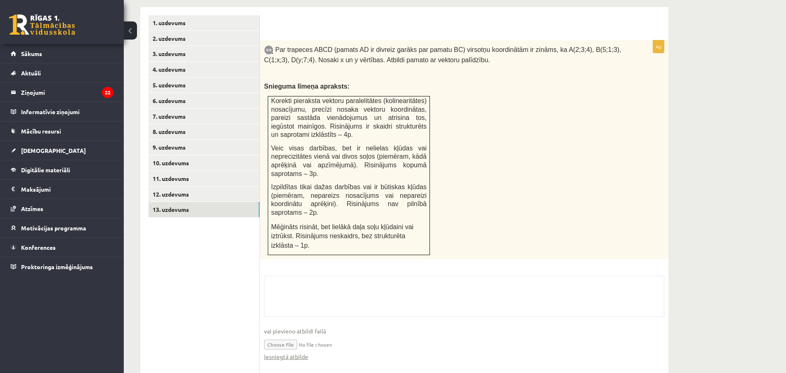
click at [291, 336] on input "file" at bounding box center [464, 344] width 400 height 17
type input "**********"
click at [369, 276] on textarea at bounding box center [464, 296] width 400 height 41
click at [370, 336] on input "file" at bounding box center [464, 344] width 400 height 17
click at [299, 353] on link "Iesniegtā atbilde" at bounding box center [286, 357] width 44 height 9
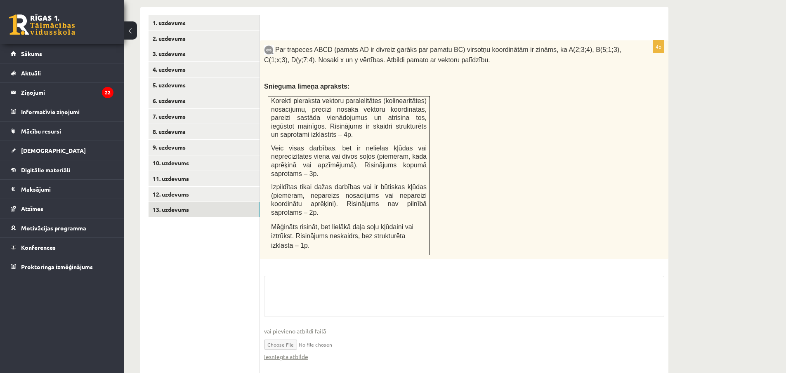
click at [292, 336] on input "file" at bounding box center [464, 344] width 400 height 17
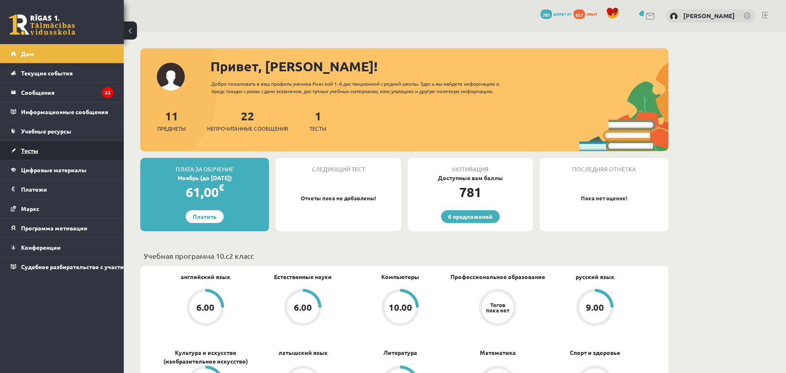
click at [41, 152] on link "Тесты" at bounding box center [62, 150] width 103 height 19
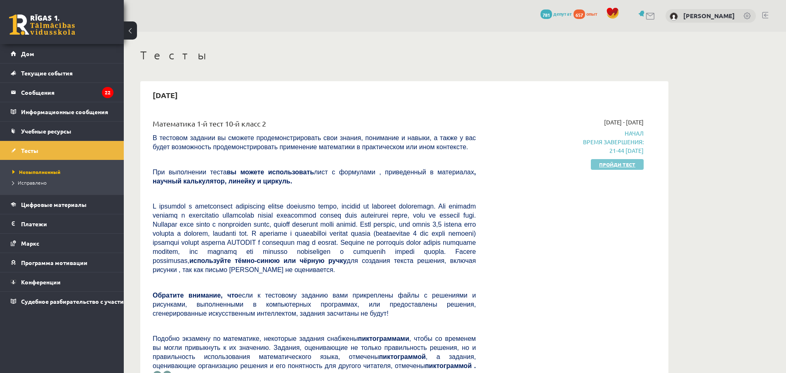
click at [606, 167] on font "Пройди тест" at bounding box center [617, 164] width 36 height 7
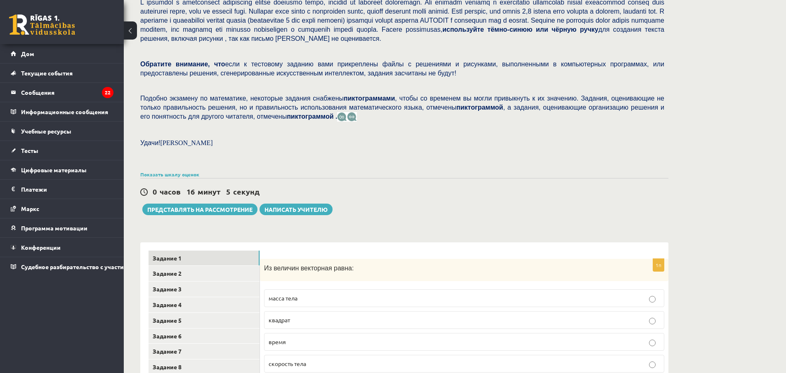
scroll to position [229, 0]
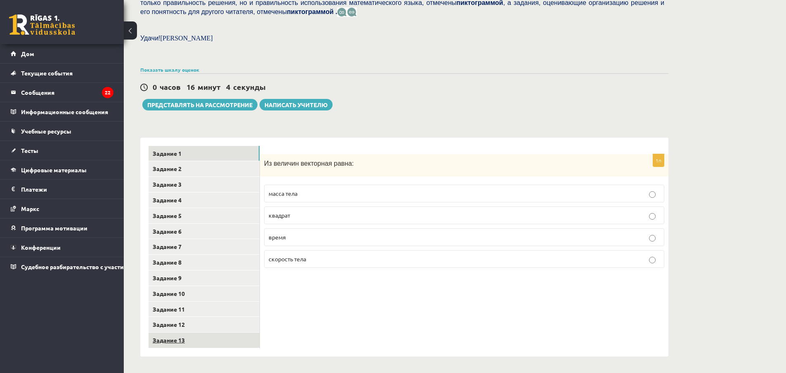
click at [172, 339] on font "Задание 13" at bounding box center [169, 339] width 32 height 7
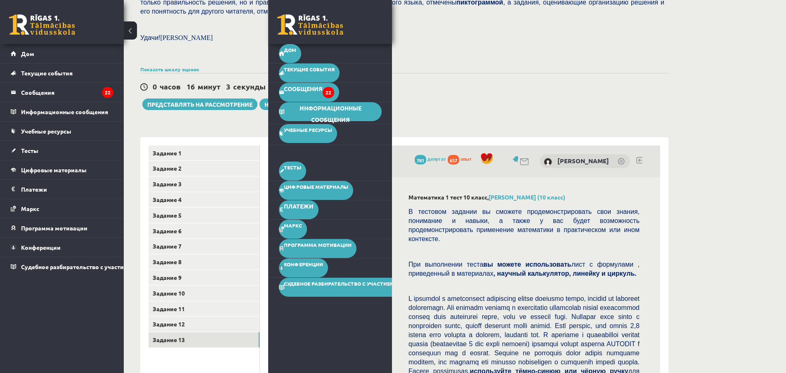
scroll to position [311, 0]
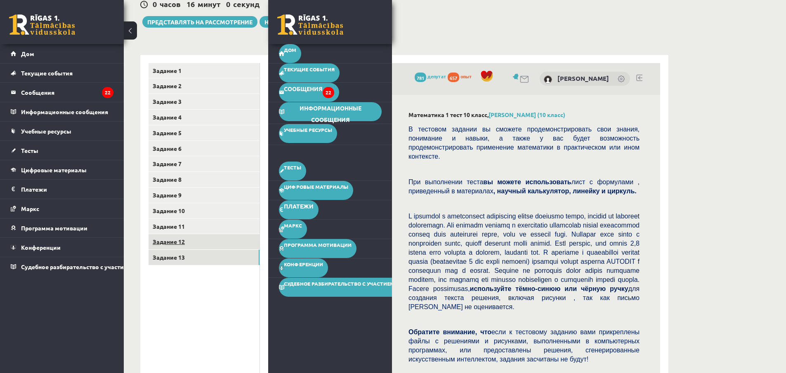
click at [184, 238] on link "Задание 12" at bounding box center [203, 241] width 111 height 15
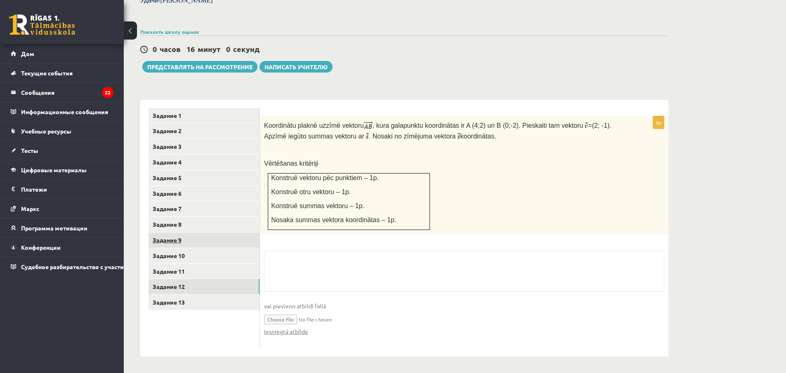
scroll to position [266, 0]
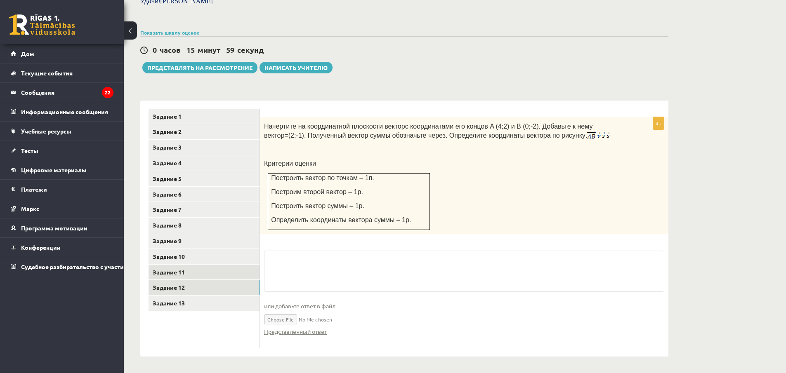
click at [187, 268] on link "Задание 11" at bounding box center [203, 272] width 111 height 15
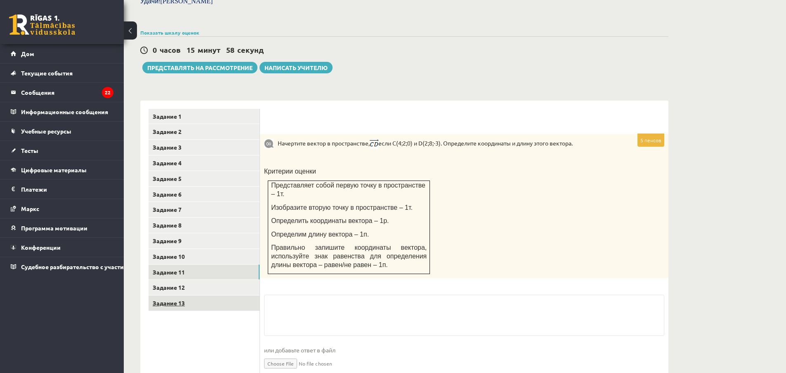
scroll to position [302, 0]
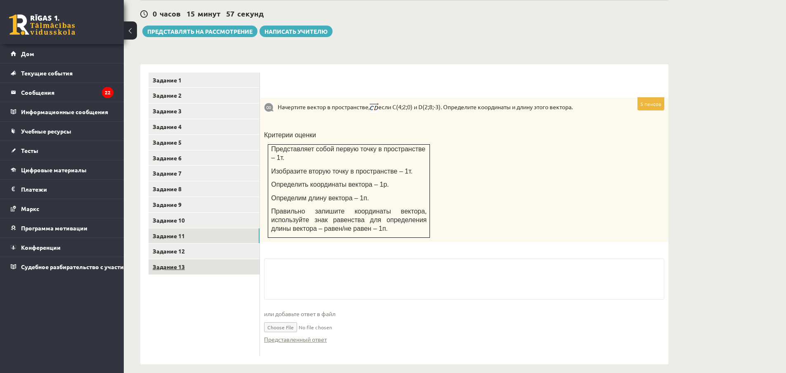
click at [181, 271] on link "Задание 13" at bounding box center [203, 266] width 111 height 15
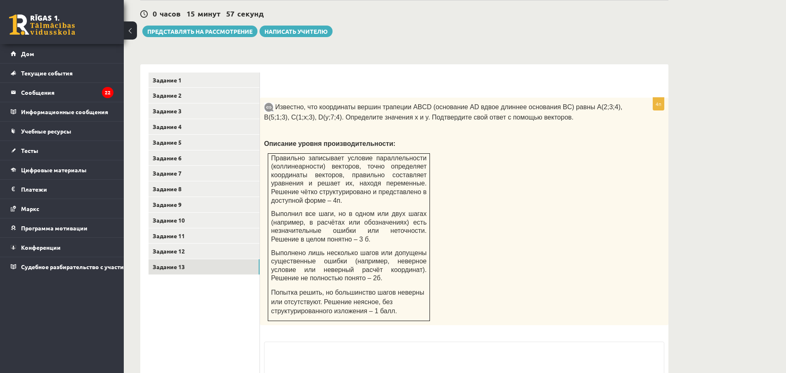
scroll to position [393, 0]
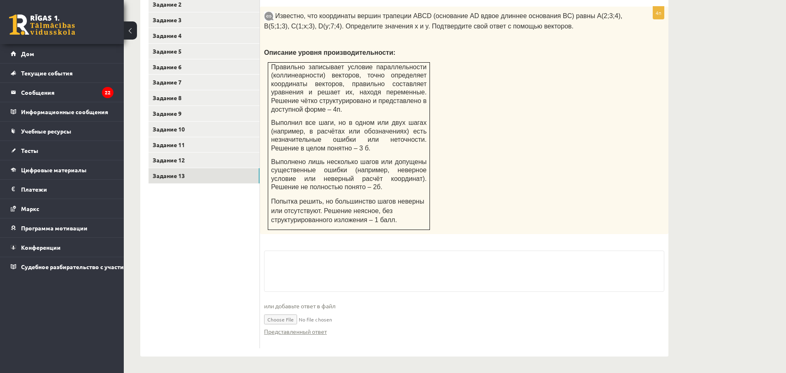
click at [290, 324] on input "file" at bounding box center [464, 319] width 400 height 17
type input "**********"
click at [185, 160] on link "Задание 12" at bounding box center [203, 160] width 111 height 15
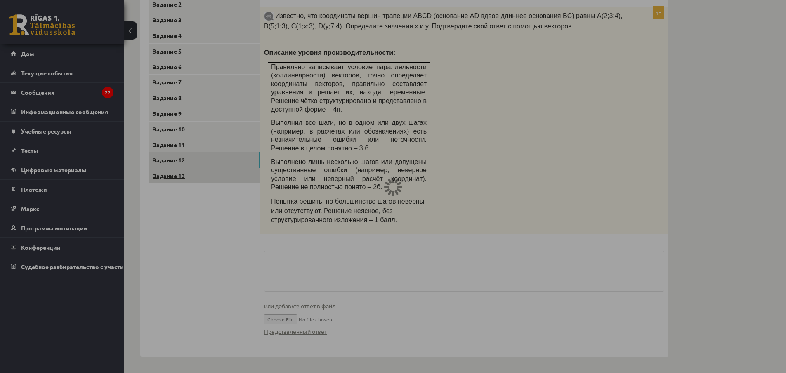
scroll to position [266, 0]
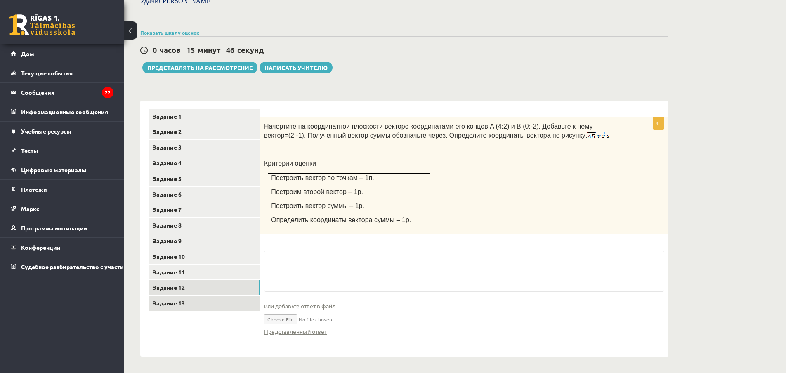
click at [190, 300] on link "Задание 13" at bounding box center [203, 303] width 111 height 15
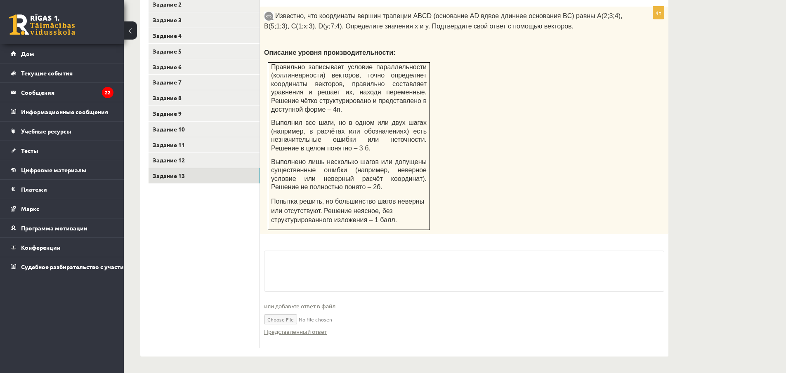
scroll to position [270, 0]
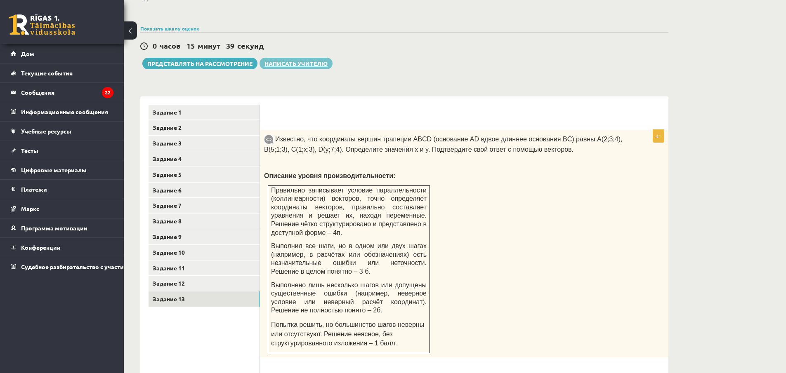
click at [283, 67] on font "Написать учителю" at bounding box center [295, 63] width 63 height 7
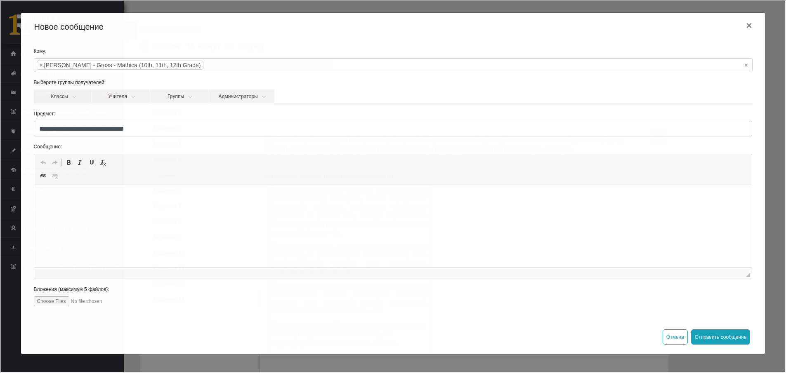
scroll to position [0, 0]
click at [42, 176] on span at bounding box center [42, 175] width 7 height 7
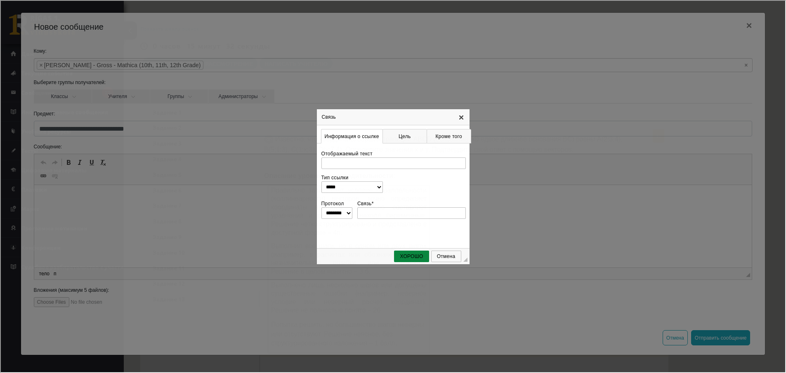
click at [459, 114] on link "Х" at bounding box center [460, 116] width 7 height 7
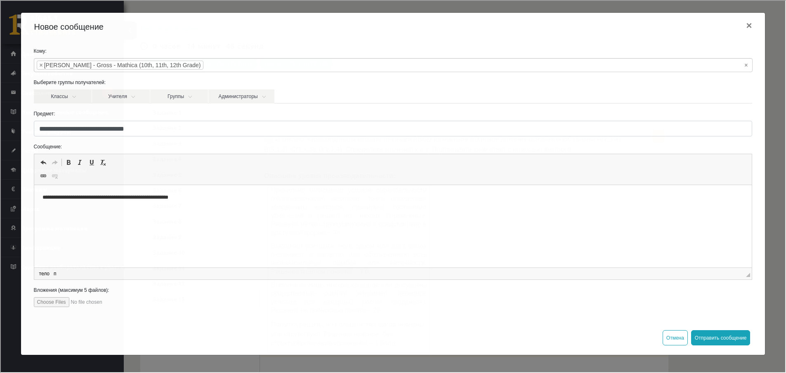
click at [63, 303] on input "file" at bounding box center [80, 301] width 94 height 10
click at [58, 302] on input "file" at bounding box center [80, 301] width 94 height 10
click at [67, 306] on input "file" at bounding box center [80, 301] width 94 height 10
type input "**********"
click at [731, 341] on button "Отправить сообщение" at bounding box center [719, 336] width 59 height 15
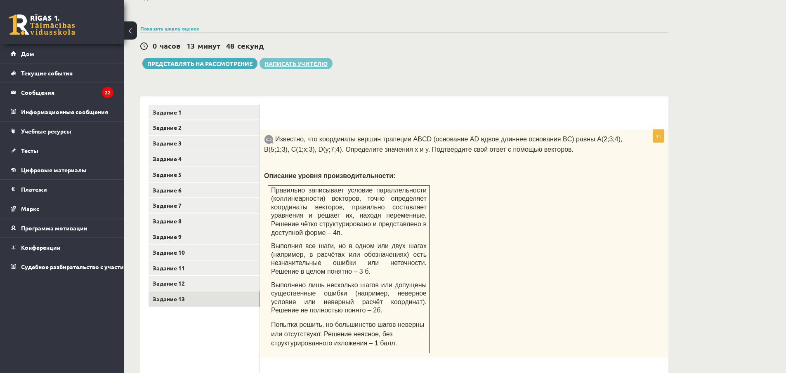
click at [293, 65] on font "Написать учителю" at bounding box center [295, 63] width 63 height 7
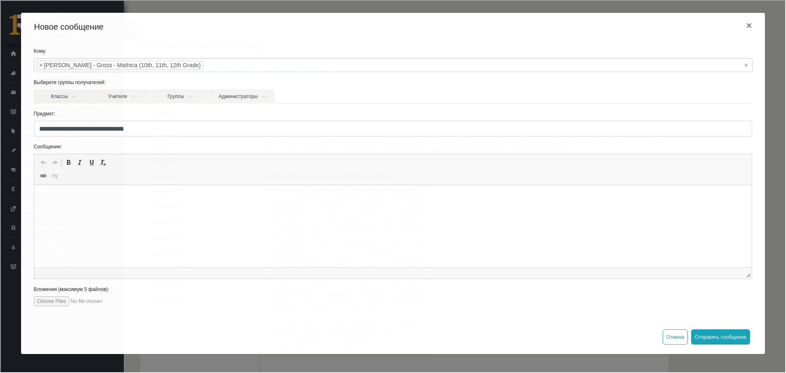
click at [66, 198] on p "Визуальный текстовый редактор, wiswyg-editor-47433750948980-1760553056-146" at bounding box center [392, 197] width 701 height 9
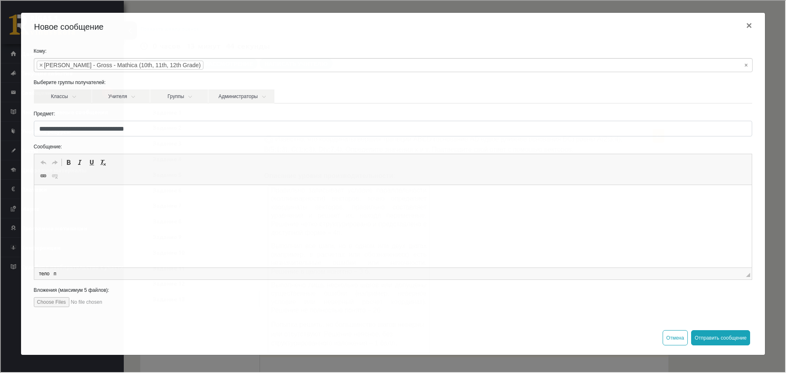
click at [66, 301] on input "file" at bounding box center [80, 301] width 94 height 10
type input "**********"
click at [124, 210] on html at bounding box center [392, 197] width 717 height 25
click at [706, 339] on font "Отправить сообщение" at bounding box center [720, 337] width 52 height 6
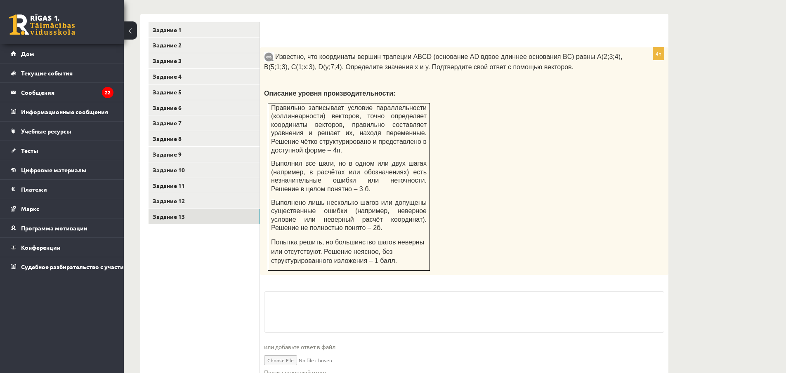
scroll to position [393, 0]
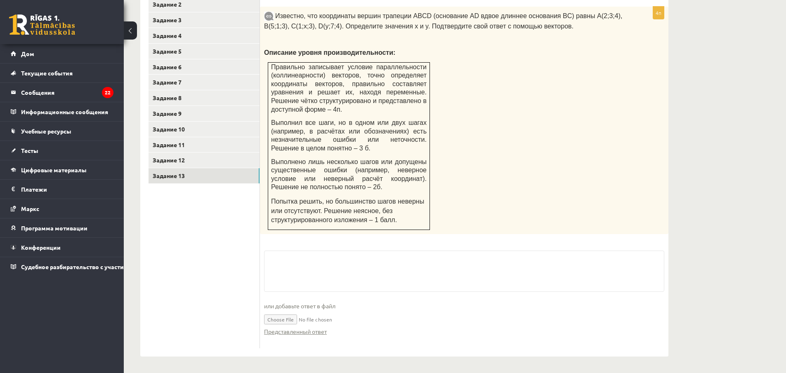
click at [287, 320] on input "file" at bounding box center [464, 319] width 400 height 17
type input "**********"
click at [195, 159] on link "Задание 12" at bounding box center [203, 160] width 111 height 15
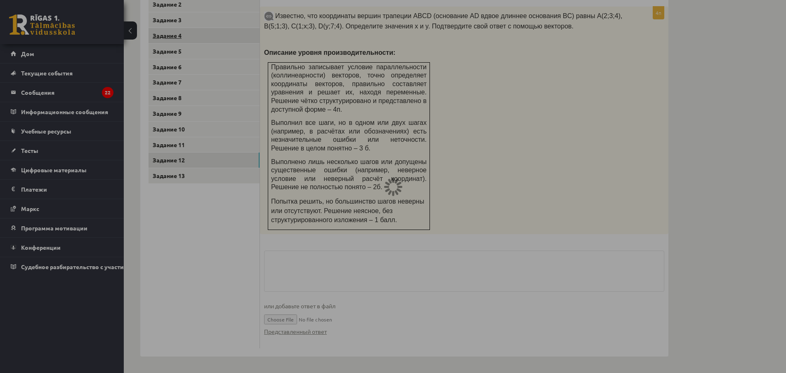
scroll to position [266, 0]
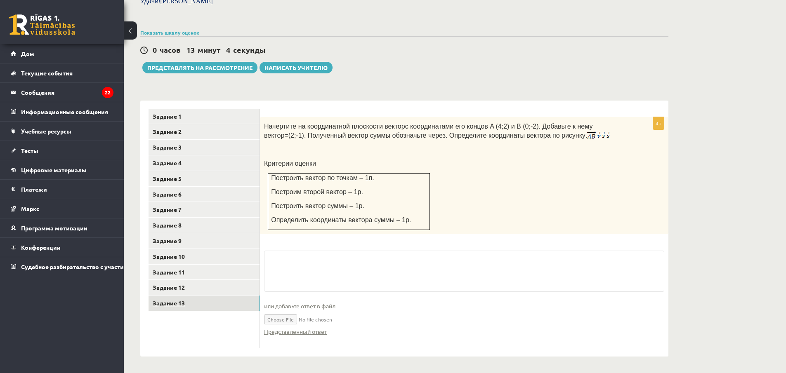
drag, startPoint x: 194, startPoint y: 302, endPoint x: 200, endPoint y: 302, distance: 6.2
click at [195, 302] on link "Задание 13" at bounding box center [203, 303] width 111 height 15
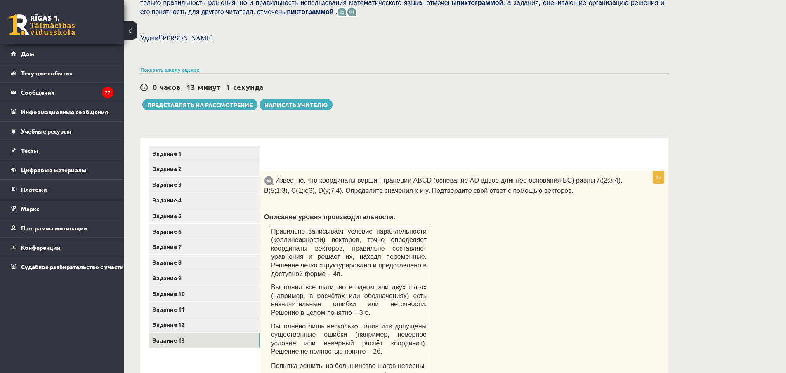
scroll to position [64, 0]
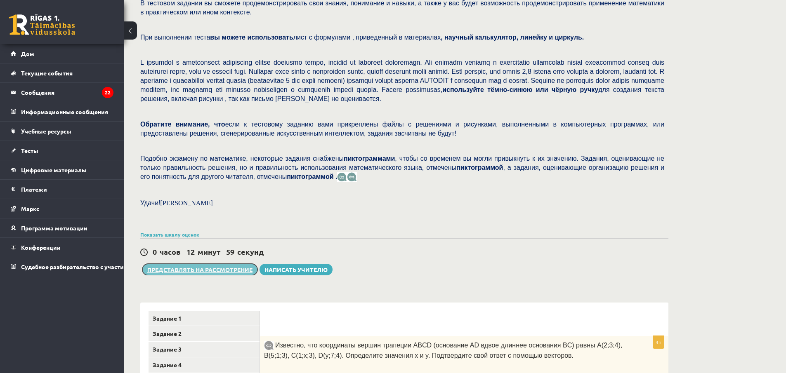
click at [206, 271] on font "Представлять на рассмотрение" at bounding box center [199, 269] width 105 height 7
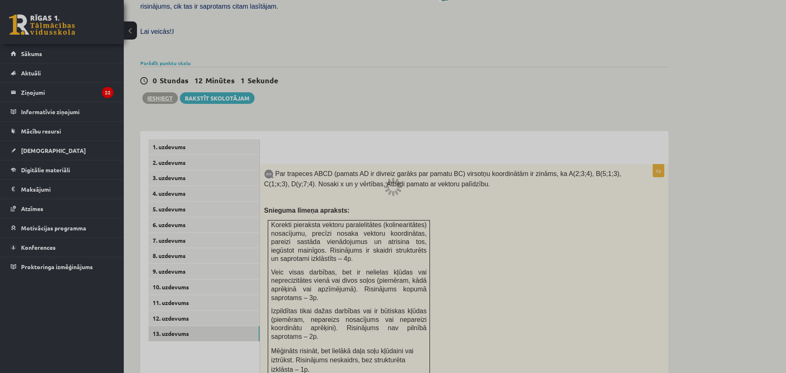
scroll to position [144, 0]
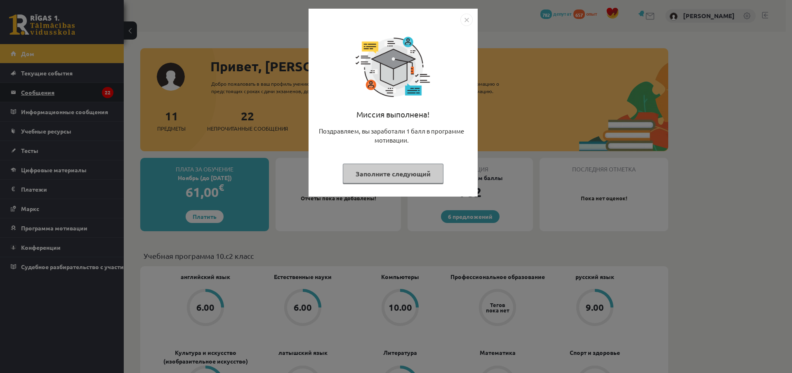
click at [69, 94] on div "Миссия выполнена! Поздравляем, вы заработали 1 балл в программе мотивации. Запо…" at bounding box center [396, 186] width 792 height 373
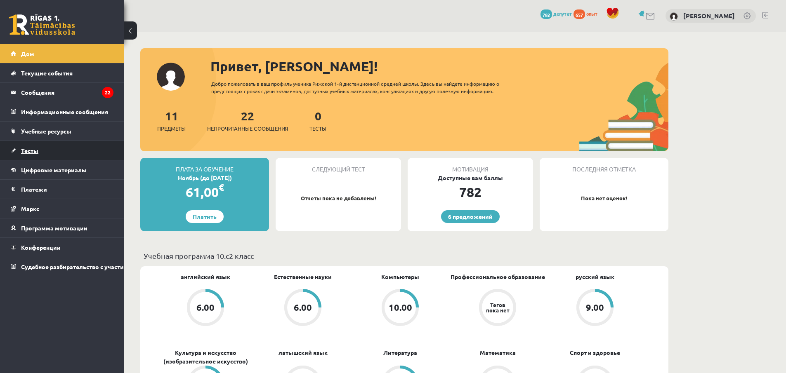
click at [35, 150] on font "Тесты" at bounding box center [29, 150] width 17 height 7
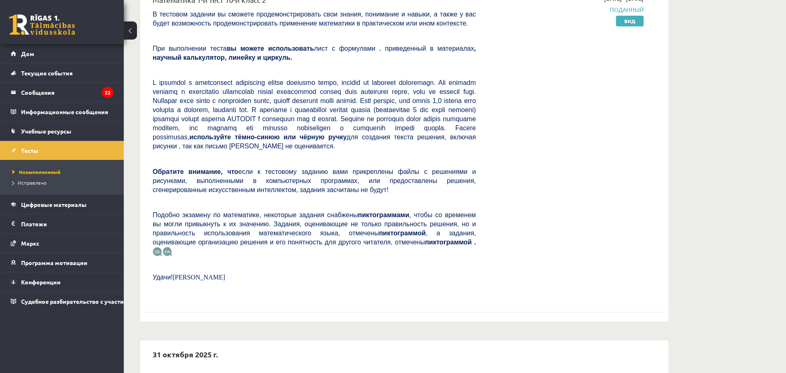
scroll to position [41, 0]
